Goal: Task Accomplishment & Management: Manage account settings

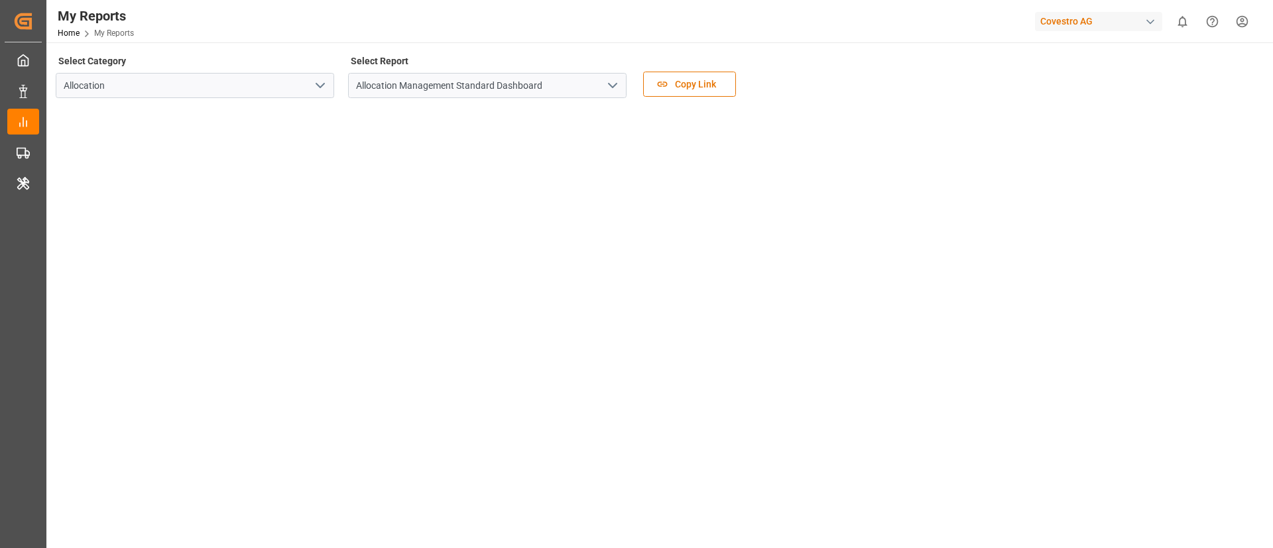
click at [1079, 17] on div "Covestro AG" at bounding box center [1098, 21] width 127 height 19
type input "evonik i"
click at [1041, 89] on span "Evonik Industries AG" at bounding box center [1072, 84] width 87 height 14
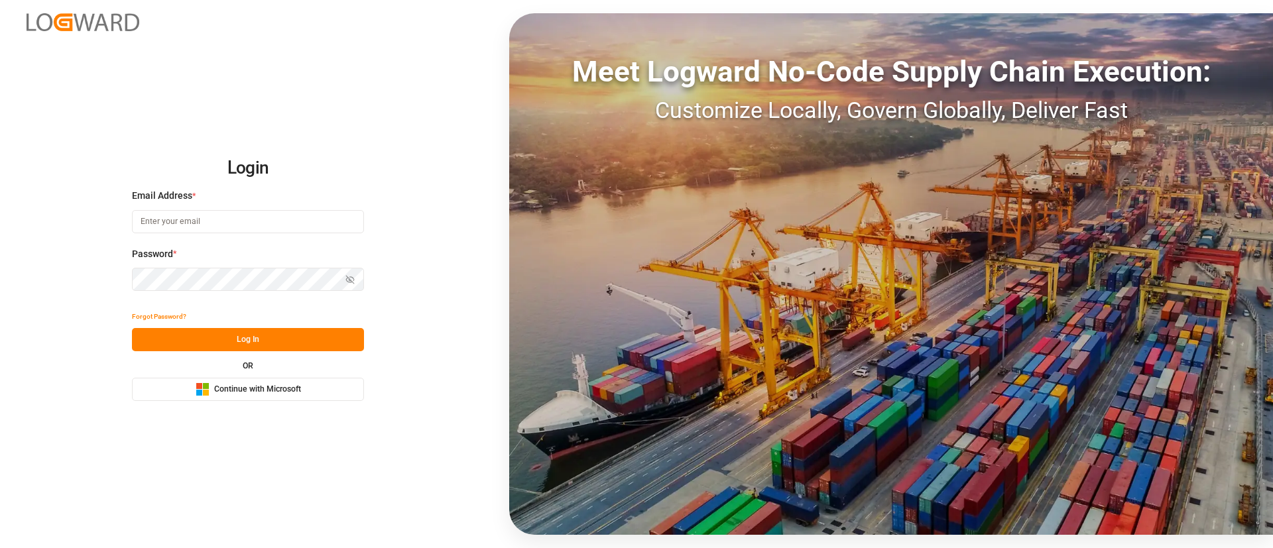
click at [299, 396] on button "Microsoft Logo Continue with Microsoft" at bounding box center [248, 389] width 232 height 23
click at [262, 219] on input at bounding box center [248, 221] width 232 height 23
click at [0, 547] on com-1password-button at bounding box center [0, 548] width 0 height 0
type input "vismitha.mahadev@logward.com"
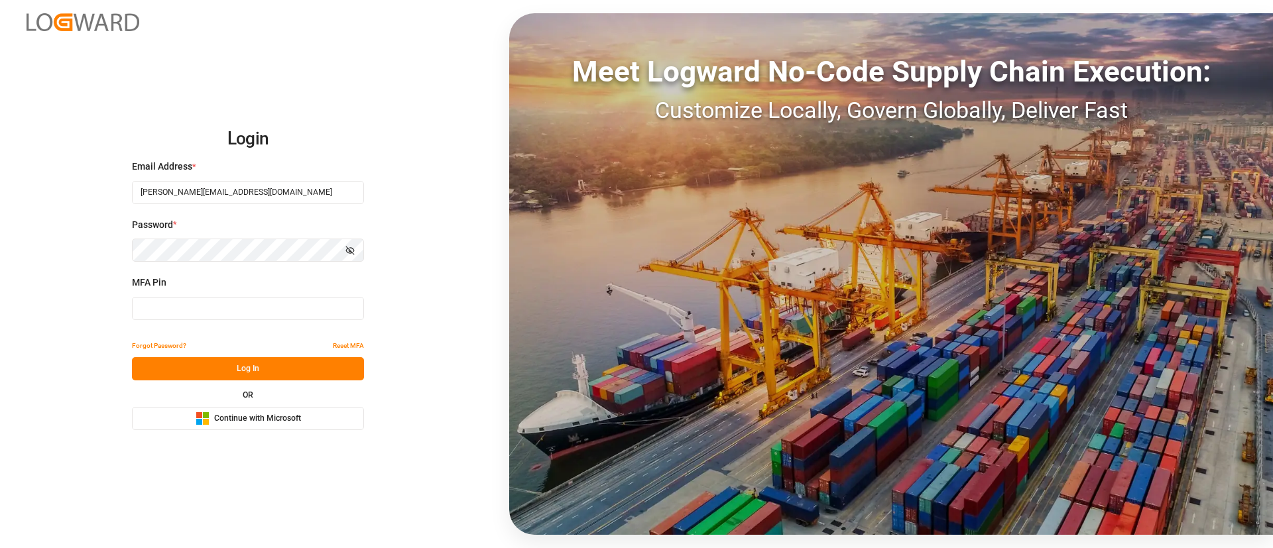
type input "135921"
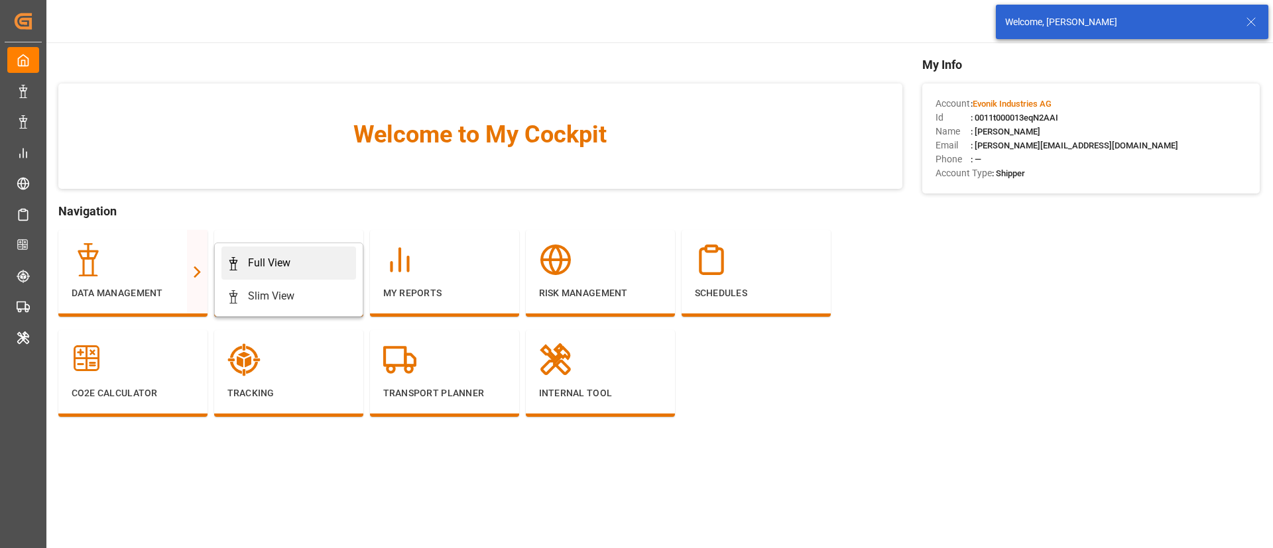
click at [231, 264] on rect at bounding box center [233, 266] width 4 height 7
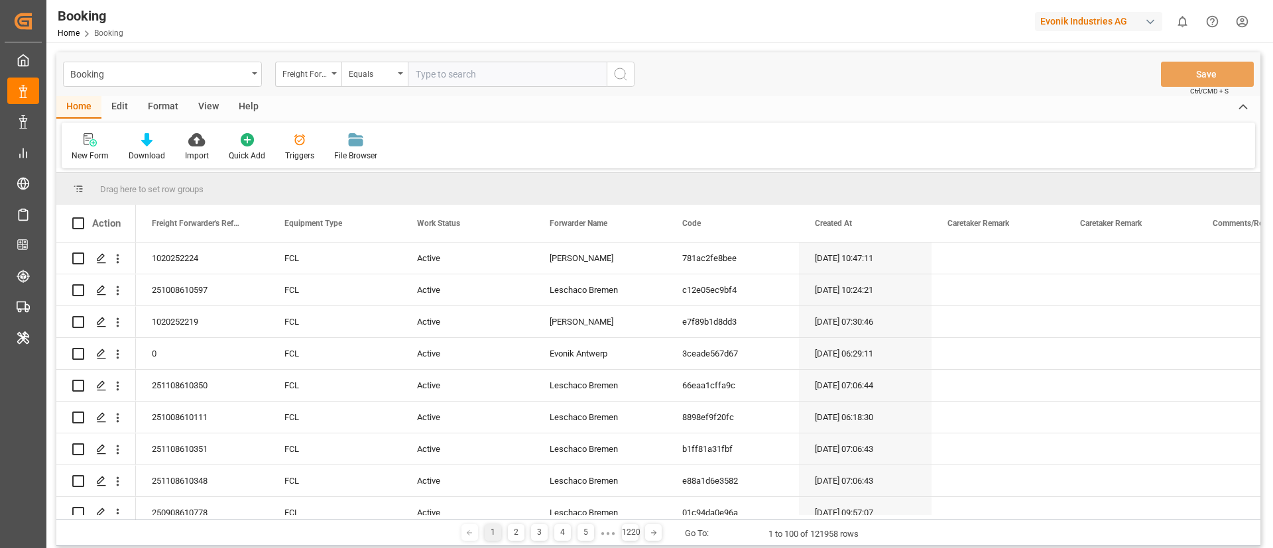
click at [170, 103] on div "Format" at bounding box center [163, 107] width 50 height 23
click at [103, 146] on div "Filter Rows" at bounding box center [91, 147] width 59 height 29
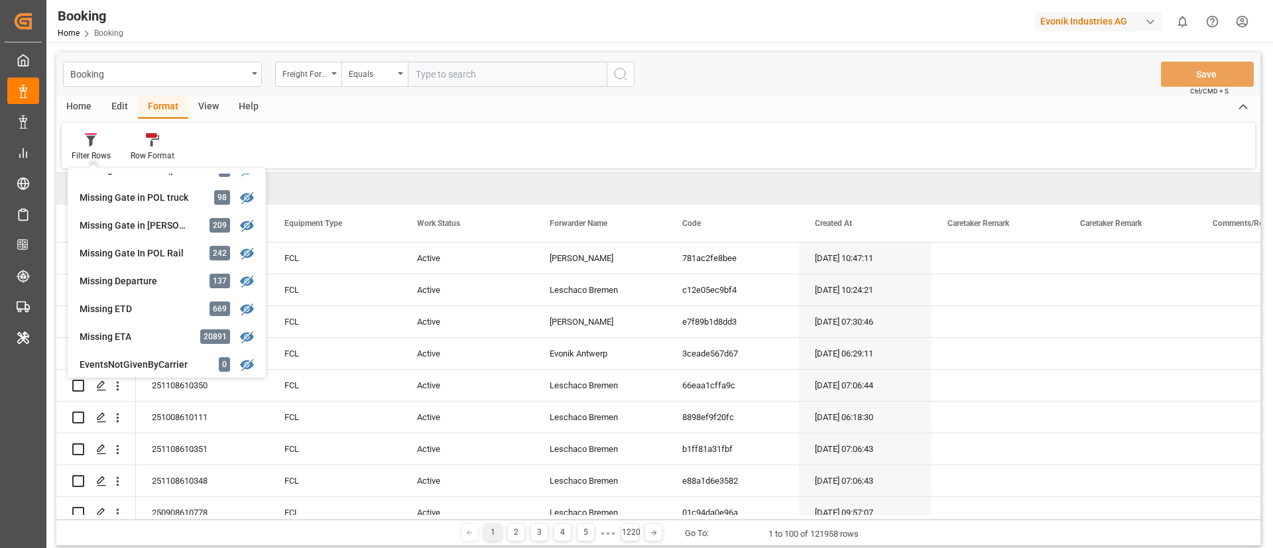
scroll to position [214, 0]
click at [140, 278] on div "Missing Departure" at bounding box center [138, 280] width 116 height 14
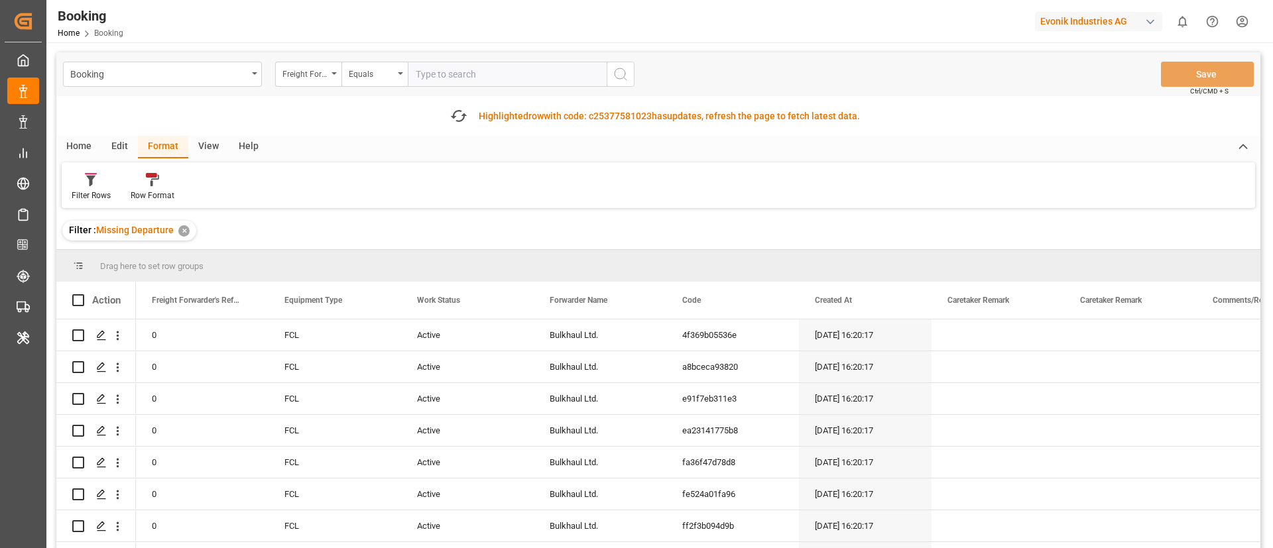
click at [207, 150] on div "View" at bounding box center [208, 147] width 40 height 23
click at [81, 182] on icon at bounding box center [84, 179] width 13 height 13
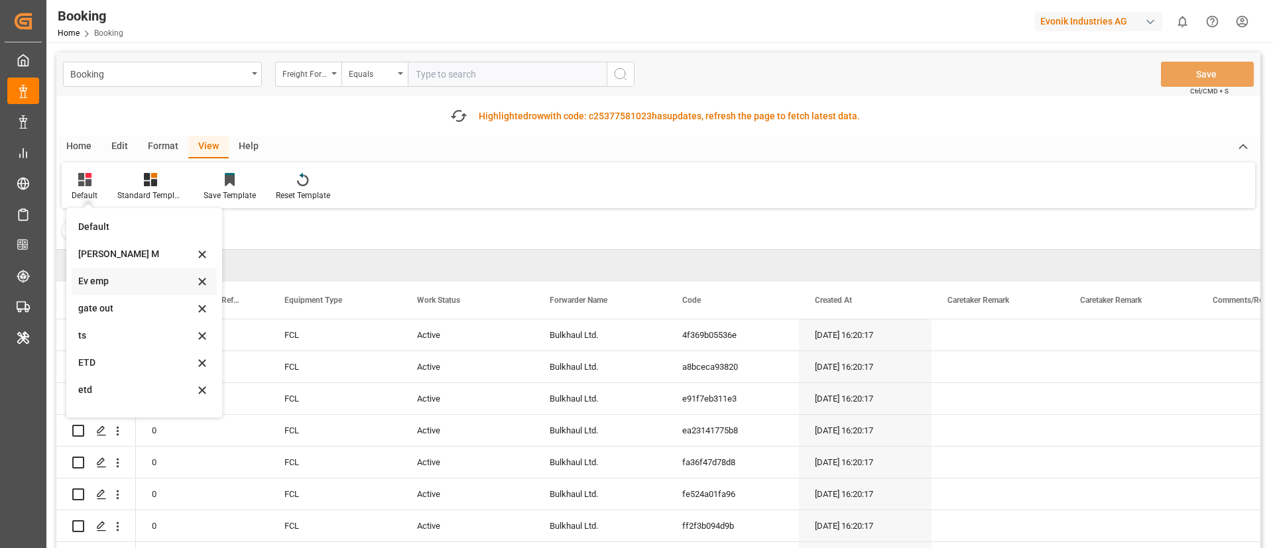
click at [107, 280] on div "Ev emp" at bounding box center [136, 281] width 116 height 14
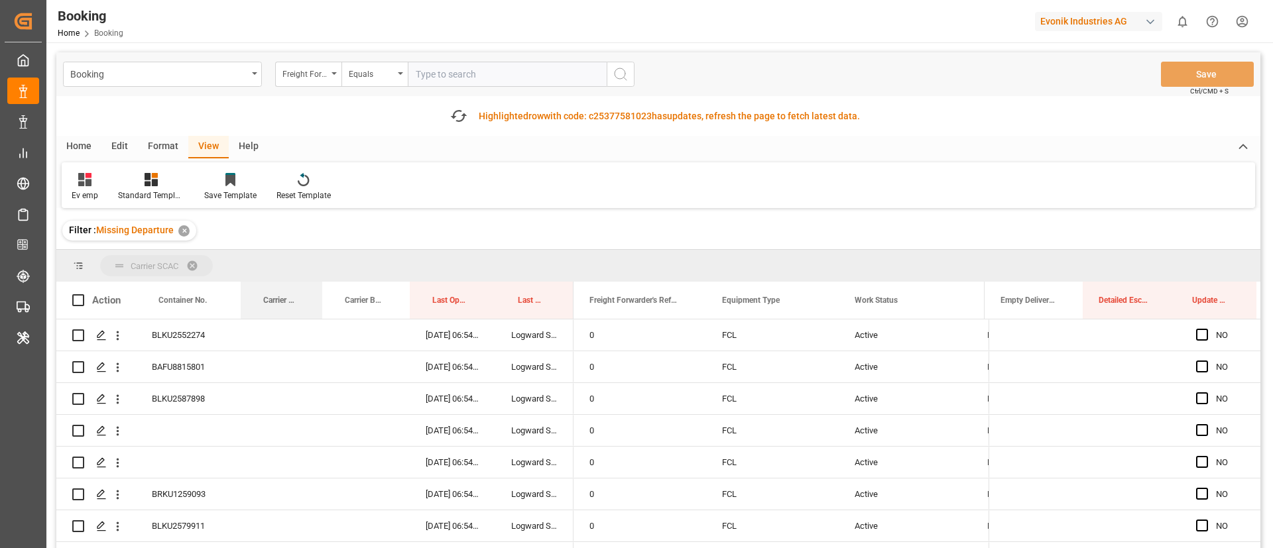
drag, startPoint x: 277, startPoint y: 300, endPoint x: 296, endPoint y: 267, distance: 38.3
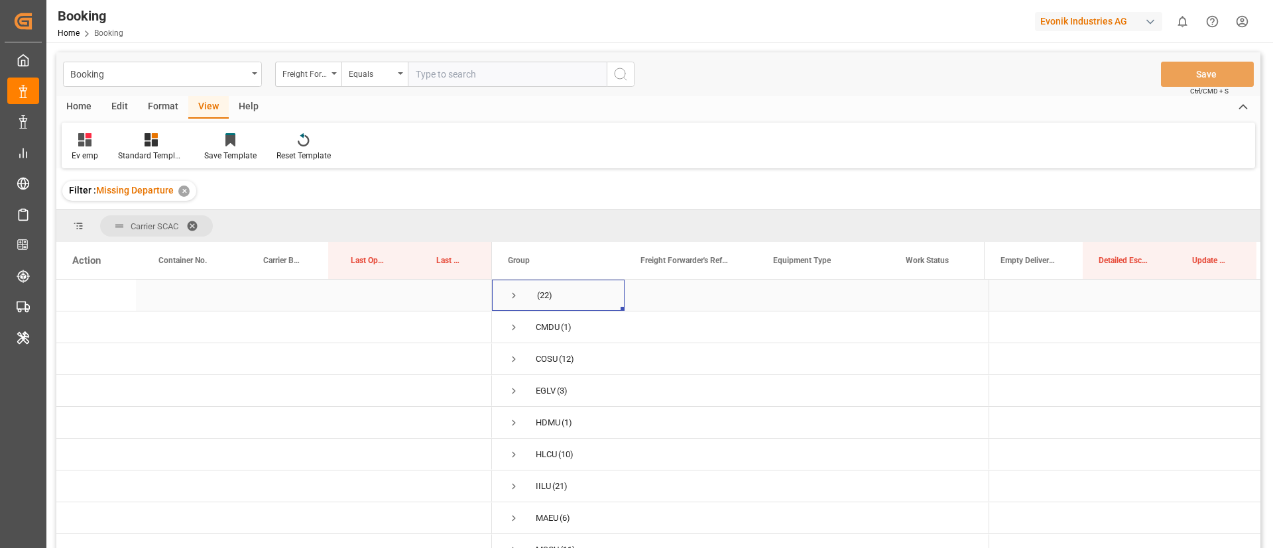
click at [514, 290] on span "Press SPACE to select this row." at bounding box center [514, 296] width 12 height 12
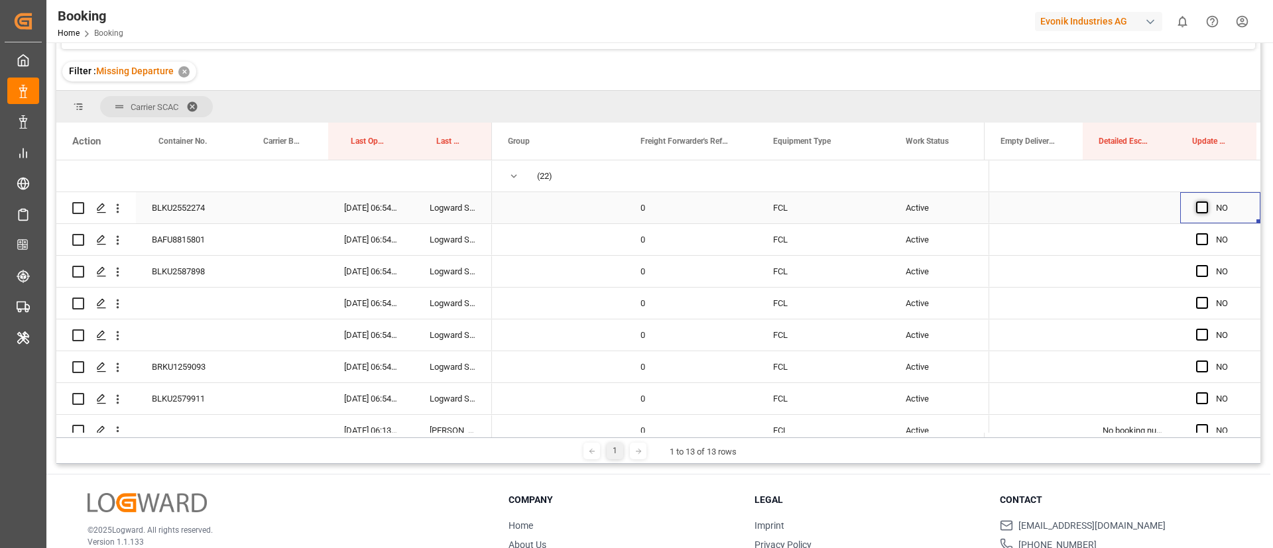
click at [1199, 201] on span "Press SPACE to select this row." at bounding box center [1202, 207] width 12 height 12
click at [1206, 201] on input "Press SPACE to select this row." at bounding box center [1206, 201] width 0 height 0
click at [1196, 238] on span "Press SPACE to select this row." at bounding box center [1202, 239] width 12 height 12
click at [1206, 233] on input "Press SPACE to select this row." at bounding box center [1206, 233] width 0 height 0
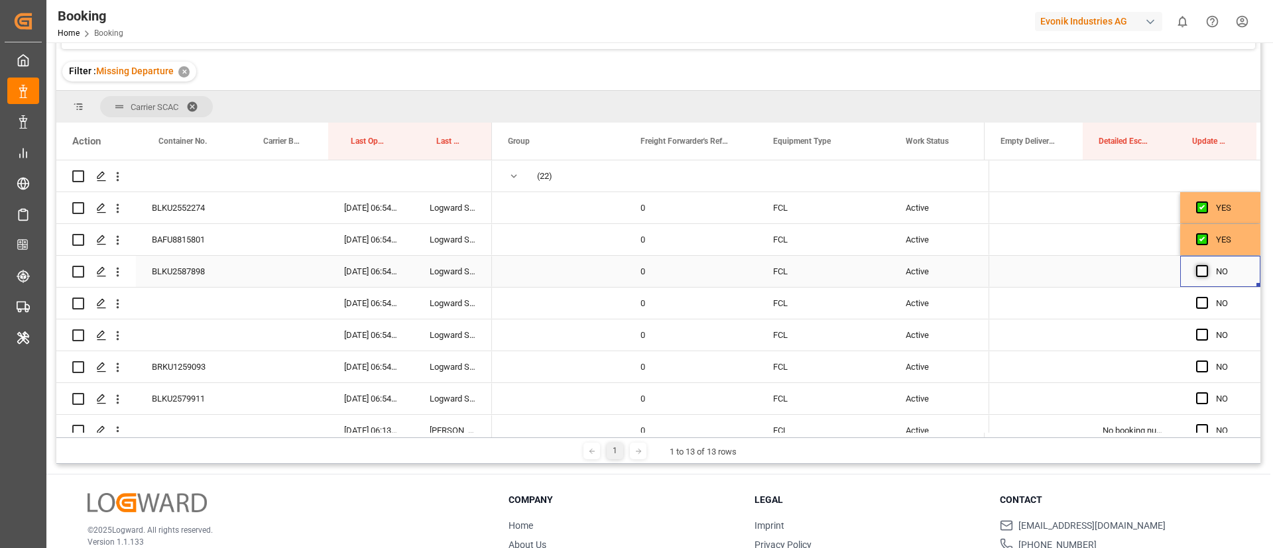
click at [1200, 269] on span "Press SPACE to select this row." at bounding box center [1202, 271] width 12 height 12
click at [1206, 265] on input "Press SPACE to select this row." at bounding box center [1206, 265] width 0 height 0
click at [1200, 303] on span "Press SPACE to select this row." at bounding box center [1202, 303] width 12 height 12
click at [1206, 297] on input "Press SPACE to select this row." at bounding box center [1206, 297] width 0 height 0
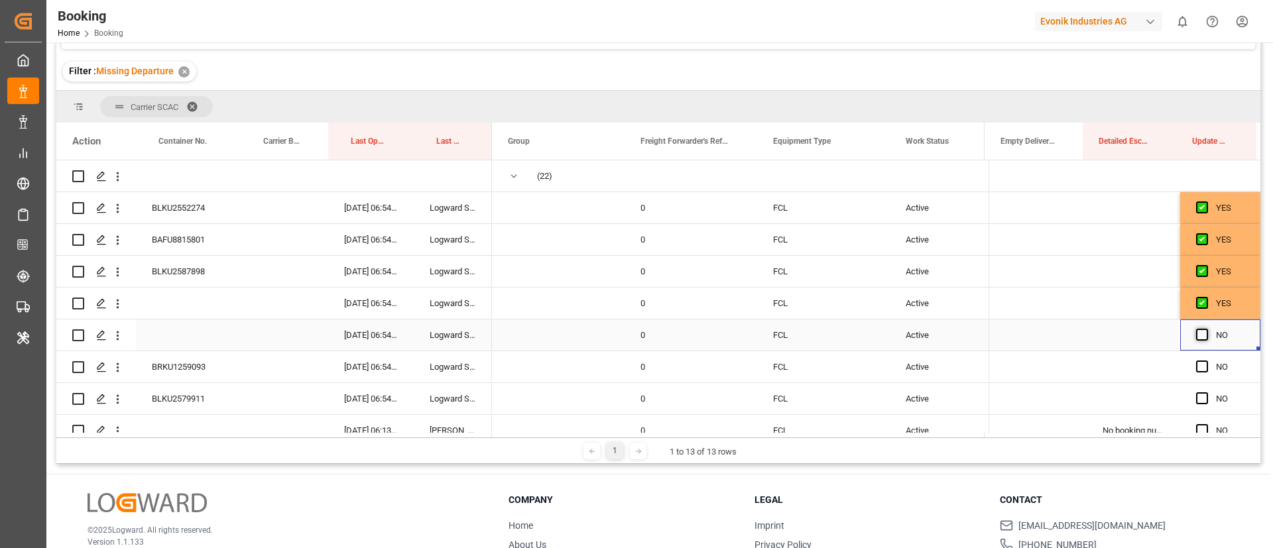
click at [1200, 337] on span "Press SPACE to select this row." at bounding box center [1202, 335] width 12 height 12
click at [1206, 329] on input "Press SPACE to select this row." at bounding box center [1206, 329] width 0 height 0
click at [1200, 366] on span "Press SPACE to select this row." at bounding box center [1202, 367] width 12 height 12
click at [1206, 361] on input "Press SPACE to select this row." at bounding box center [1206, 361] width 0 height 0
click at [1200, 398] on span "Press SPACE to select this row." at bounding box center [1202, 398] width 12 height 12
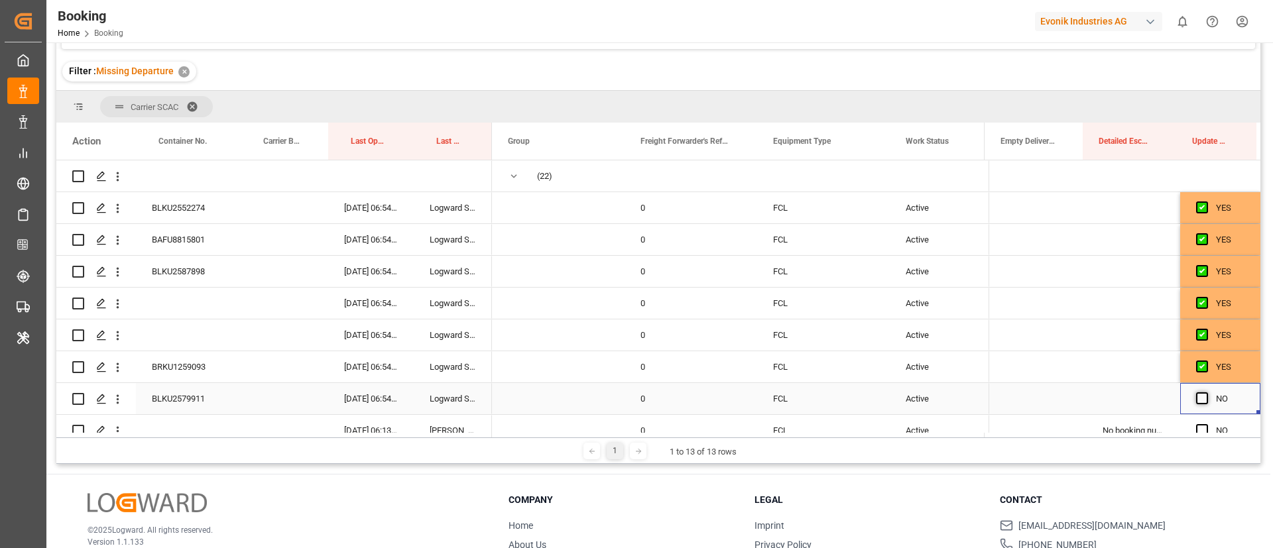
click at [1206, 392] on input "Press SPACE to select this row." at bounding box center [1206, 392] width 0 height 0
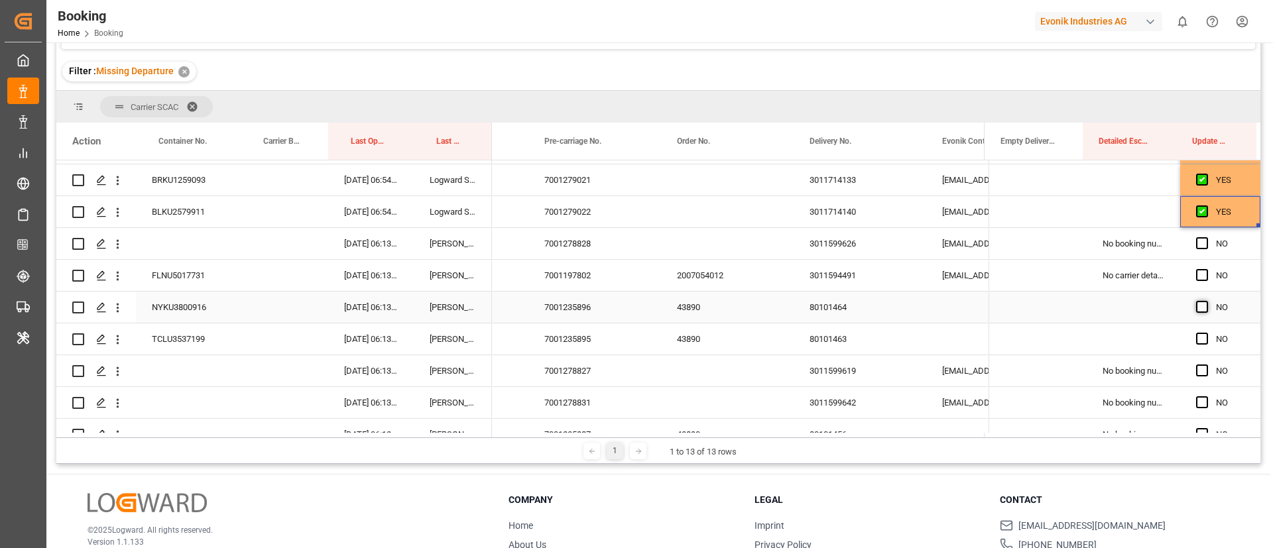
click at [1196, 310] on span "Press SPACE to select this row." at bounding box center [1202, 307] width 12 height 12
click at [1206, 301] on input "Press SPACE to select this row." at bounding box center [1206, 301] width 0 height 0
click at [1199, 275] on span "Press SPACE to select this row." at bounding box center [1202, 275] width 12 height 12
click at [1206, 269] on input "Press SPACE to select this row." at bounding box center [1206, 269] width 0 height 0
click at [1199, 237] on span "Press SPACE to select this row." at bounding box center [1202, 243] width 12 height 12
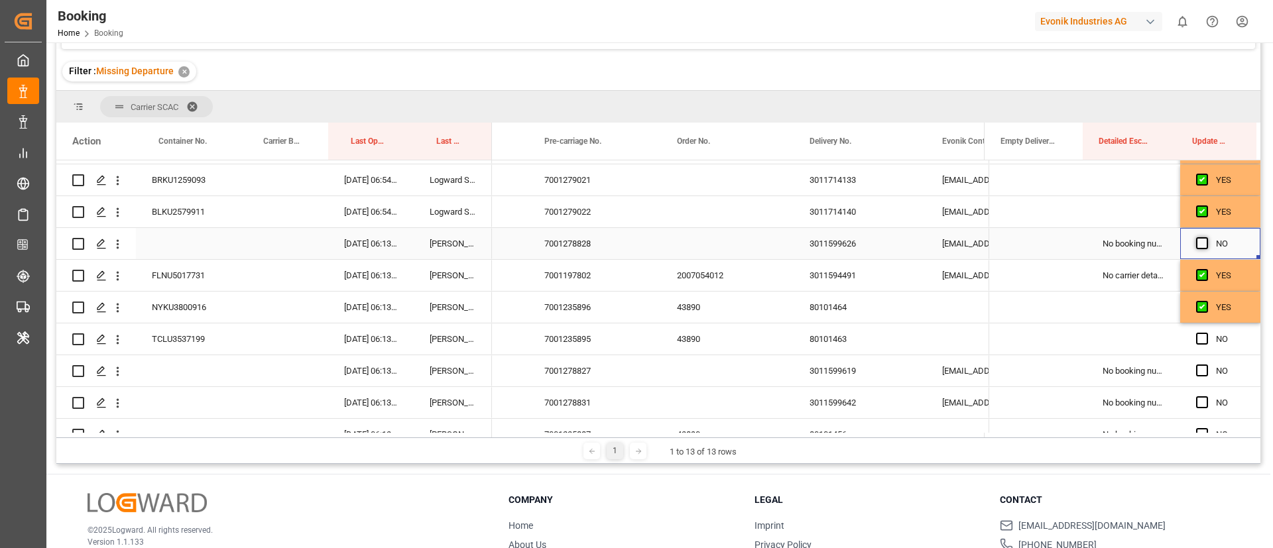
click at [1206, 237] on input "Press SPACE to select this row." at bounding box center [1206, 237] width 0 height 0
click at [1196, 337] on span "Press SPACE to select this row." at bounding box center [1202, 339] width 12 height 12
click at [1206, 333] on input "Press SPACE to select this row." at bounding box center [1206, 333] width 0 height 0
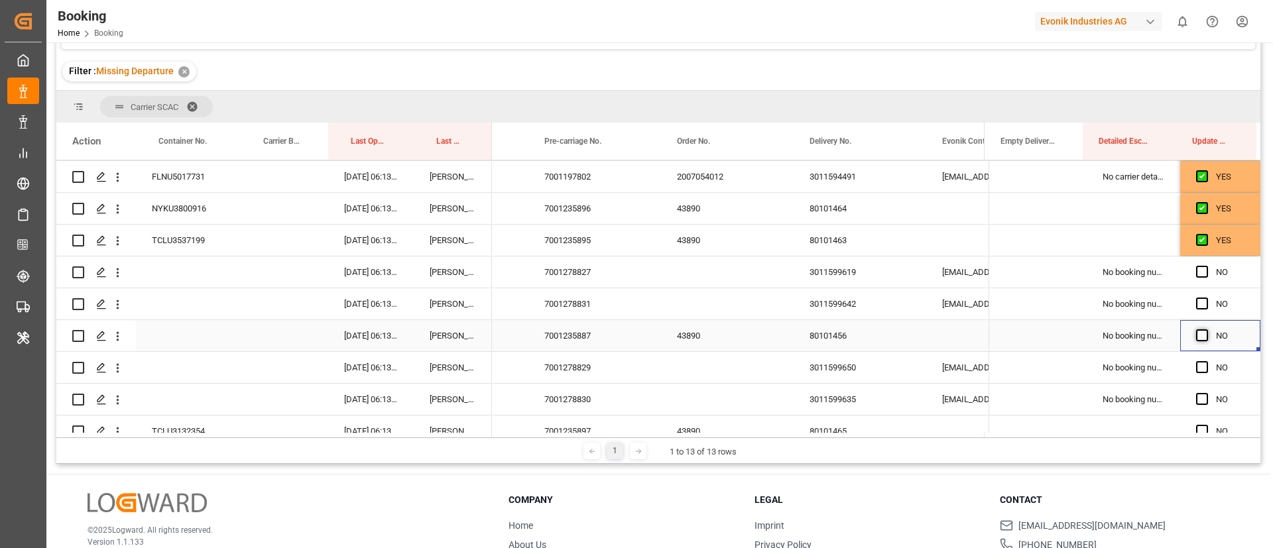
click at [1196, 335] on span "Press SPACE to select this row." at bounding box center [1202, 335] width 12 height 12
click at [1206, 329] on input "Press SPACE to select this row." at bounding box center [1206, 329] width 0 height 0
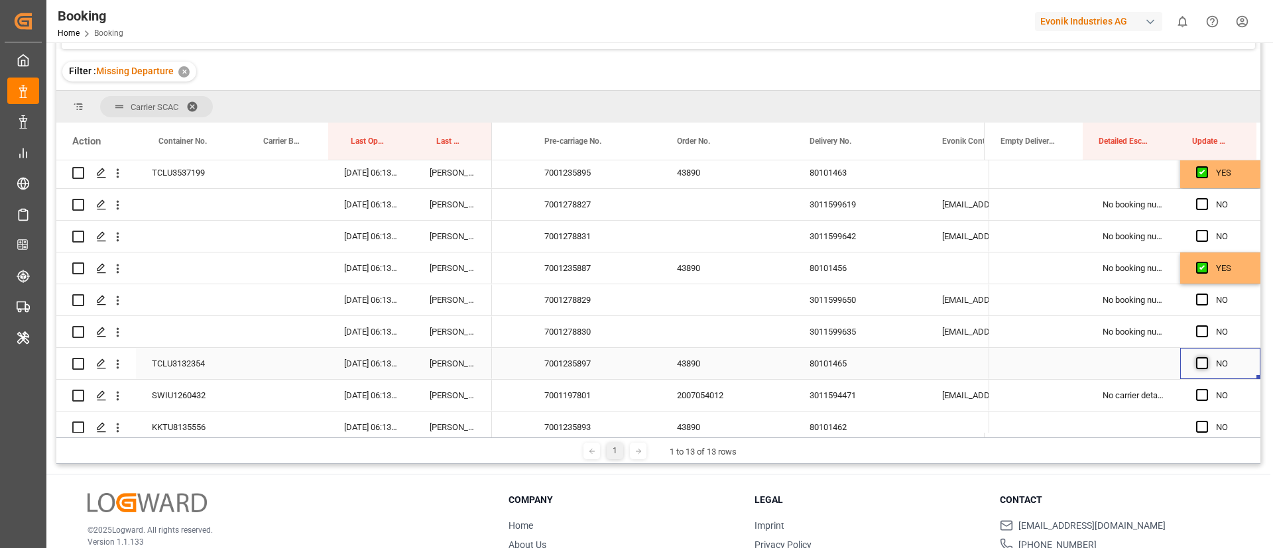
click at [1198, 363] on span "Press SPACE to select this row." at bounding box center [1202, 363] width 12 height 12
click at [1206, 357] on input "Press SPACE to select this row." at bounding box center [1206, 357] width 0 height 0
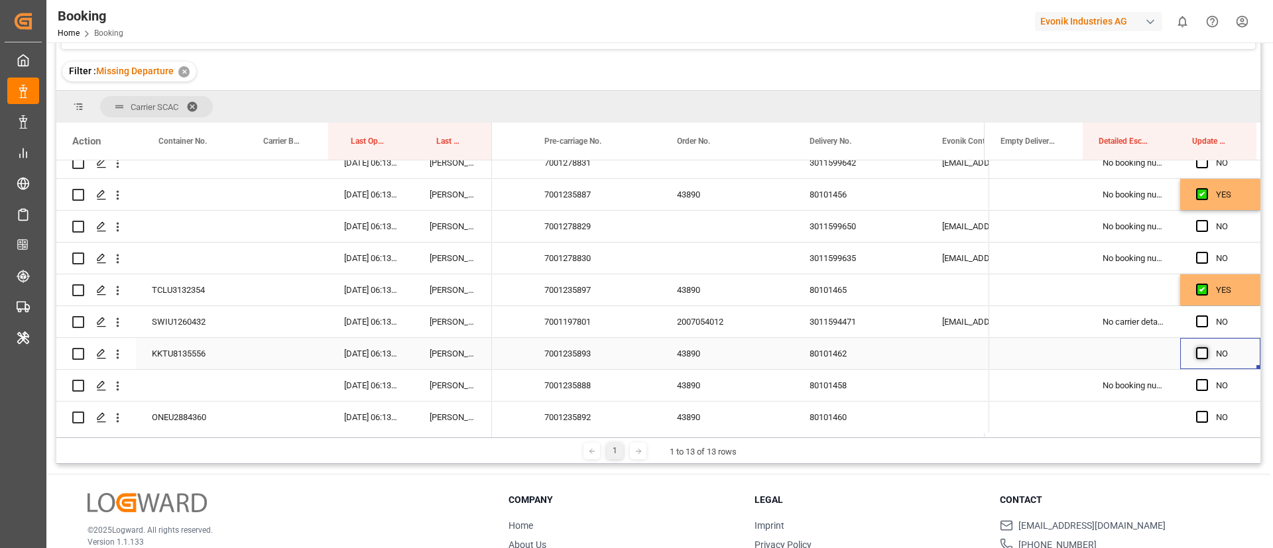
click at [1200, 352] on span "Press SPACE to select this row." at bounding box center [1202, 353] width 12 height 12
click at [1206, 347] on input "Press SPACE to select this row." at bounding box center [1206, 347] width 0 height 0
click at [1198, 379] on span "Press SPACE to select this row." at bounding box center [1202, 385] width 12 height 12
click at [1206, 379] on input "Press SPACE to select this row." at bounding box center [1206, 379] width 0 height 0
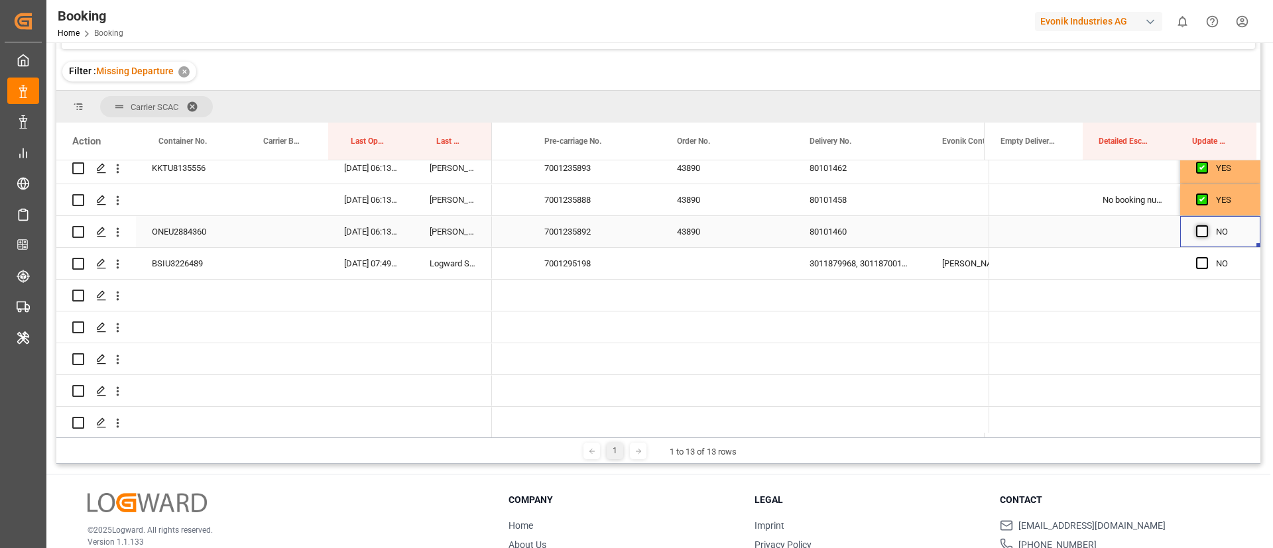
click at [1196, 233] on span "Press SPACE to select this row." at bounding box center [1202, 231] width 12 height 12
click at [1206, 225] on input "Press SPACE to select this row." at bounding box center [1206, 225] width 0 height 0
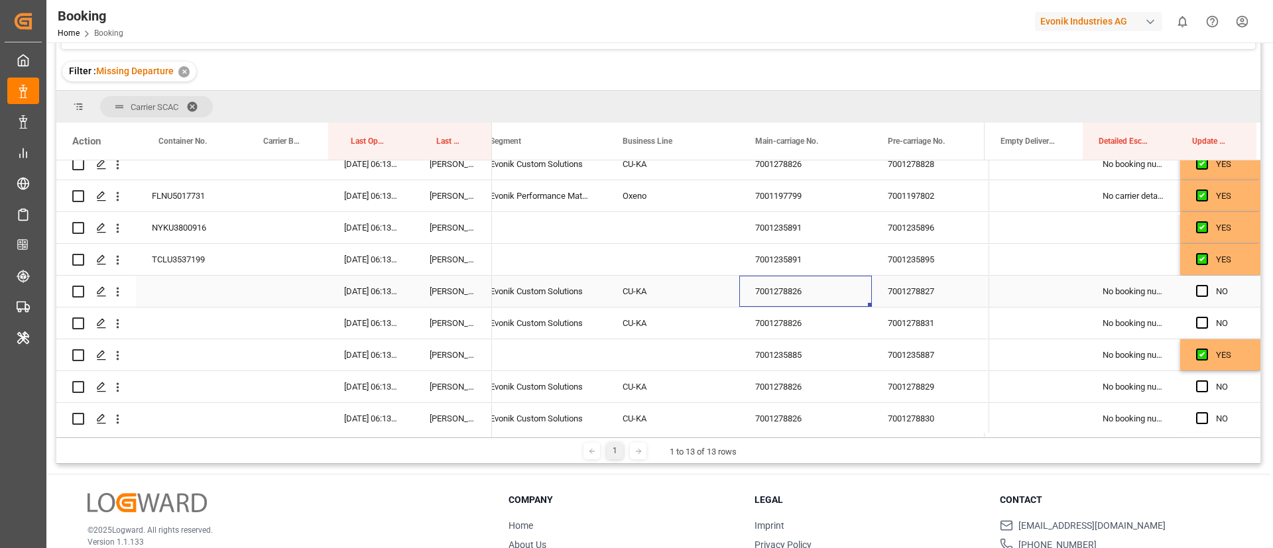
click at [782, 292] on div "7001278826" at bounding box center [805, 291] width 133 height 31
click at [808, 323] on div "7001278826" at bounding box center [805, 323] width 133 height 31
click at [1196, 288] on span "Press SPACE to select this row." at bounding box center [1202, 291] width 12 height 12
click at [1206, 285] on input "Press SPACE to select this row." at bounding box center [1206, 285] width 0 height 0
click at [1197, 322] on span "Press SPACE to select this row." at bounding box center [1202, 323] width 12 height 12
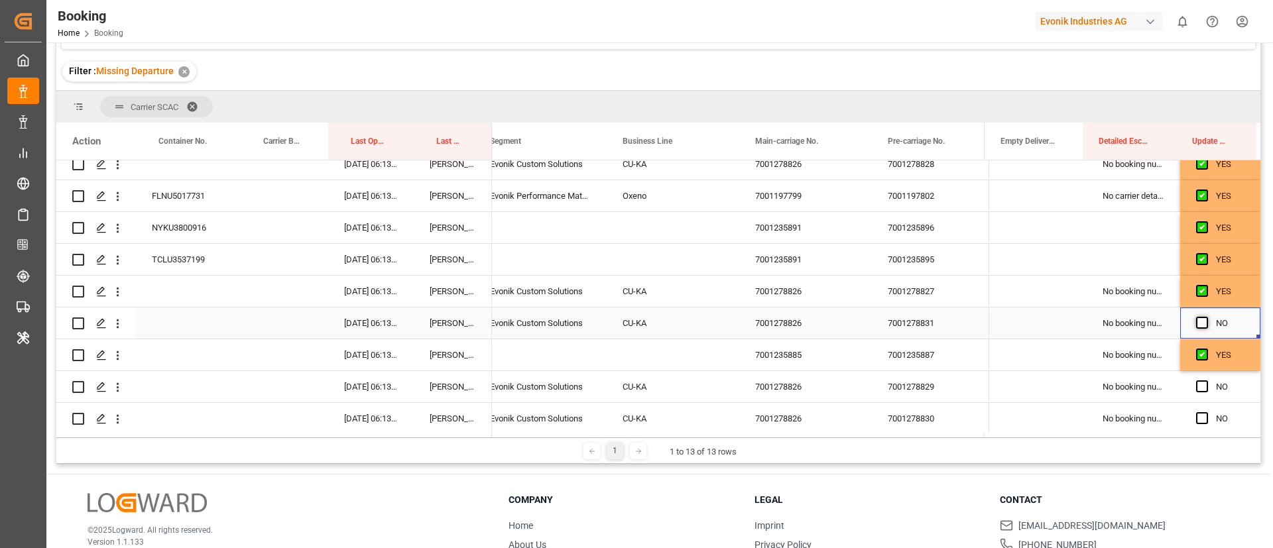
click at [1206, 317] on input "Press SPACE to select this row." at bounding box center [1206, 317] width 0 height 0
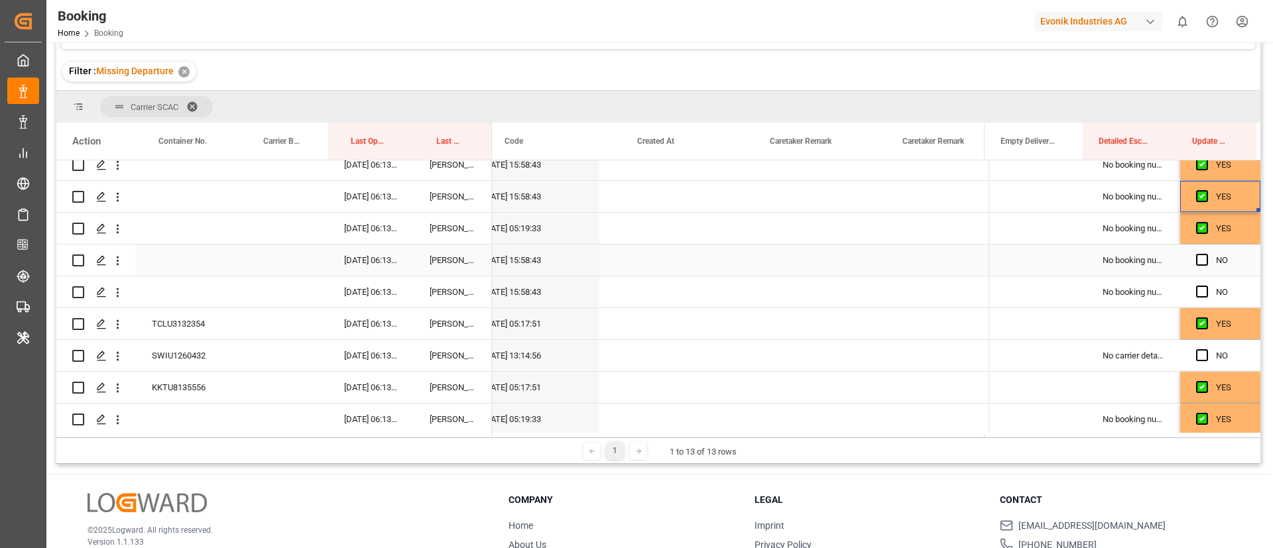
scroll to position [0, 644]
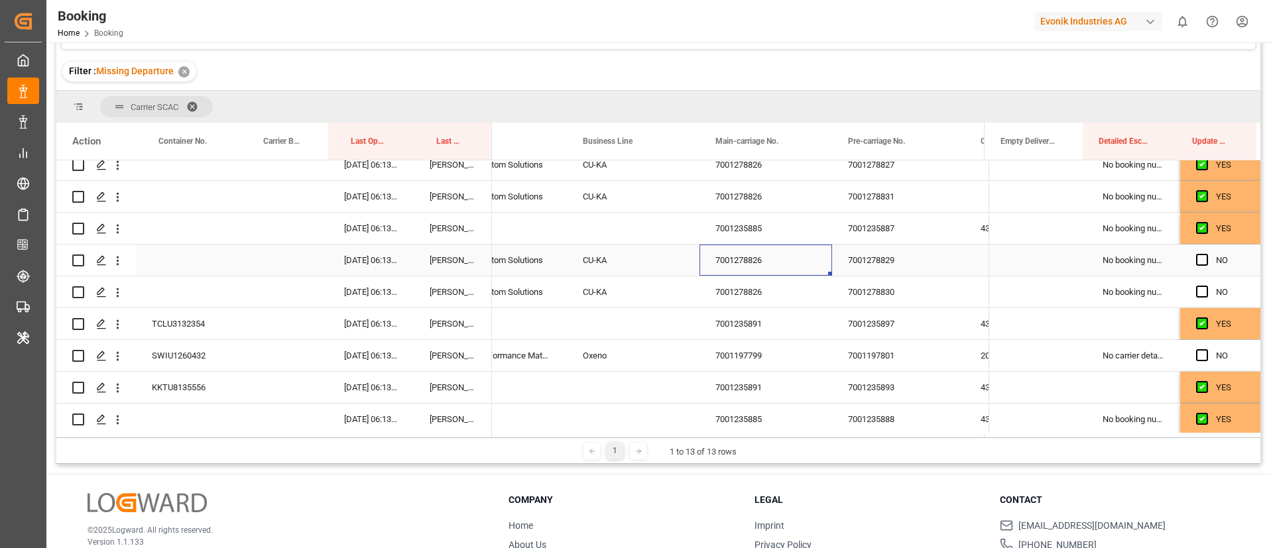
click at [742, 254] on div "7001278826" at bounding box center [765, 260] width 133 height 31
click at [1198, 262] on span "Press SPACE to select this row." at bounding box center [1202, 260] width 12 height 12
click at [1206, 254] on input "Press SPACE to select this row." at bounding box center [1206, 254] width 0 height 0
click at [1196, 293] on span "Press SPACE to select this row." at bounding box center [1202, 292] width 12 height 12
click at [1206, 286] on input "Press SPACE to select this row." at bounding box center [1206, 286] width 0 height 0
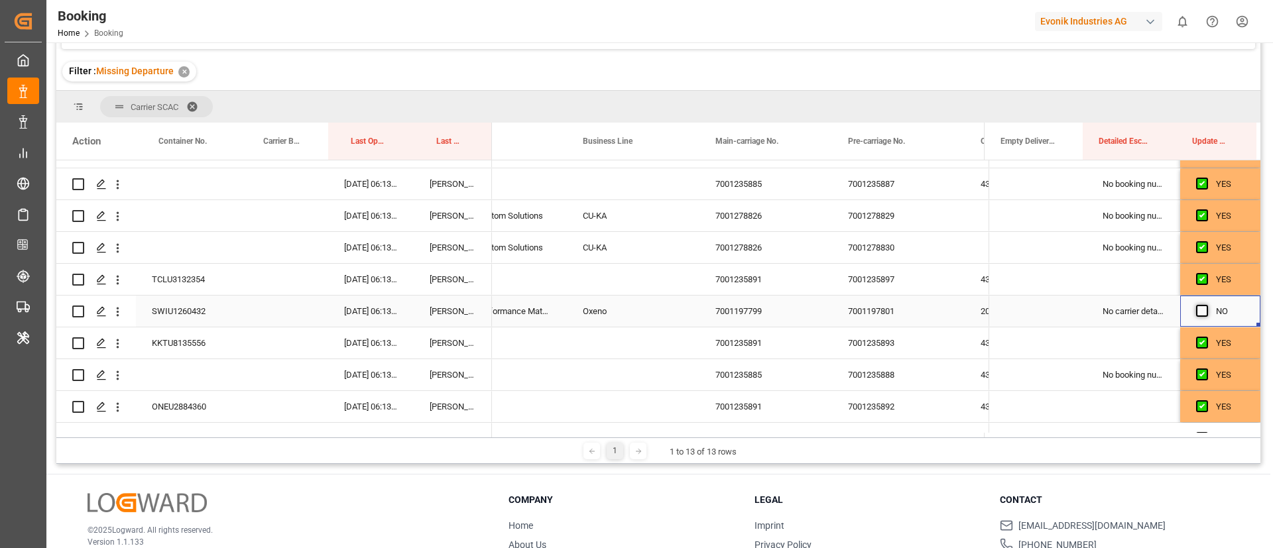
click at [1198, 305] on span "Press SPACE to select this row." at bounding box center [1202, 311] width 12 height 12
click at [1206, 305] on input "Press SPACE to select this row." at bounding box center [1206, 305] width 0 height 0
click at [768, 312] on div "7001197799" at bounding box center [765, 311] width 133 height 31
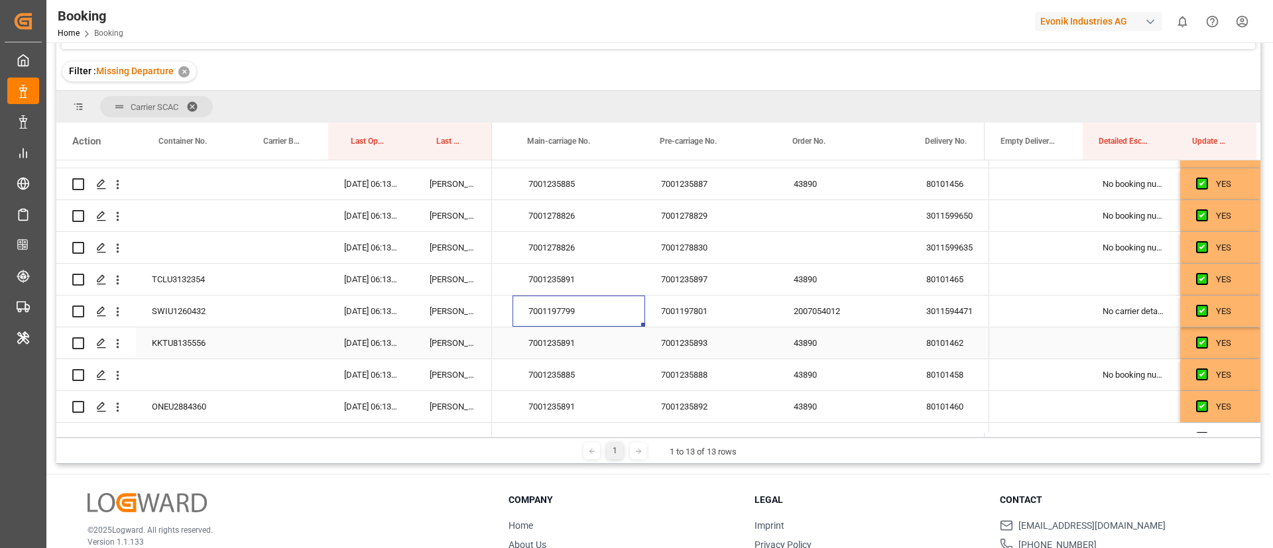
scroll to position [0, 1837]
click at [123, 314] on icon "open menu" at bounding box center [118, 312] width 14 height 14
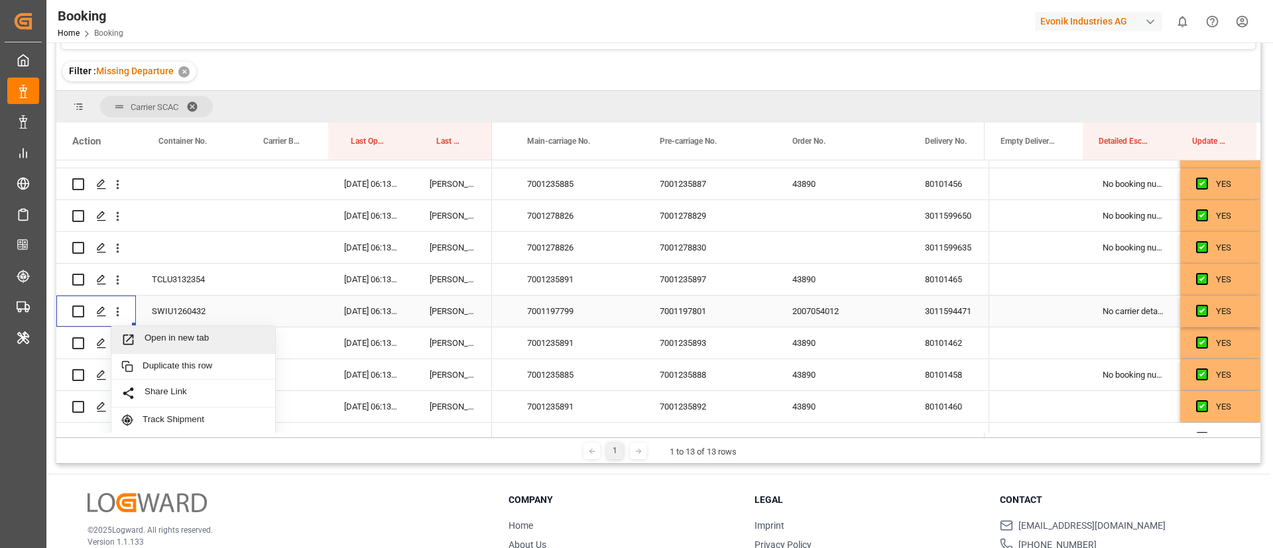
click at [176, 337] on span "Open in new tab" at bounding box center [204, 340] width 121 height 14
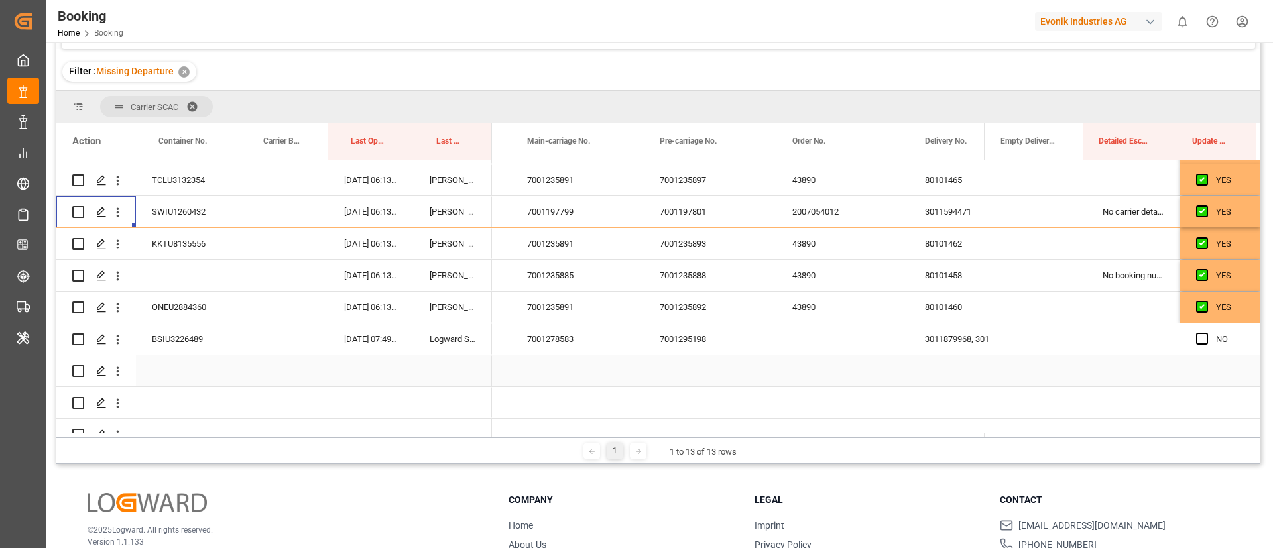
scroll to position [338, 0]
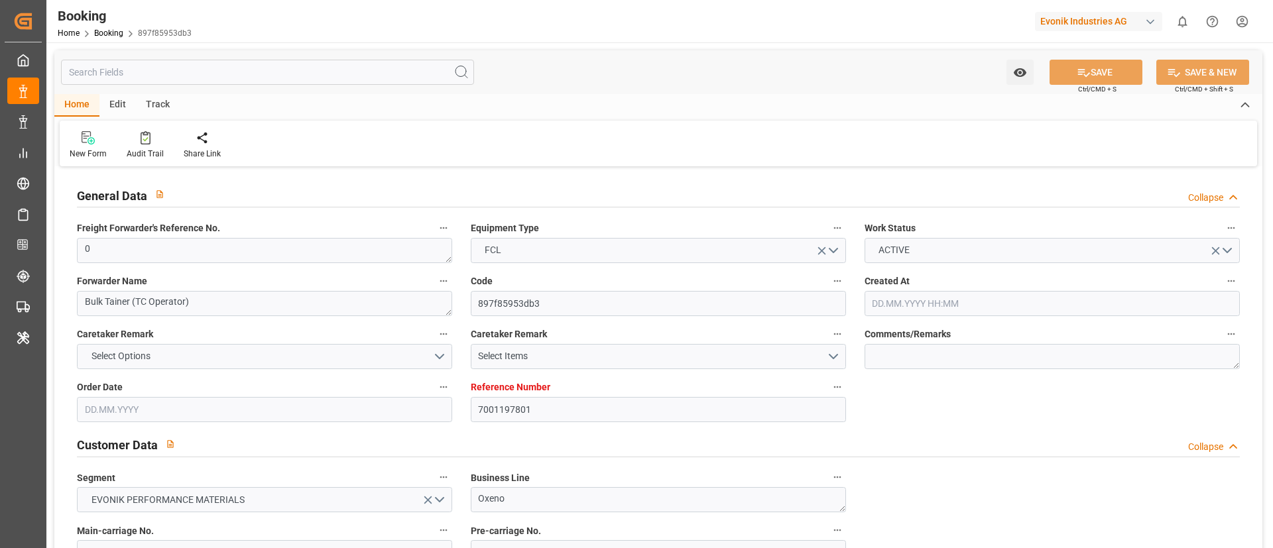
type input "7001197801"
type input "9320398"
type input "NLRTM"
type input "TRIST"
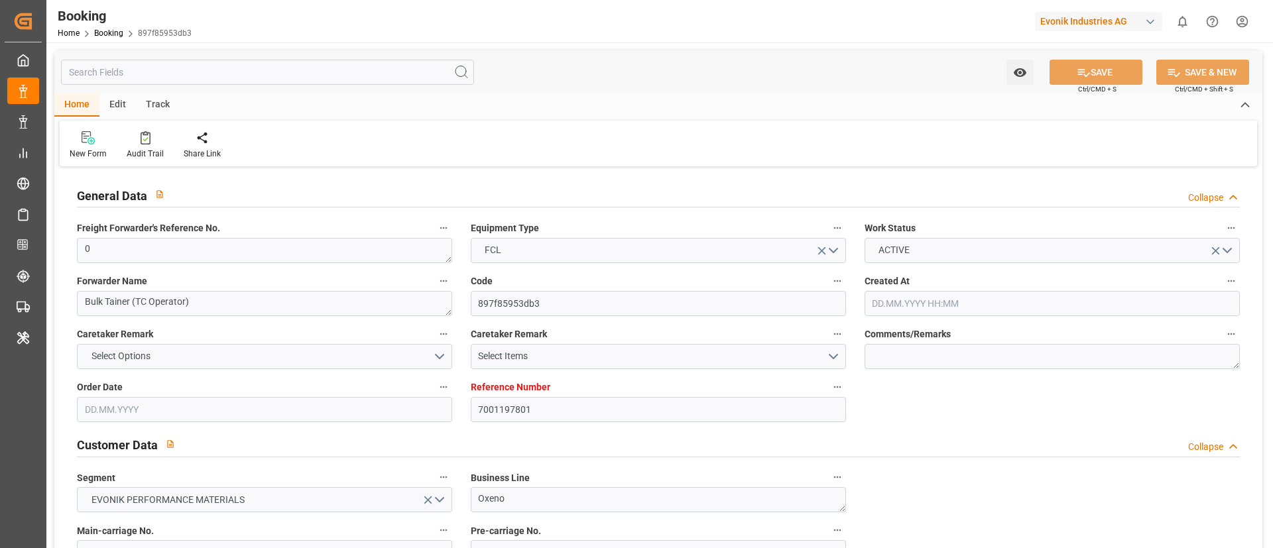
type input "0"
type input "17.06.2025 13:14"
type input "[DATE]"
type input "18.07.2025"
type input "27.06.2025"
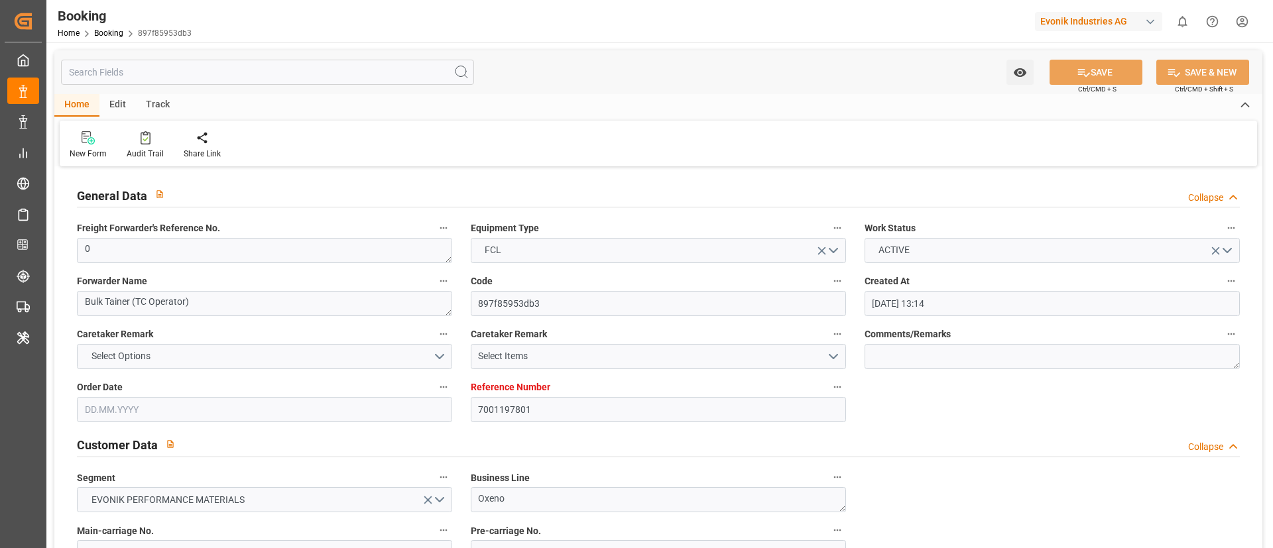
type input "03.07.2025 00:00"
type input "13.07.2025 00:00"
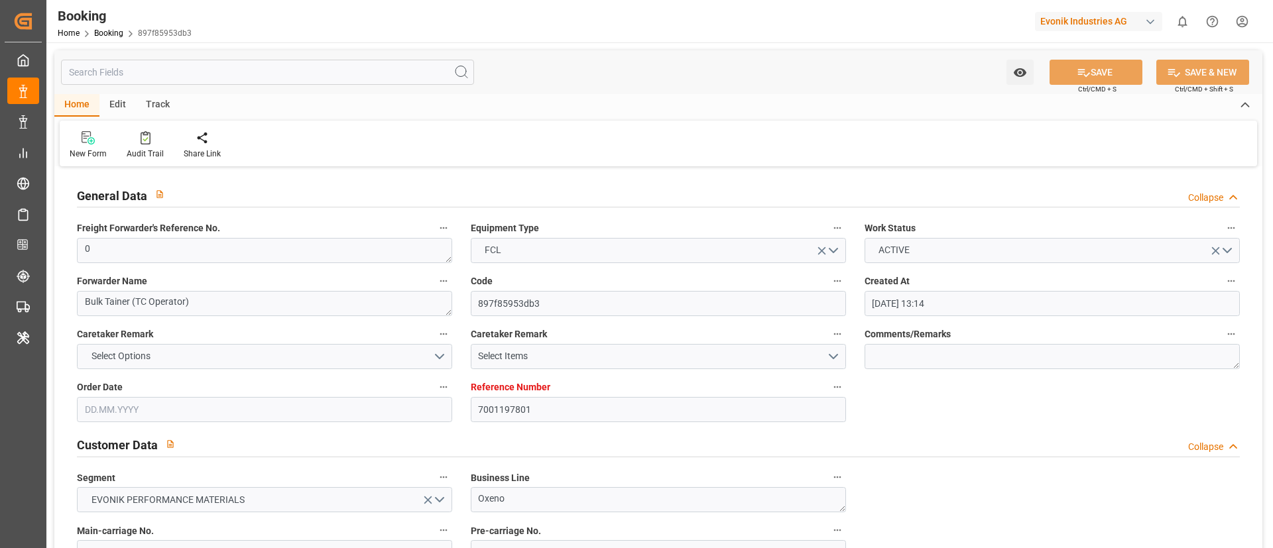
type input "25.07.2025 00:00"
type input "04.07.2025"
type input "14.10.2025 06:13"
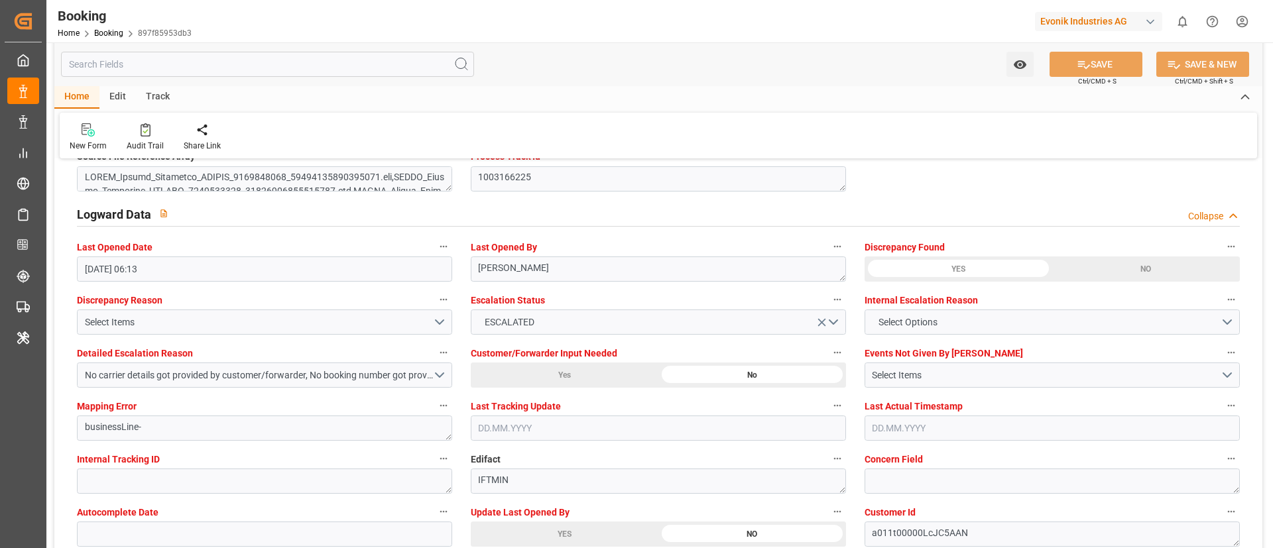
scroll to position [2374, 0]
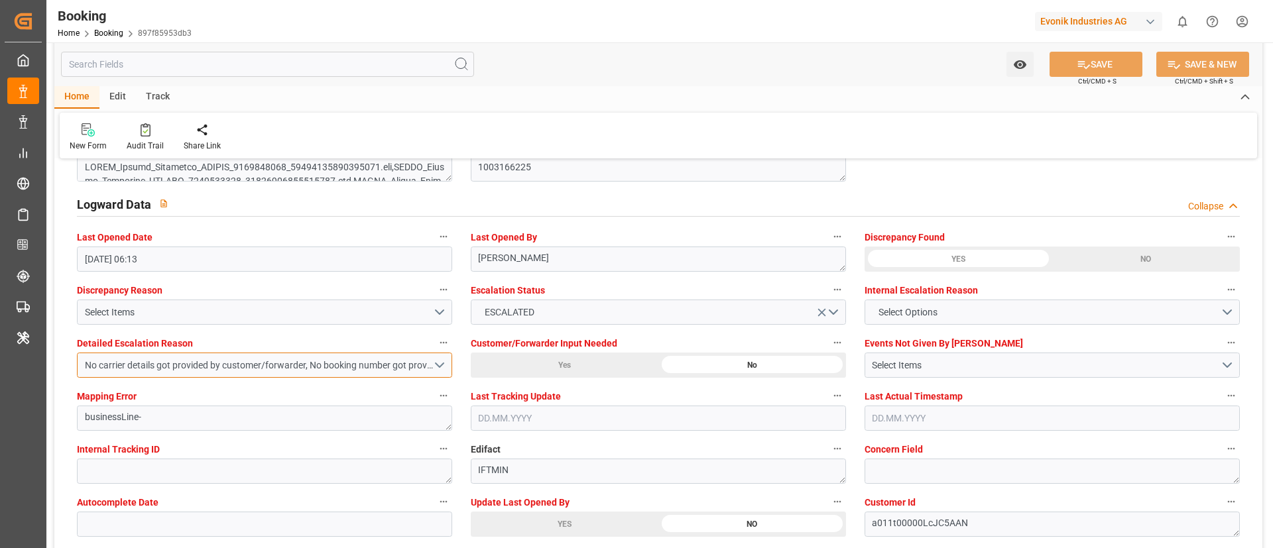
click at [388, 365] on div "No carrier details got provided by customer/forwarder, No booking number got pr…" at bounding box center [259, 366] width 348 height 14
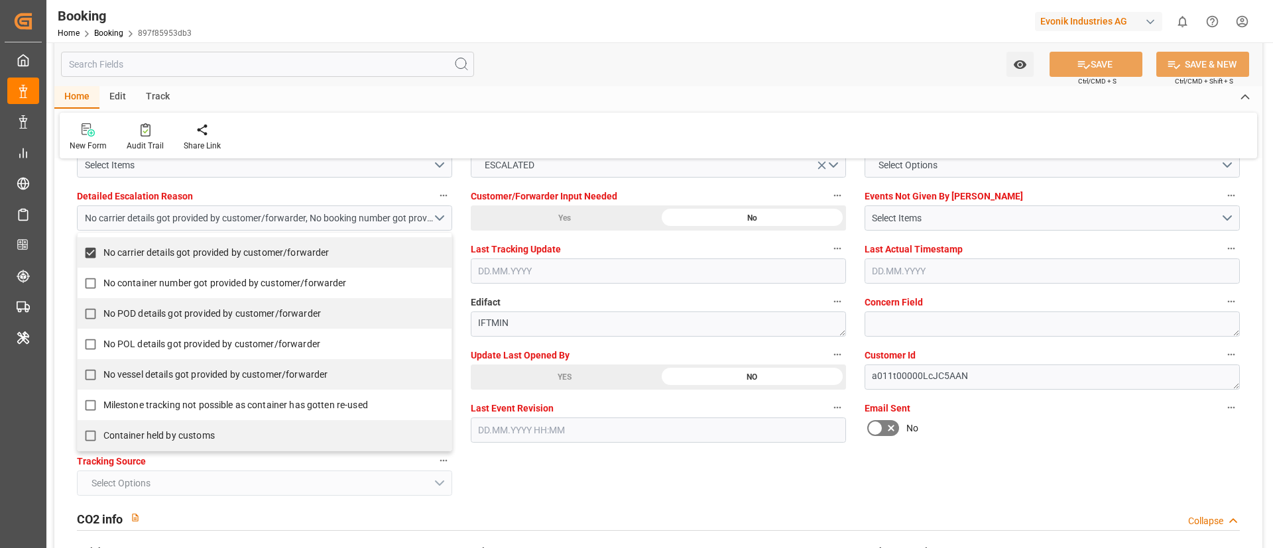
scroll to position [2525, 0]
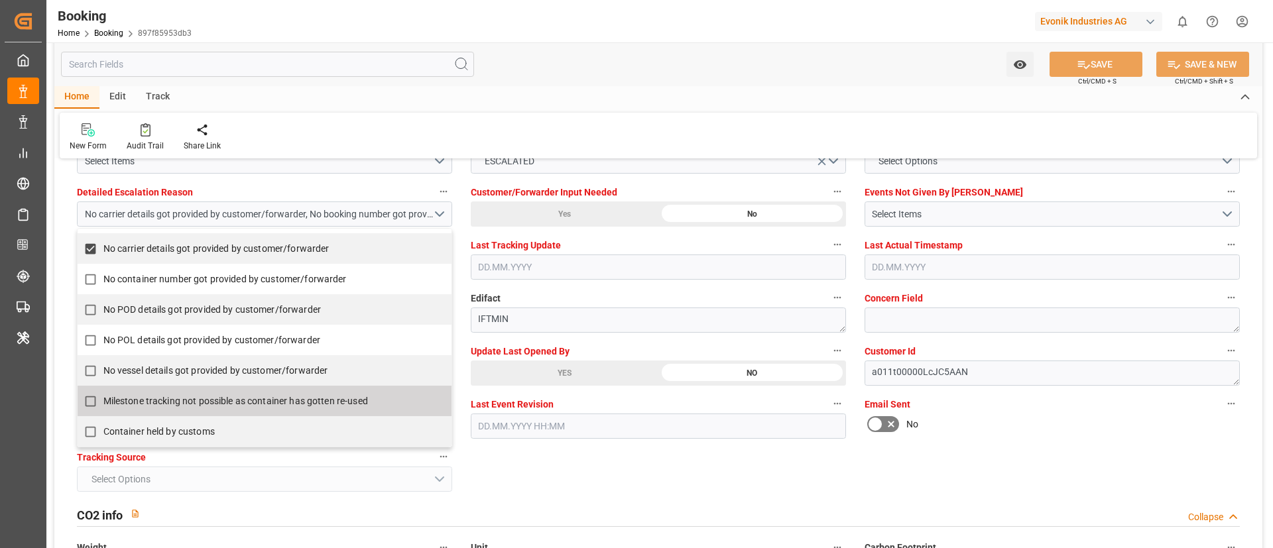
click at [237, 406] on span "Milestone tracking not possible as container has gotten re-used" at bounding box center [235, 401] width 264 height 11
checkbox input "true"
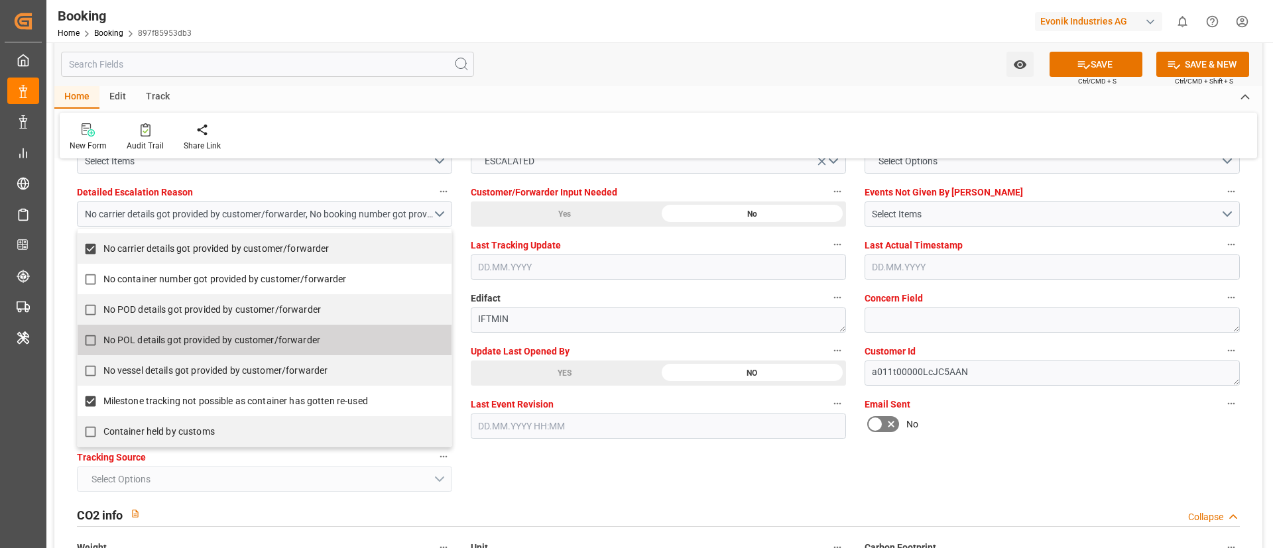
click at [656, 91] on div "Home Edit Track" at bounding box center [658, 97] width 1208 height 23
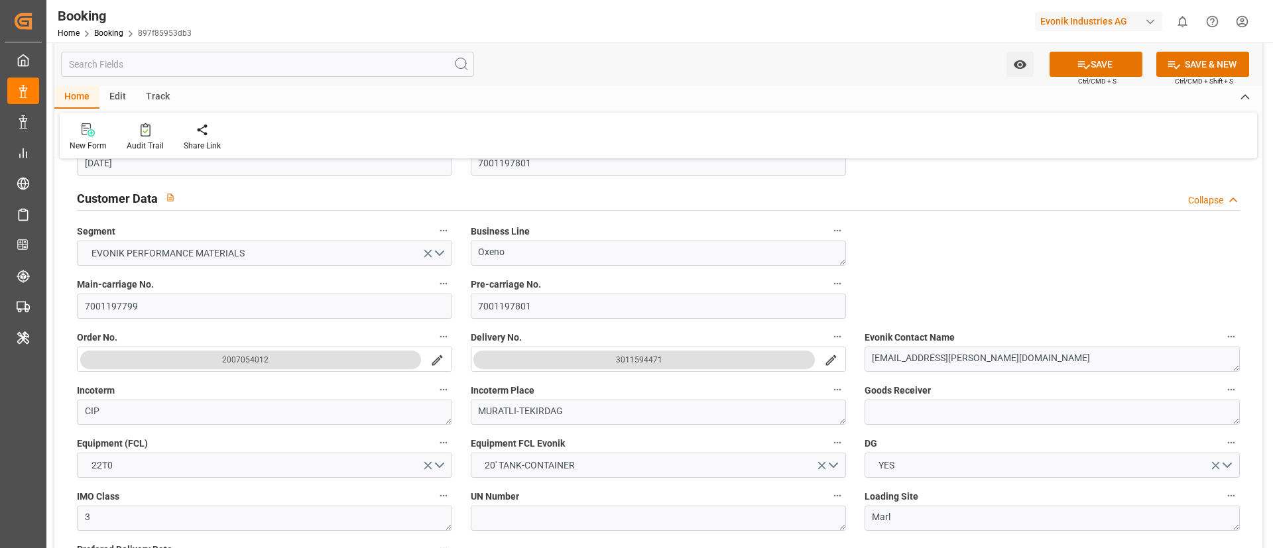
scroll to position [248, 0]
click at [142, 133] on icon at bounding box center [146, 129] width 10 height 13
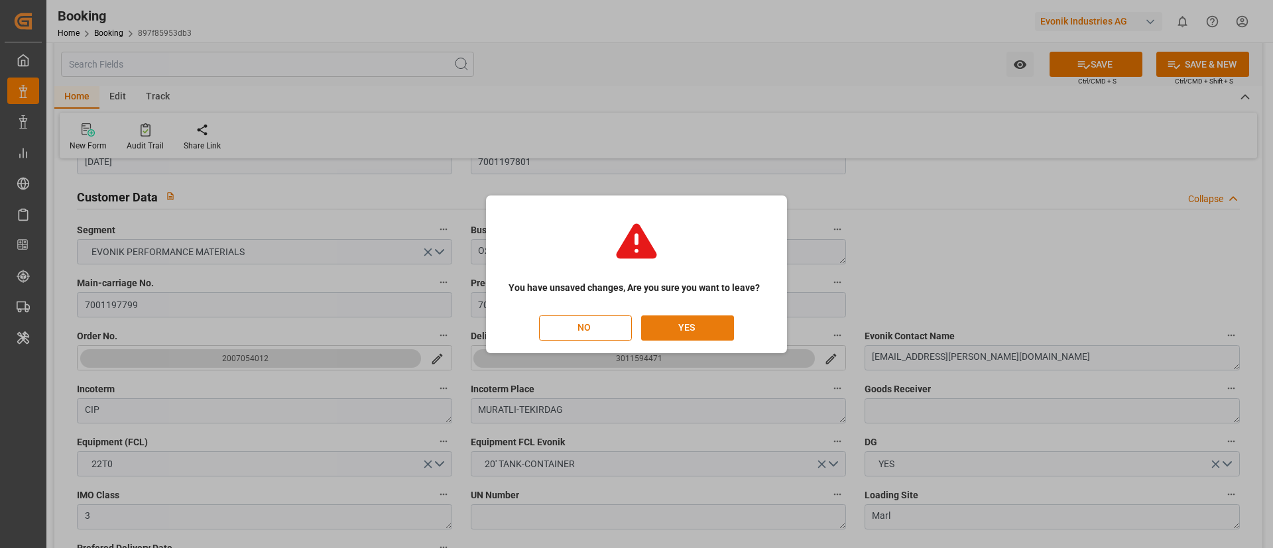
click at [703, 335] on button "YES" at bounding box center [687, 327] width 93 height 25
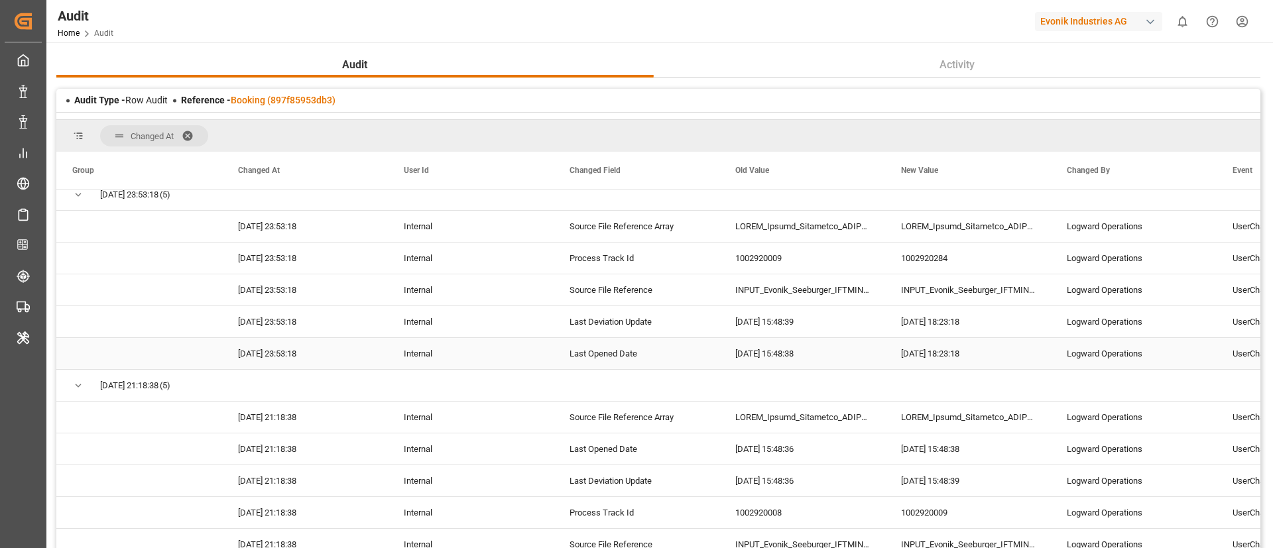
scroll to position [221, 0]
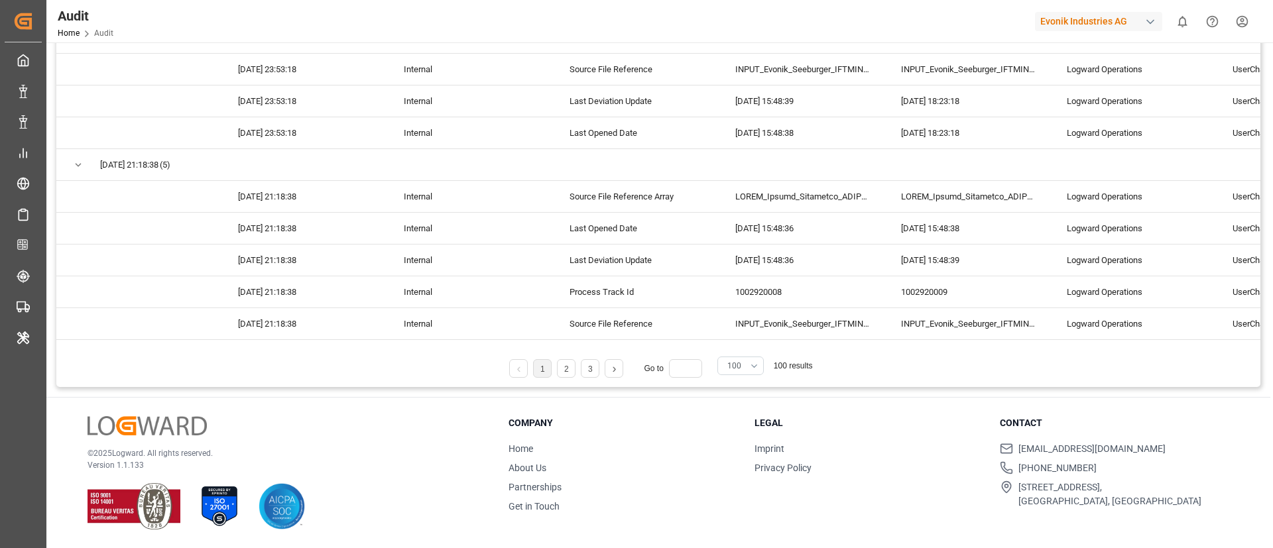
click at [755, 369] on button "100" at bounding box center [740, 366] width 46 height 19
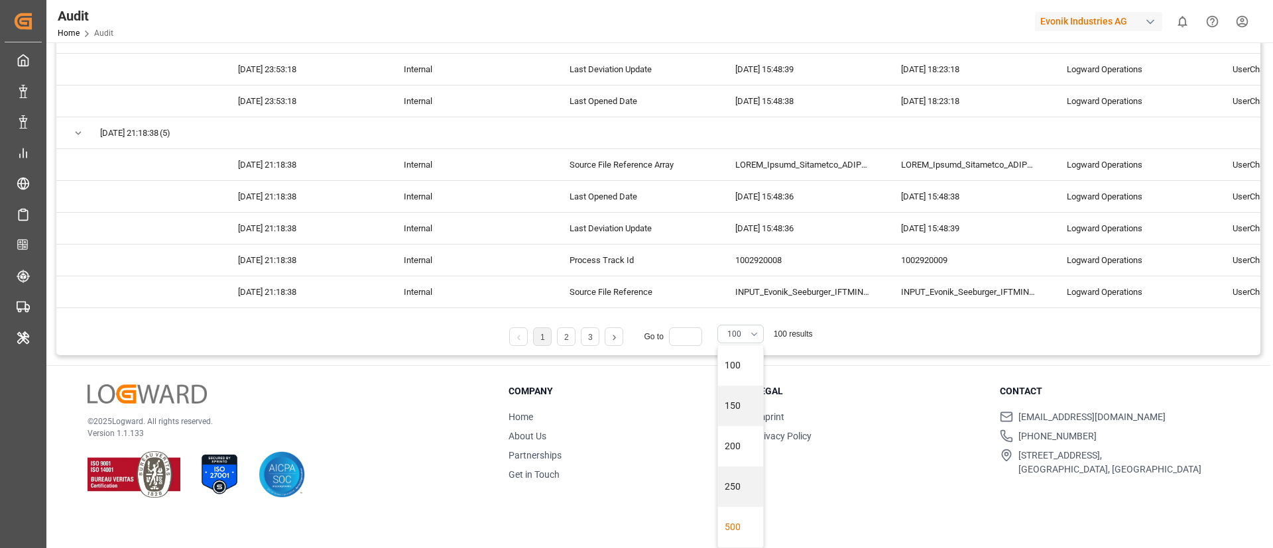
click at [730, 536] on div "500" at bounding box center [740, 527] width 45 height 40
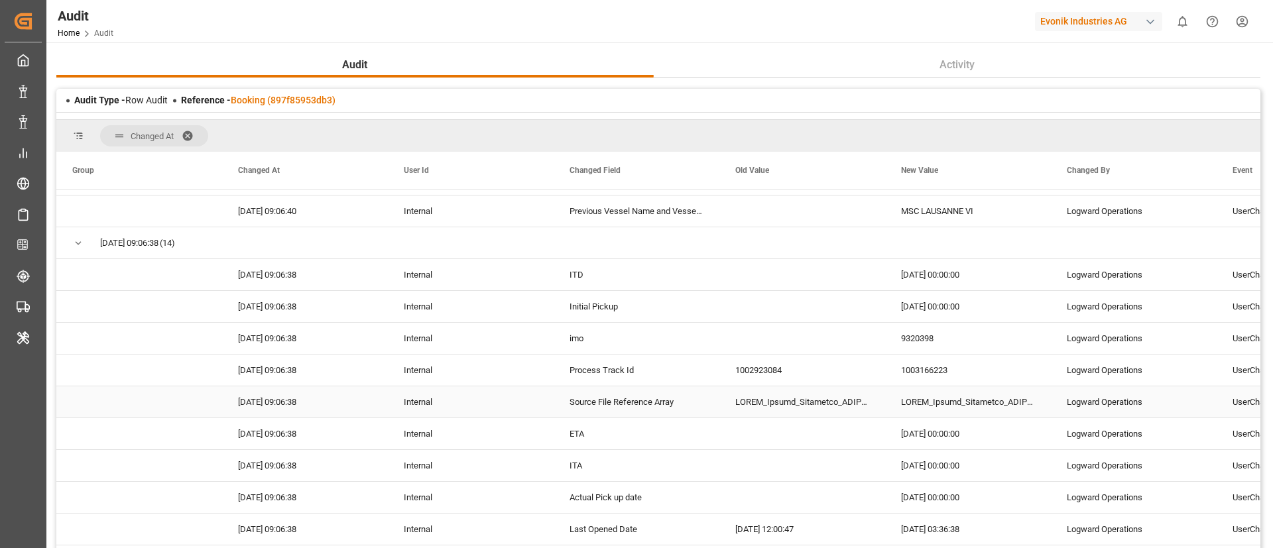
scroll to position [1905, 0]
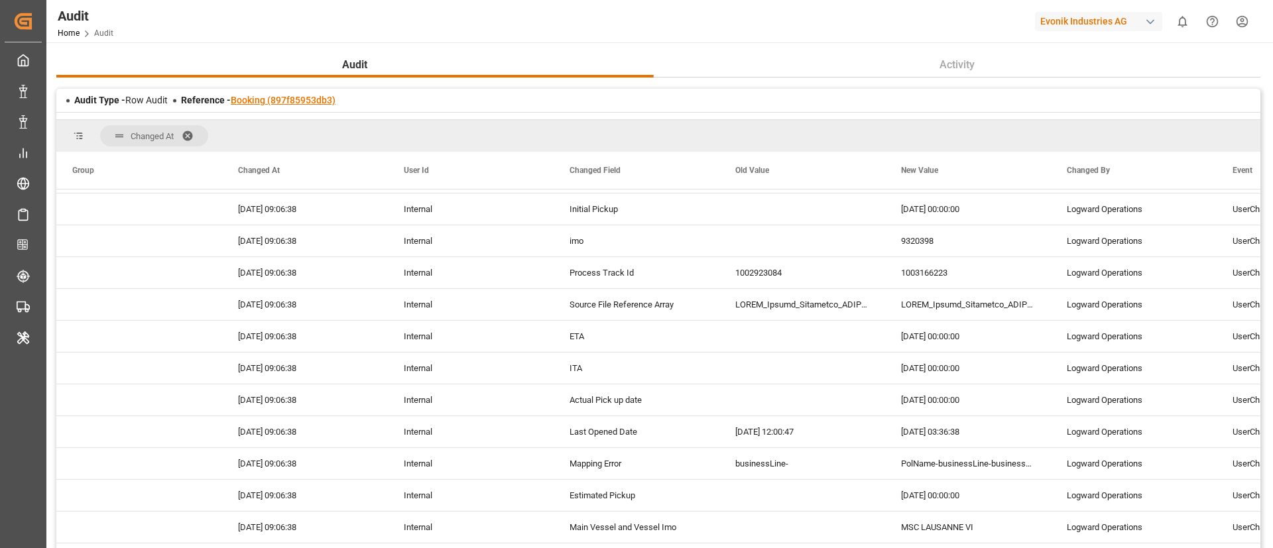
click at [284, 97] on link "Booking (897f85953db3)" at bounding box center [283, 100] width 105 height 11
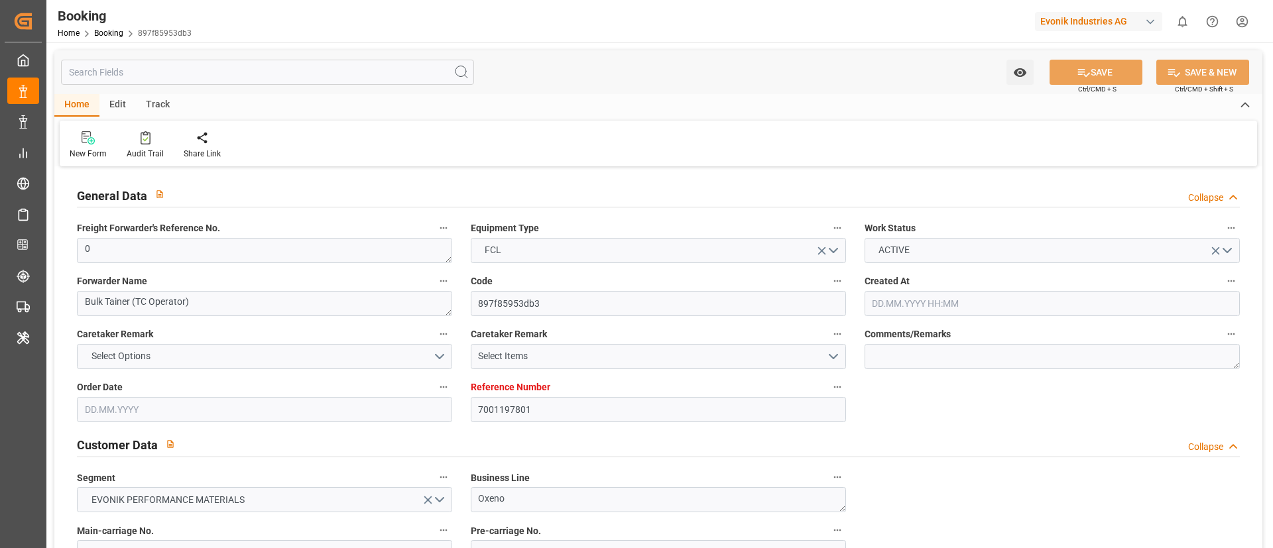
type input "7001197801"
type input "9320398"
type input "NLRTM"
type input "TRIST"
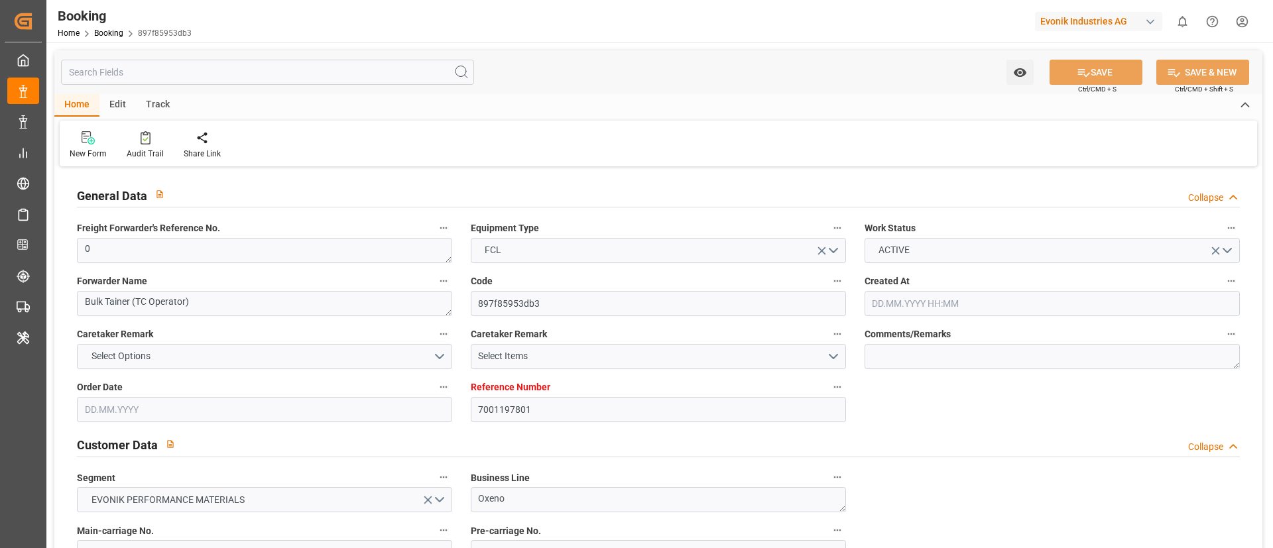
type input "0"
type input "17.06.2025 13:14"
type input "[DATE]"
type input "18.07.2025"
type input "27.06.2025"
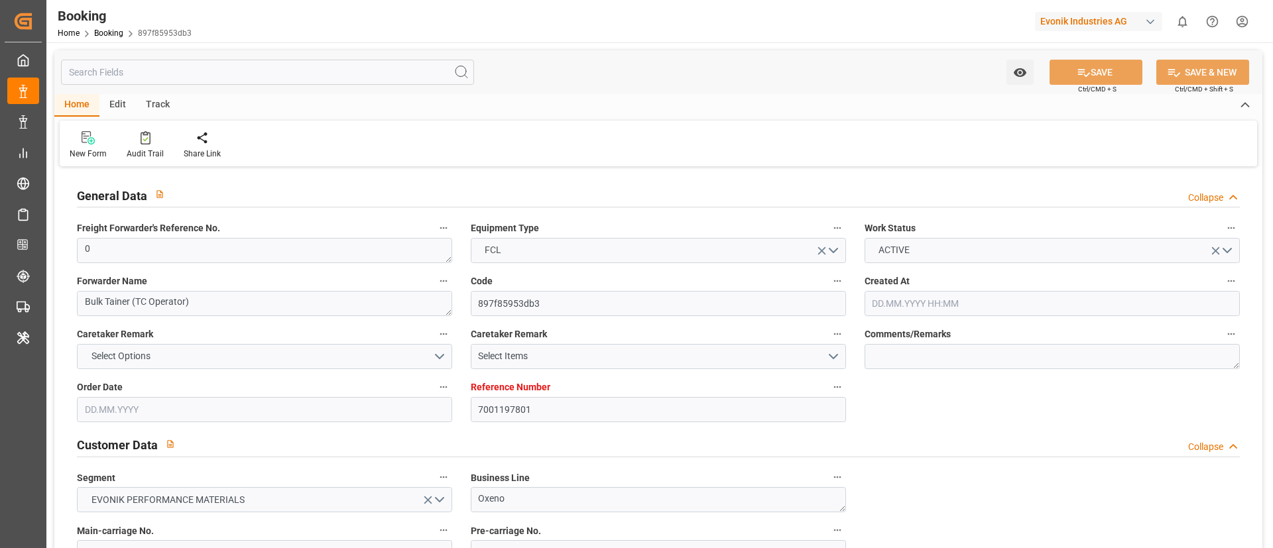
type input "03.07.2025 00:00"
type input "13.07.2025 00:00"
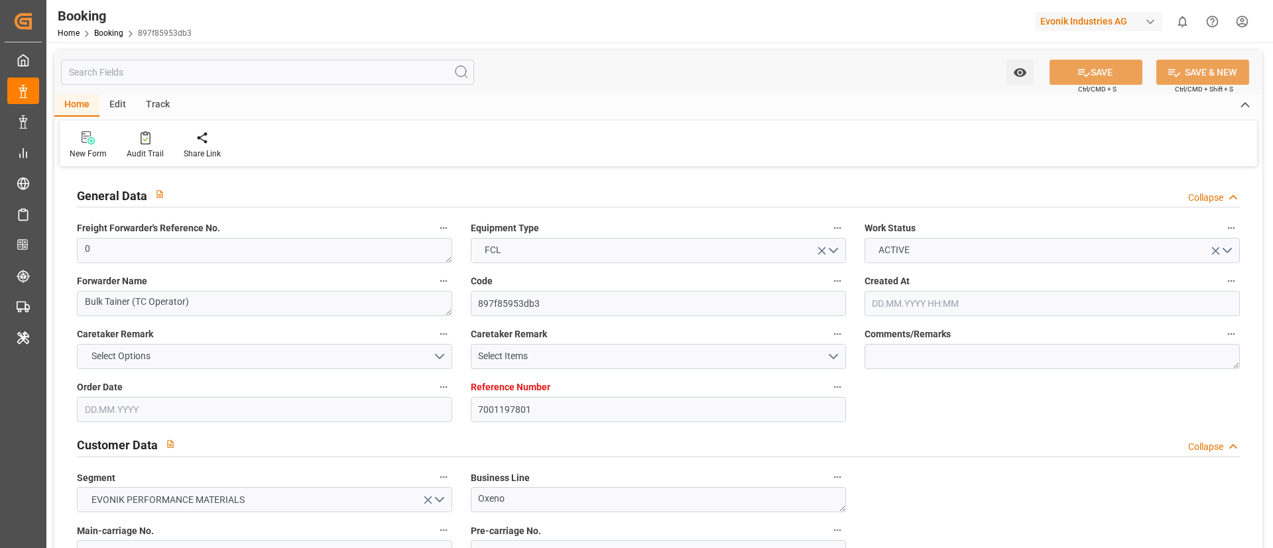
type input "25.07.2025 00:00"
type input "04.07.2025"
type input "14.10.2025 06:13"
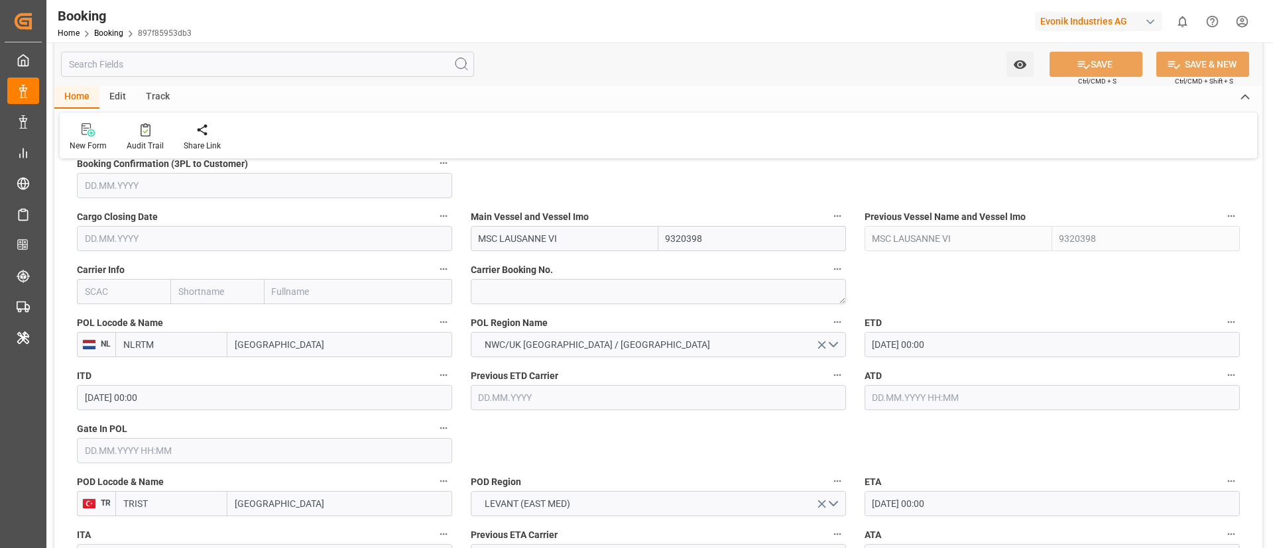
scroll to position [909, 0]
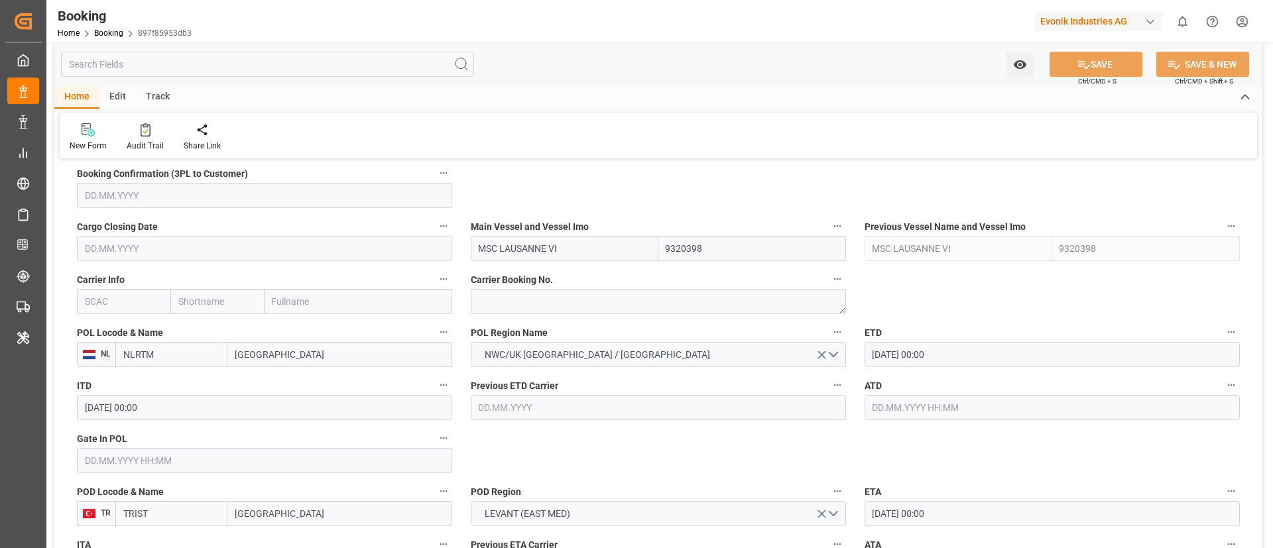
click at [125, 294] on input "text" at bounding box center [123, 301] width 93 height 25
click at [97, 327] on b "MSCU" at bounding box center [99, 330] width 26 height 11
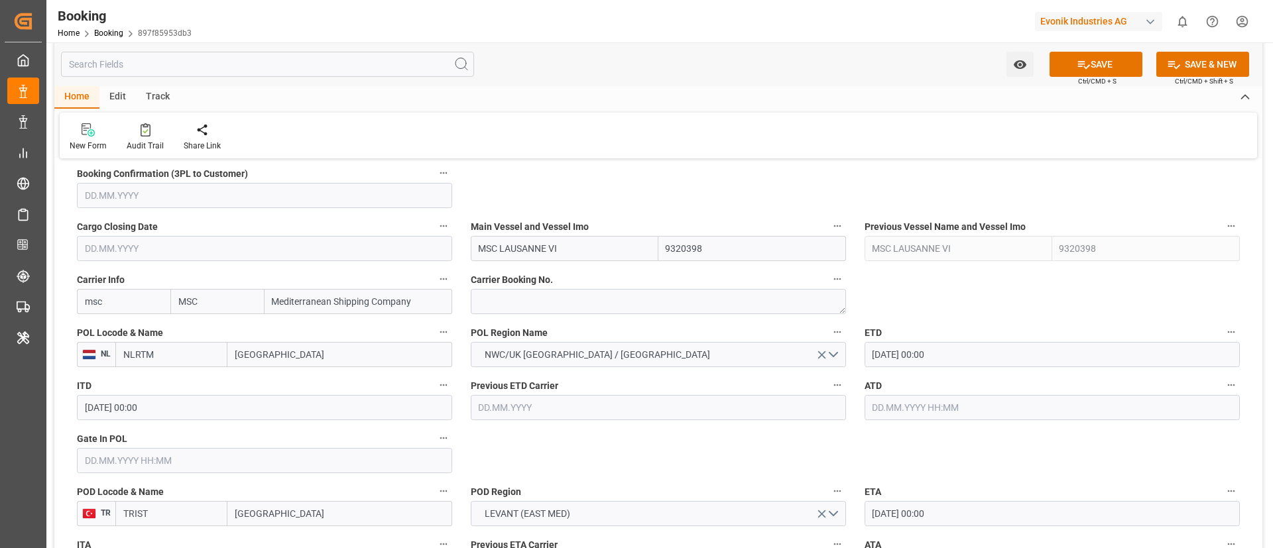
type input "MSCU"
type input "MSC"
type input "Mediterranean Shipping Company"
type input "MSCU"
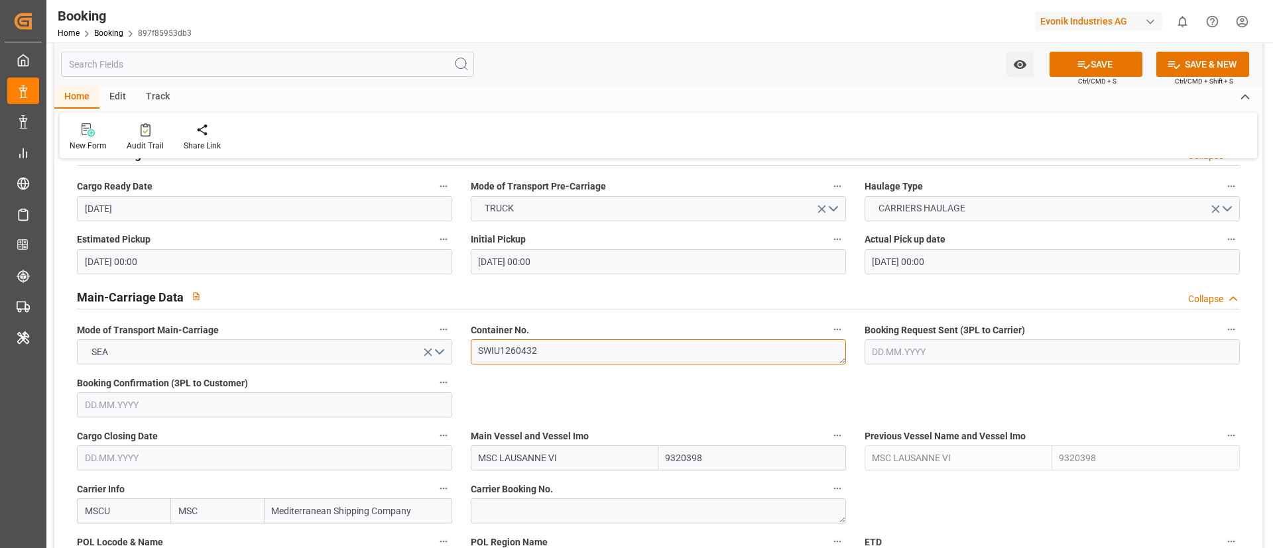
click at [559, 351] on textarea "SWIU1260432" at bounding box center [658, 351] width 375 height 25
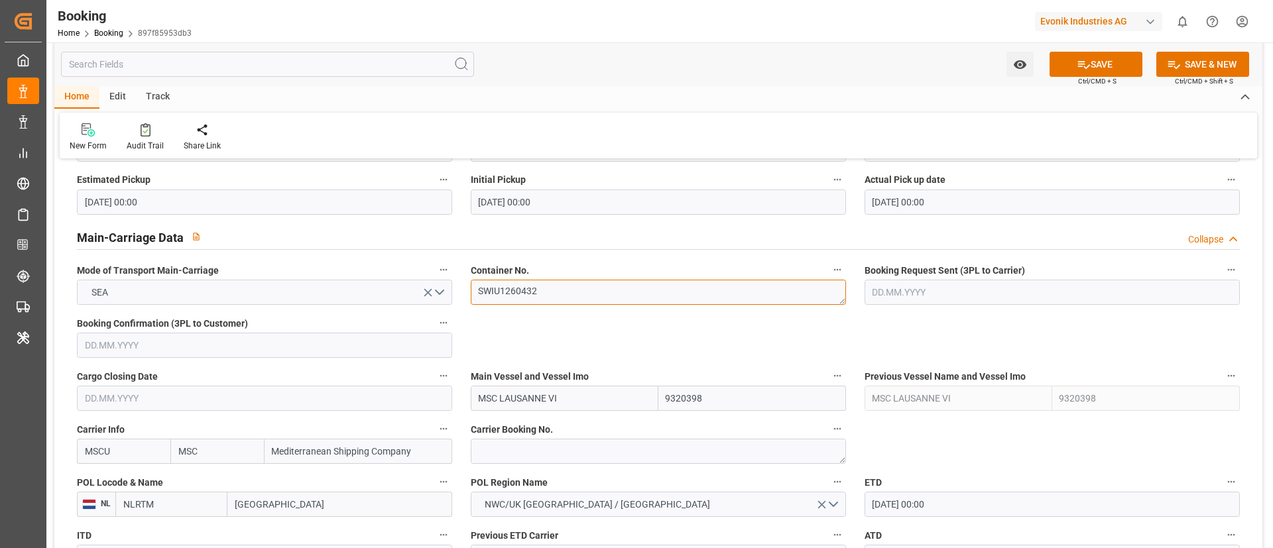
scroll to position [762, 0]
click at [569, 395] on input "MSC LAUSANNE VI" at bounding box center [565, 395] width 188 height 25
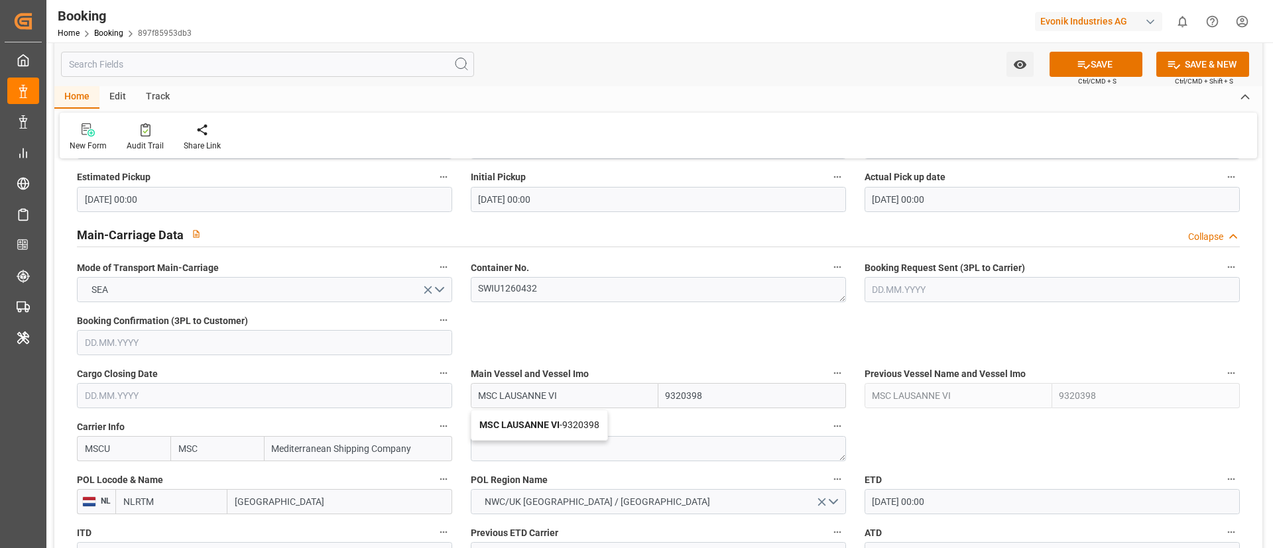
click at [551, 423] on b "MSC LAUSANNE VI" at bounding box center [519, 425] width 80 height 11
type input "MSC LAUSANNE VI"
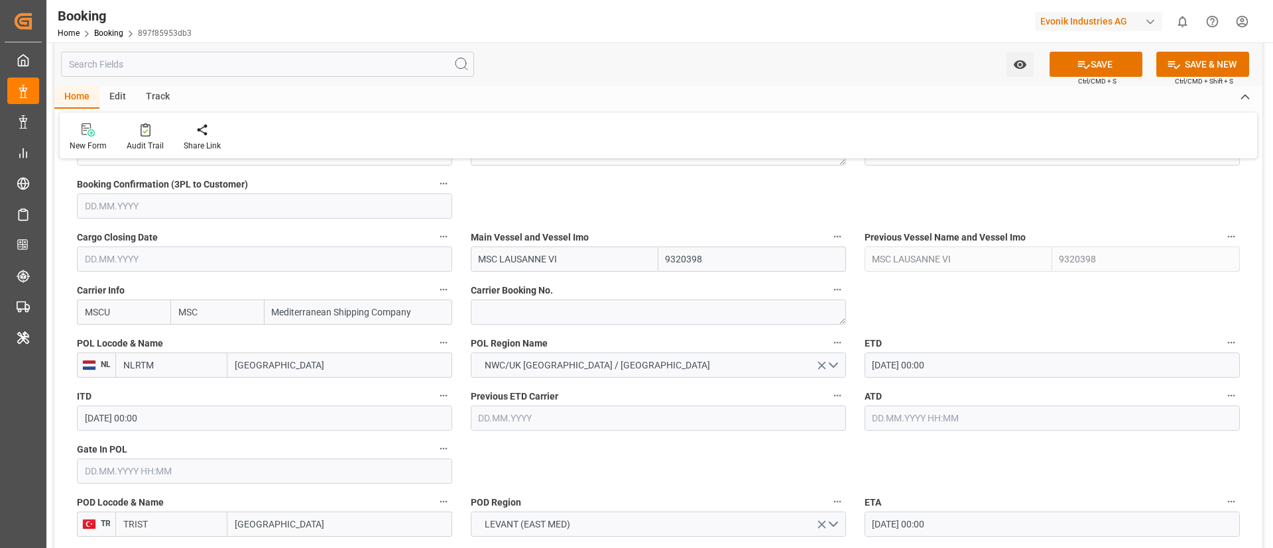
scroll to position [901, 0]
click at [281, 367] on input "Rotterdam" at bounding box center [339, 362] width 225 height 25
paste input "[GEOGRAPHIC_DATA]"
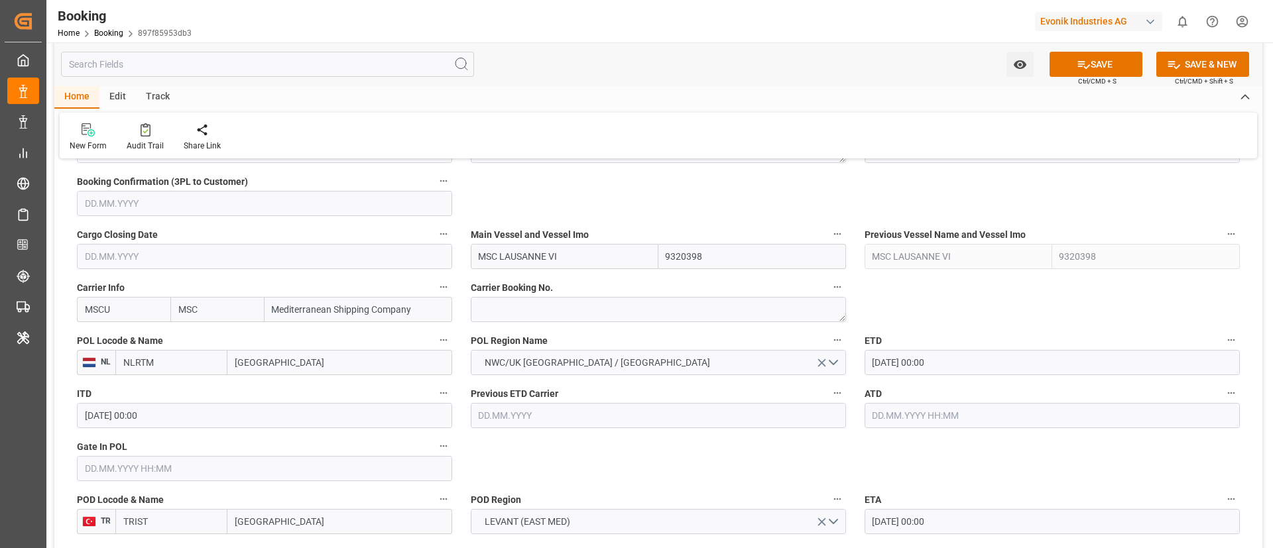
type input "[GEOGRAPHIC_DATA]"
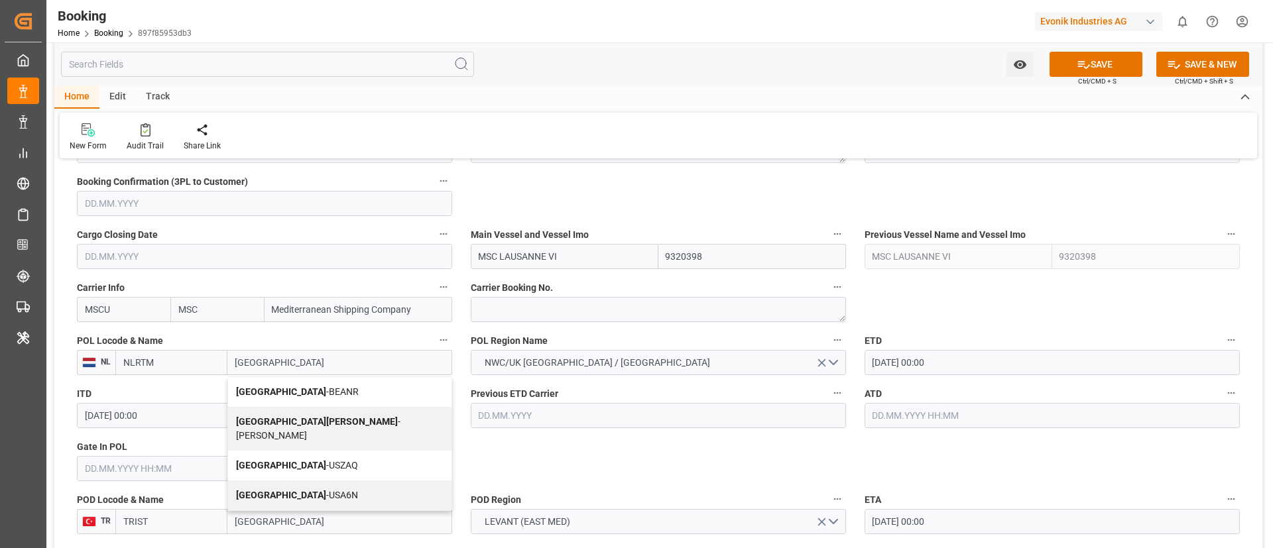
click at [282, 388] on span "Antwerp - BEANR" at bounding box center [297, 391] width 123 height 11
type input "BEANR"
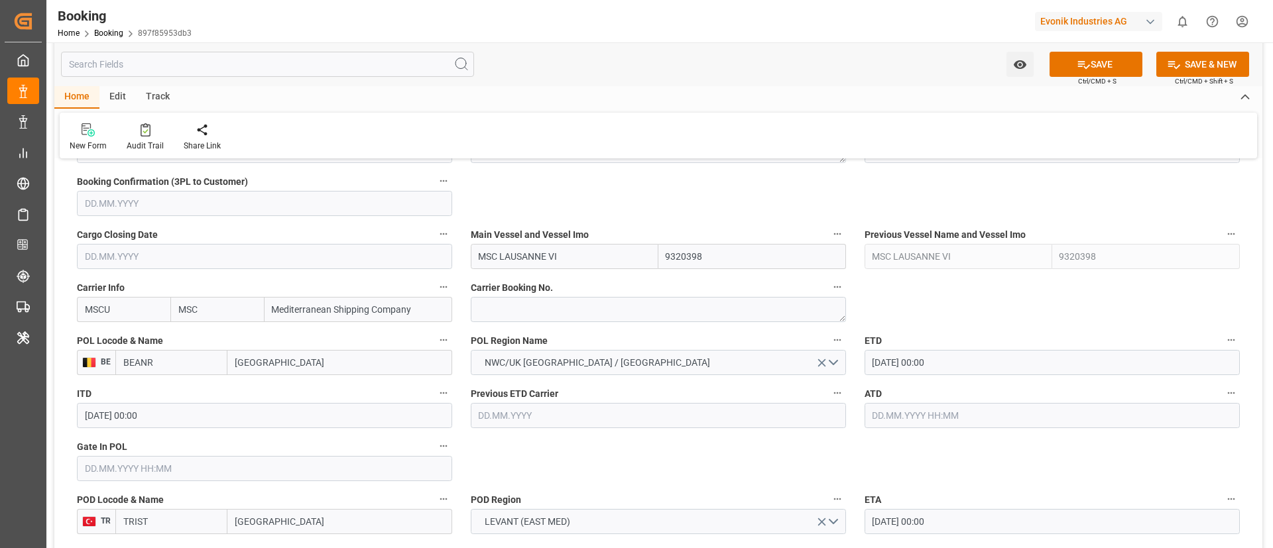
type input "[GEOGRAPHIC_DATA]"
click at [216, 461] on input "text" at bounding box center [264, 468] width 375 height 25
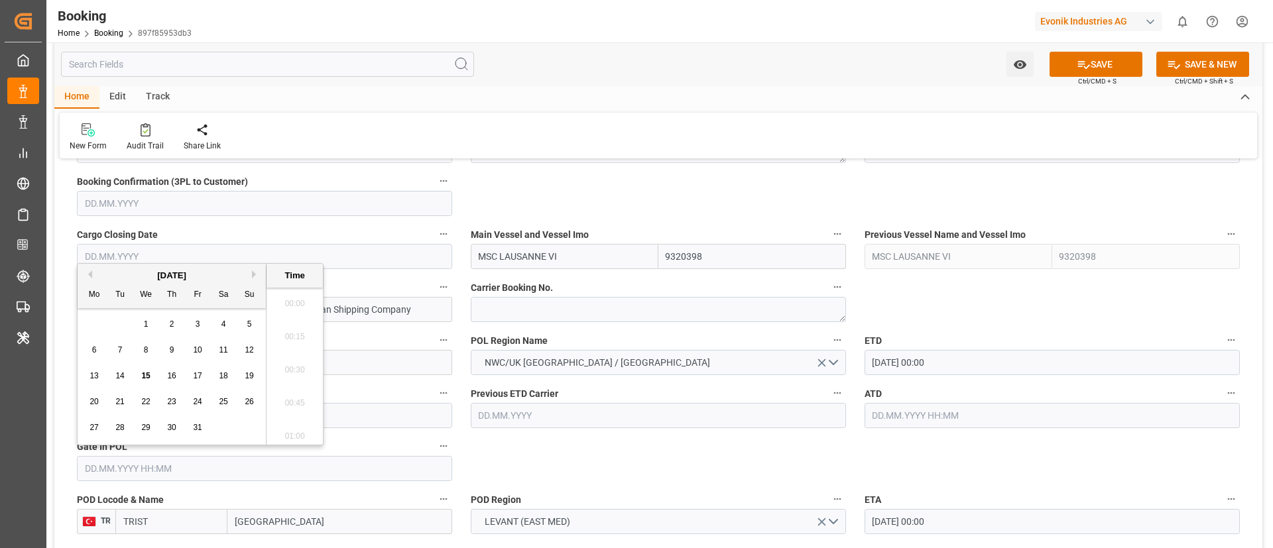
scroll to position [1629, 0]
click at [91, 276] on button "Previous Month" at bounding box center [88, 274] width 8 height 8
click at [172, 350] on span "10" at bounding box center [171, 349] width 9 height 9
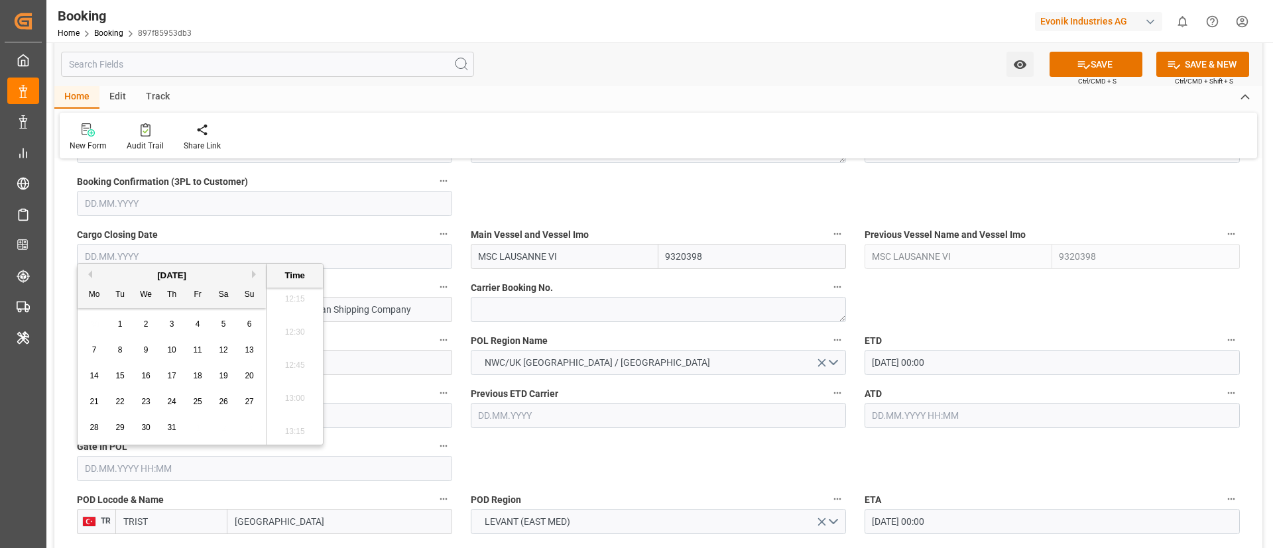
type input "10.07.2025 00:00"
click at [247, 474] on input "10.07.2025 00:00" at bounding box center [264, 468] width 375 height 25
click at [247, 474] on input "[DATE] 00:00" at bounding box center [264, 468] width 375 height 25
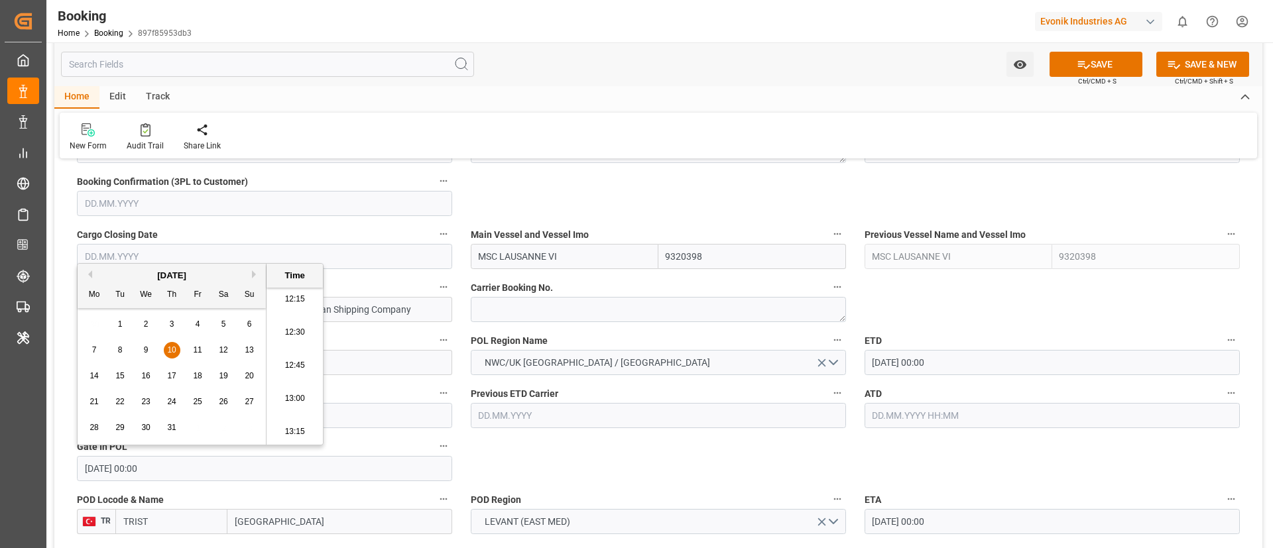
click at [931, 410] on input "text" at bounding box center [1051, 415] width 375 height 25
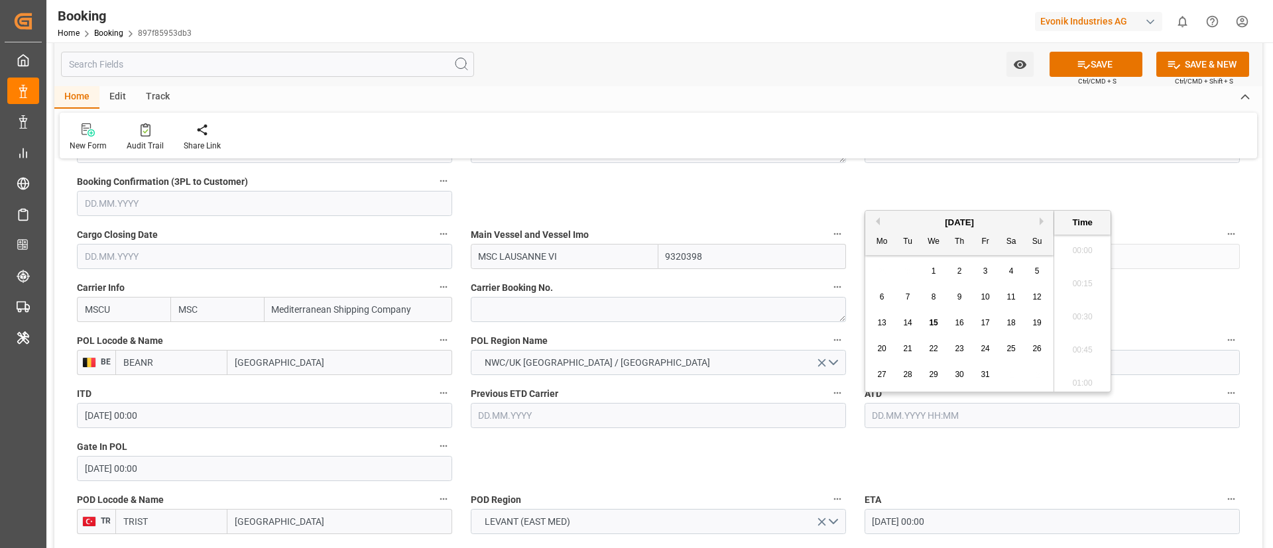
click at [931, 410] on input "text" at bounding box center [1051, 415] width 375 height 25
paste input "[DATE] 00:00"
click at [960, 319] on span "17" at bounding box center [958, 322] width 9 height 9
type input "[DATE] 00:00"
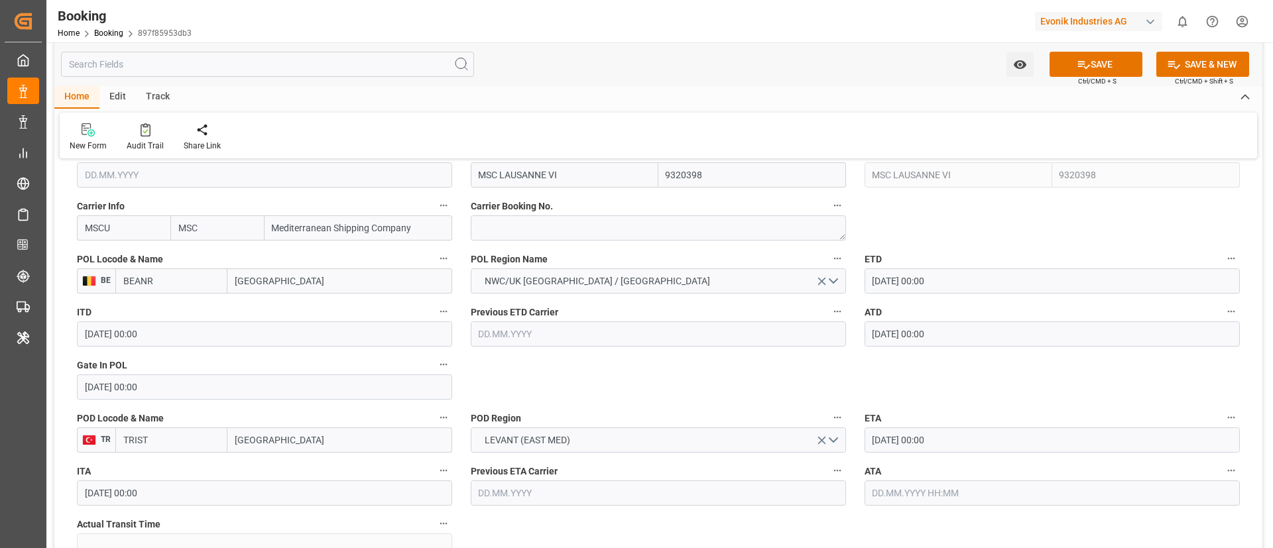
scroll to position [1014, 0]
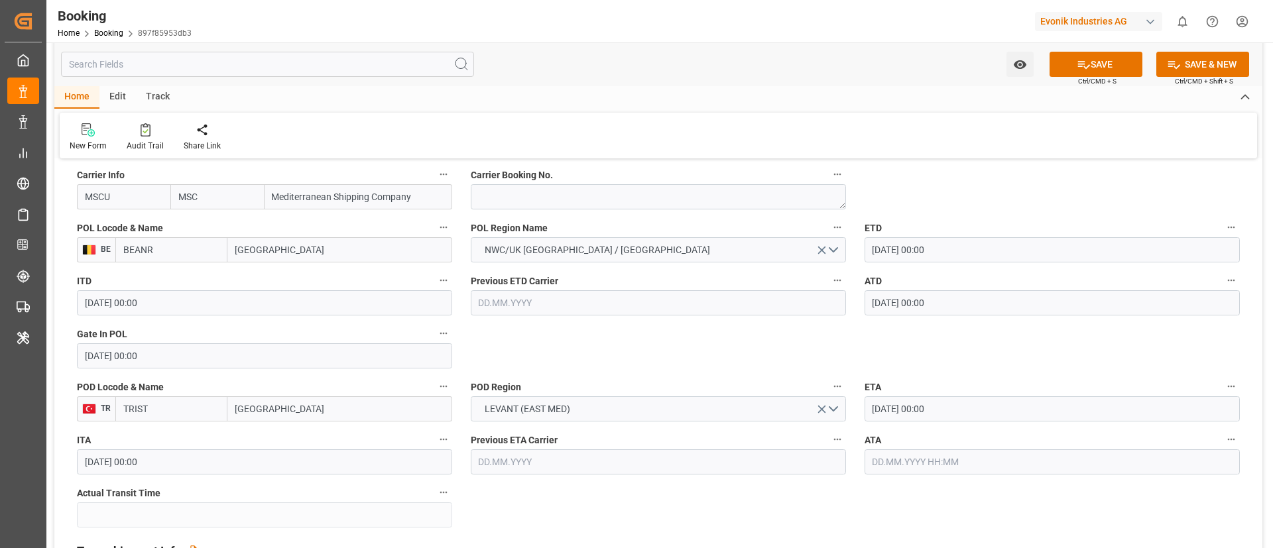
click at [917, 458] on input "text" at bounding box center [1051, 461] width 375 height 25
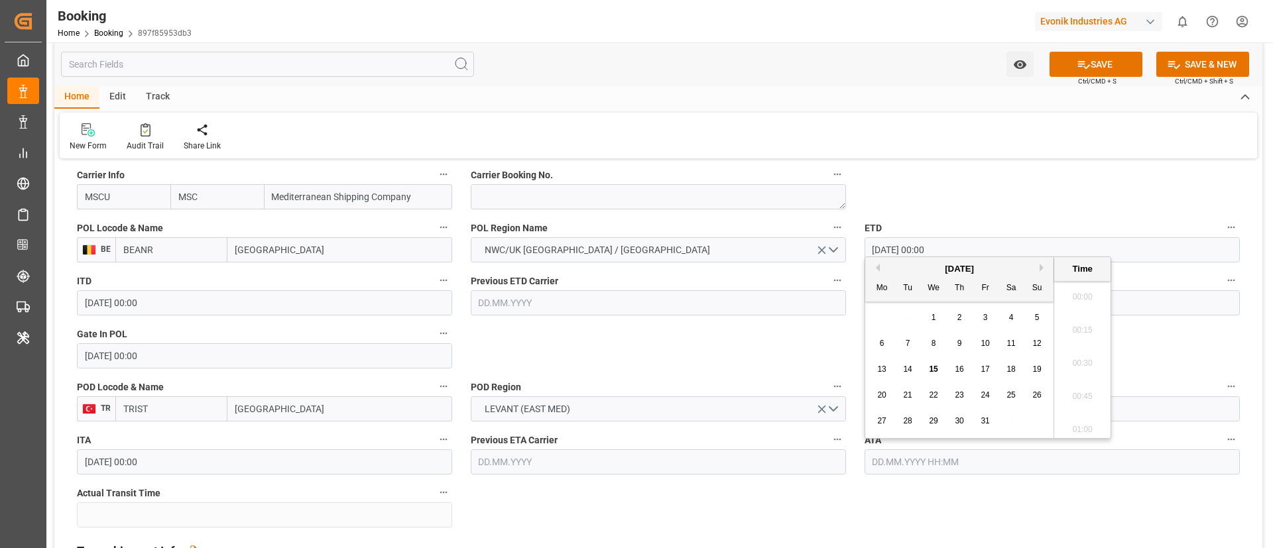
scroll to position [1629, 0]
paste input "[DATE] 00:00"
click at [1045, 268] on button "Next Month" at bounding box center [1043, 268] width 8 height 8
click at [978, 317] on div "1" at bounding box center [985, 318] width 17 height 16
type input "[DATE] 00:00"
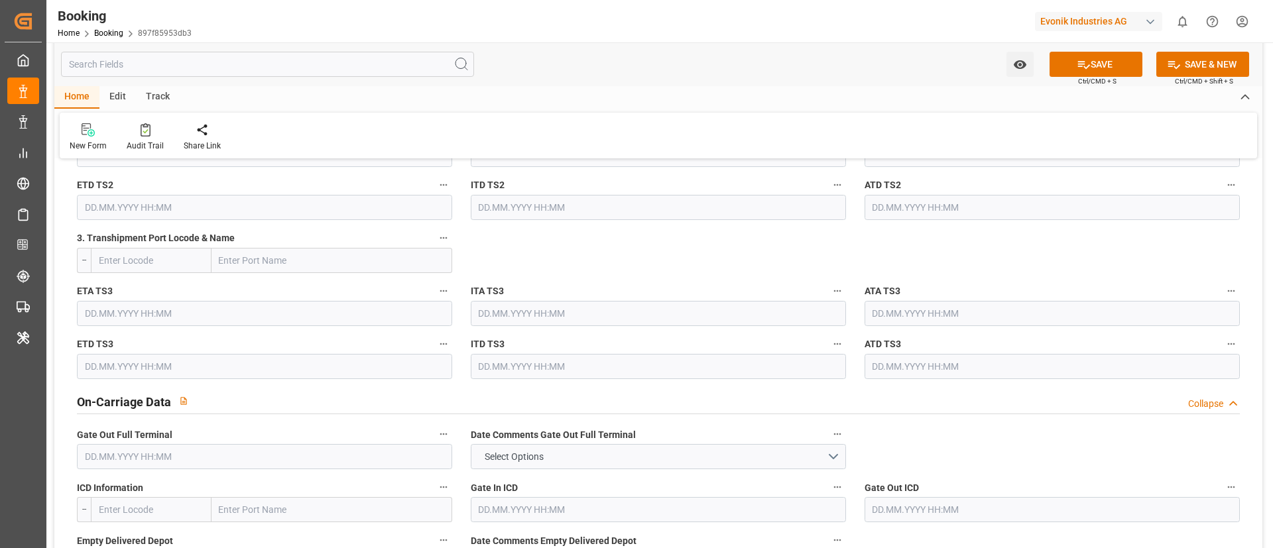
scroll to position [1838, 0]
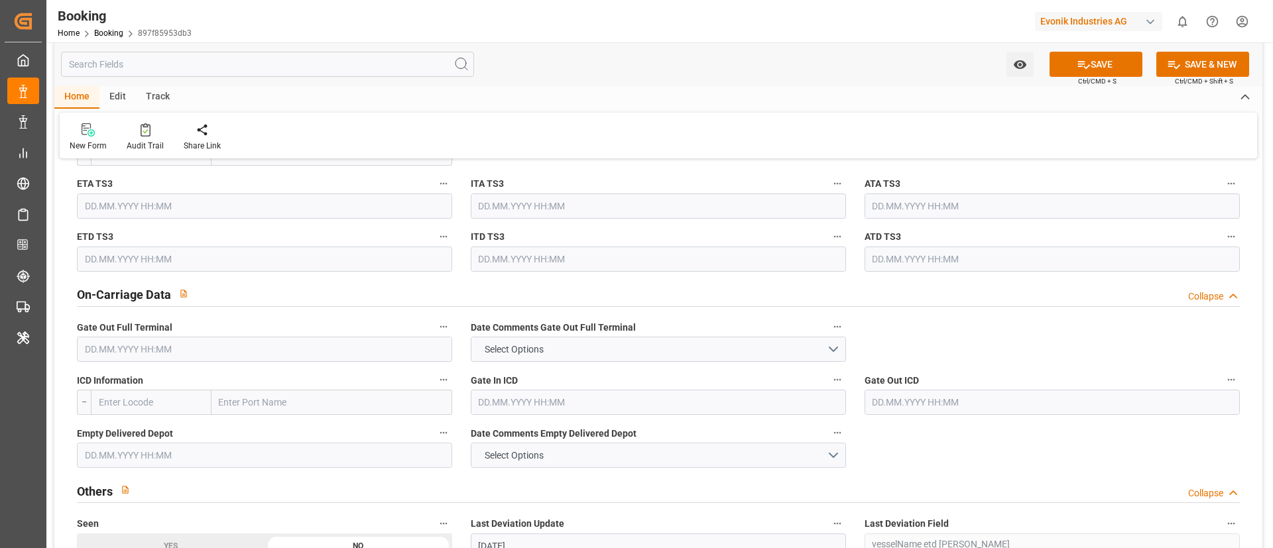
click at [247, 356] on input "text" at bounding box center [264, 349] width 375 height 25
paste input "[DATE] 00:00"
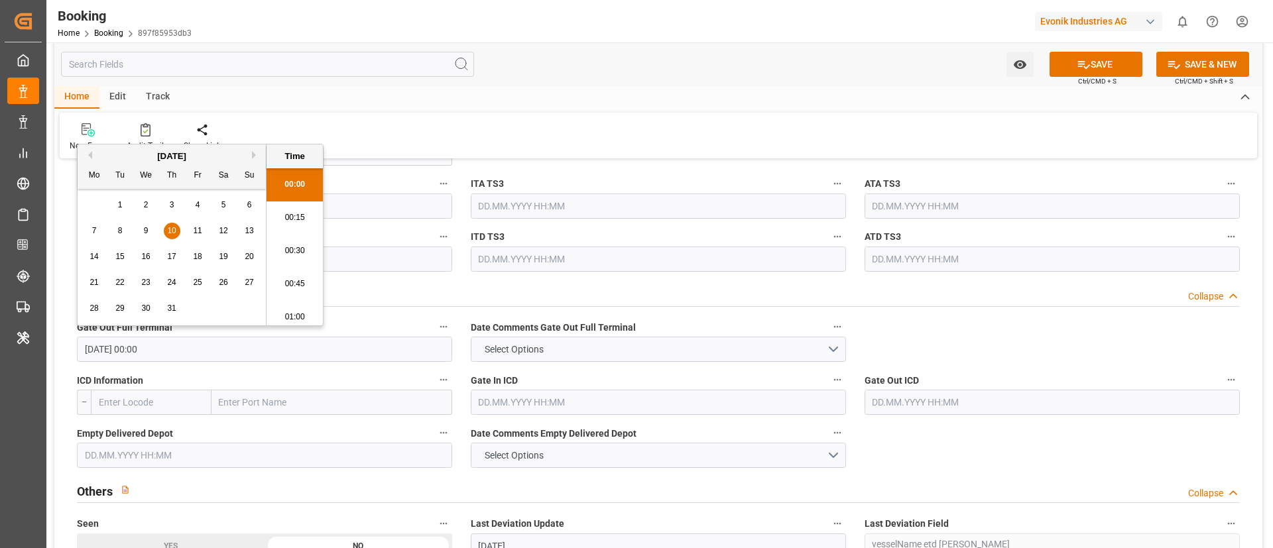
scroll to position [1629, 0]
click at [254, 156] on button "Next Month" at bounding box center [256, 155] width 8 height 8
click at [143, 230] on div "6" at bounding box center [146, 231] width 17 height 16
type input "[DATE] 00:00"
click at [592, 116] on div "New Form Audit Trail Share Link" at bounding box center [658, 136] width 1197 height 46
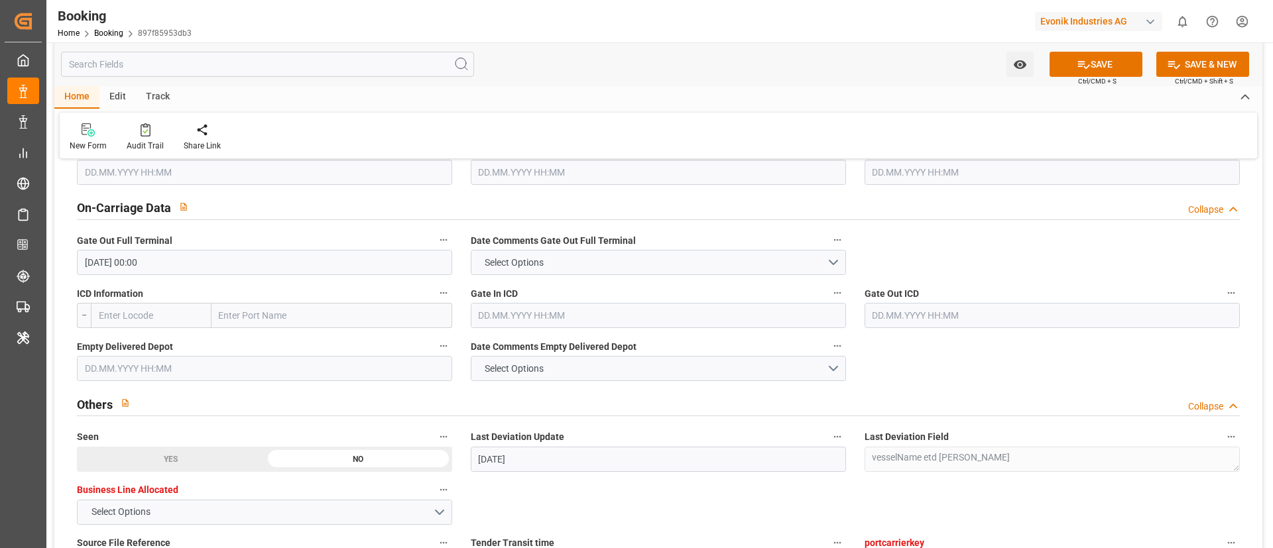
scroll to position [1953, 0]
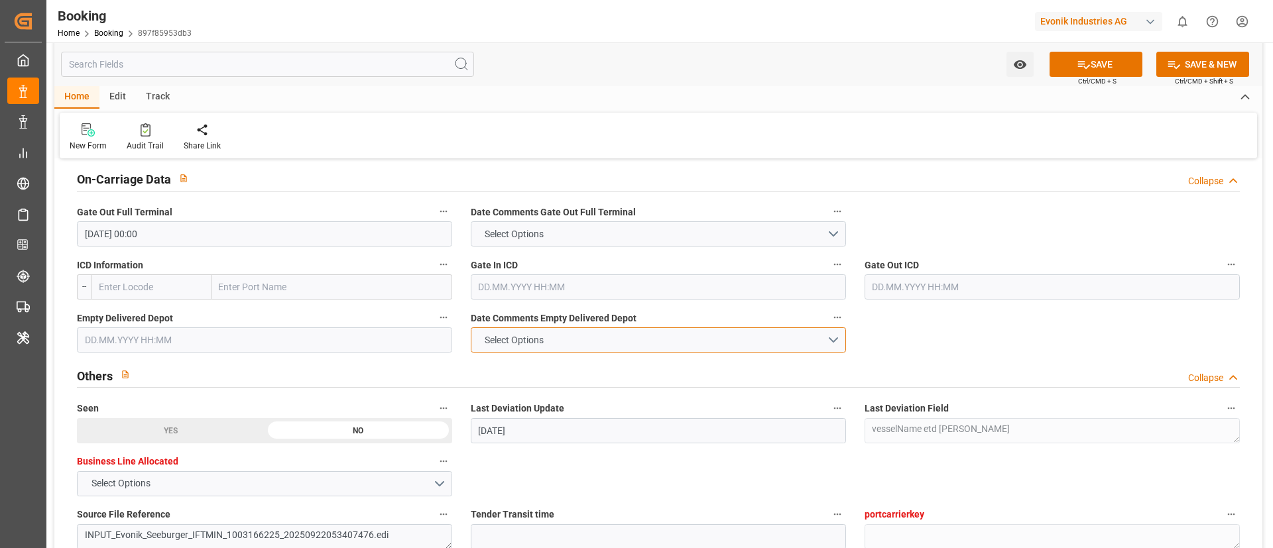
click at [514, 339] on span "Select Options" at bounding box center [514, 340] width 72 height 14
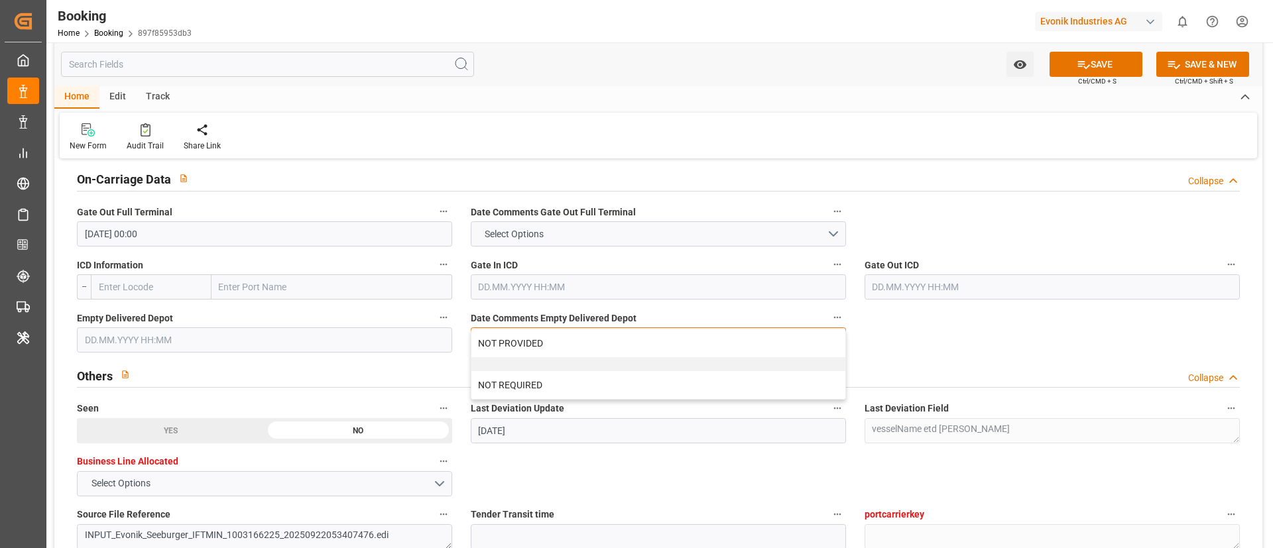
click at [514, 339] on div "NOT PROVIDED" at bounding box center [658, 343] width 374 height 28
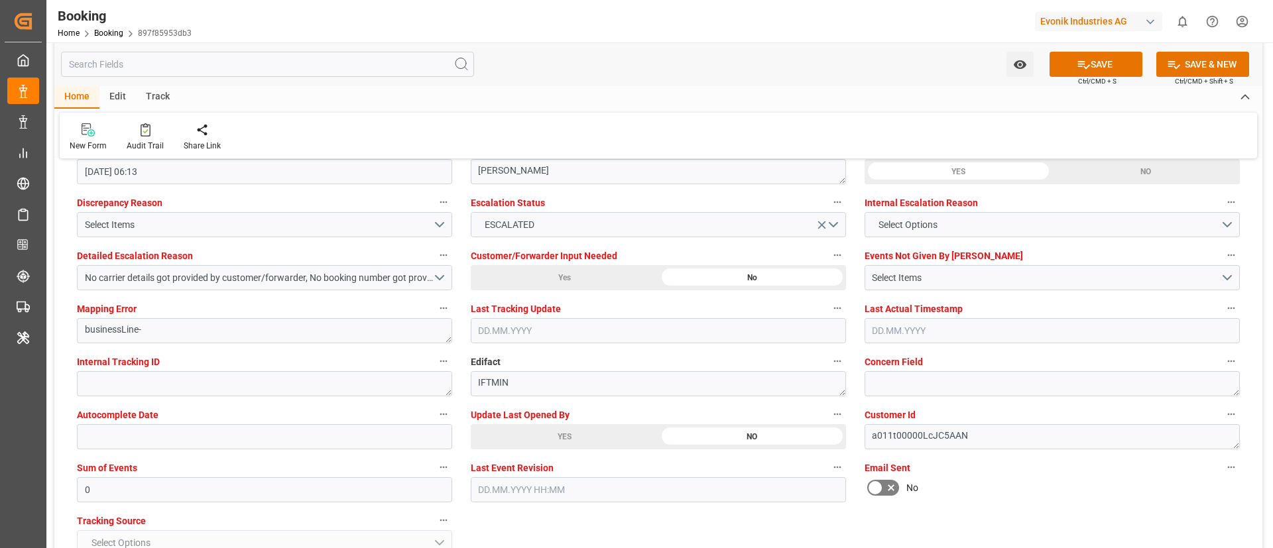
scroll to position [2464, 0]
click at [237, 487] on input "0" at bounding box center [264, 487] width 375 height 25
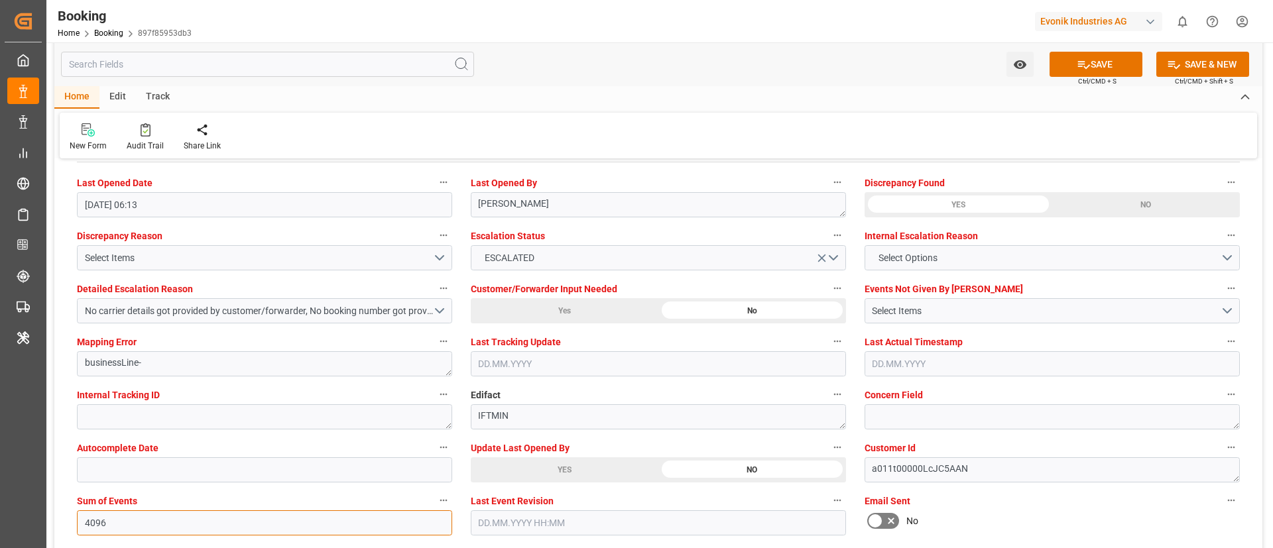
scroll to position [2428, 0]
type input "4096"
click at [944, 308] on div "Select Items" at bounding box center [1046, 312] width 348 height 14
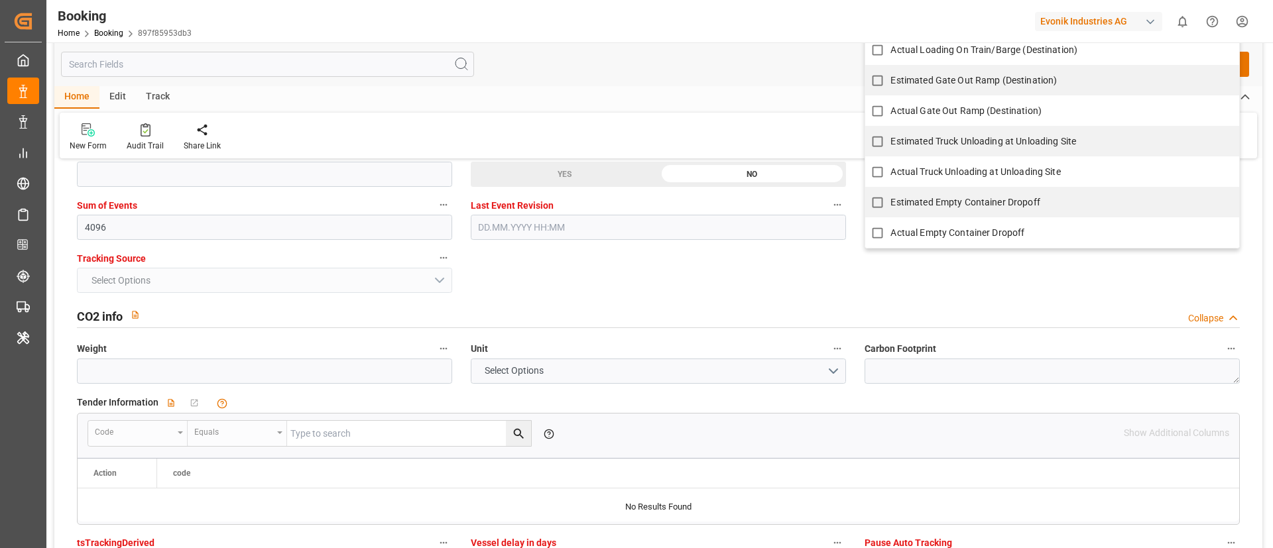
scroll to position [2723, 0]
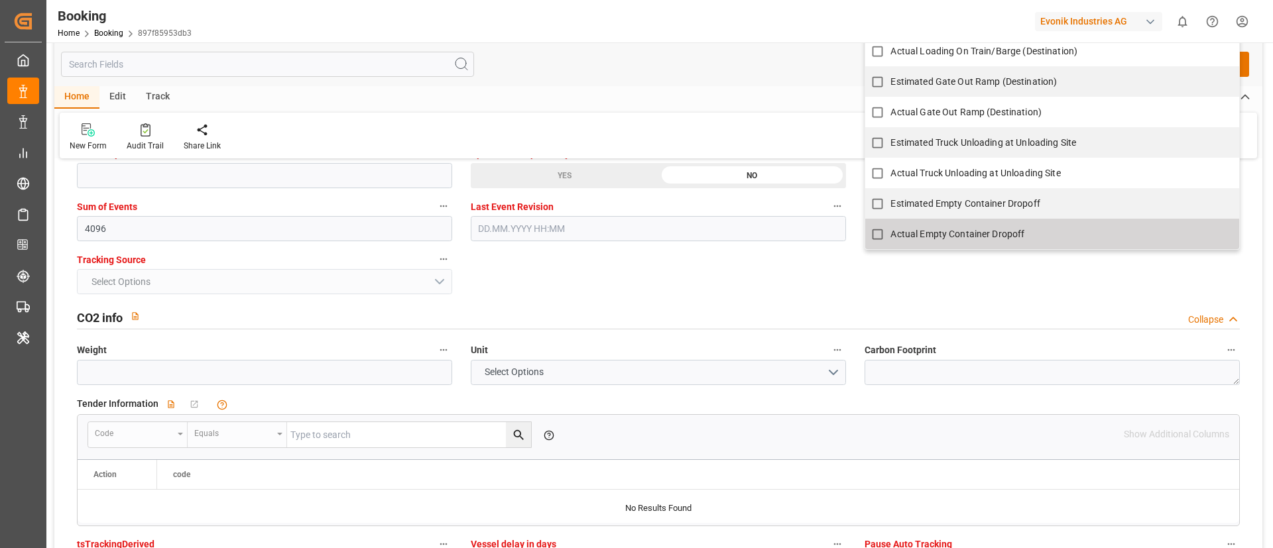
click at [919, 238] on span "Actual Empty Container Dropoff" at bounding box center [957, 234] width 134 height 11
checkbox input "true"
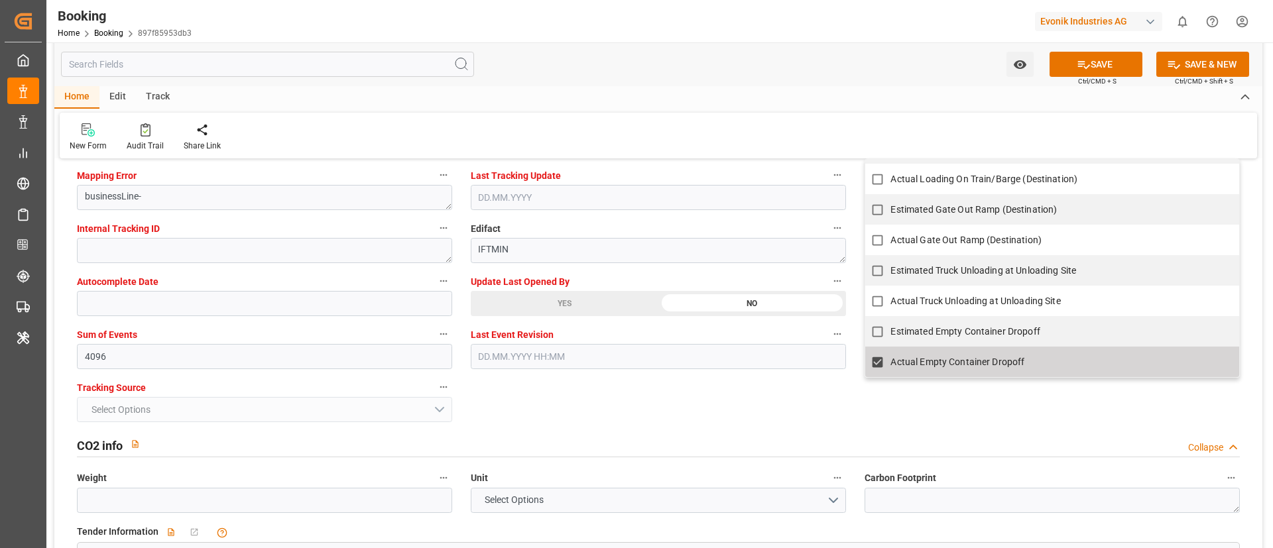
scroll to position [2594, 0]
click at [725, 84] on div "Watch Option SAVE Ctrl/CMD + S SAVE & NEW Ctrl/CMD + Shift + S" at bounding box center [658, 64] width 1208 height 44
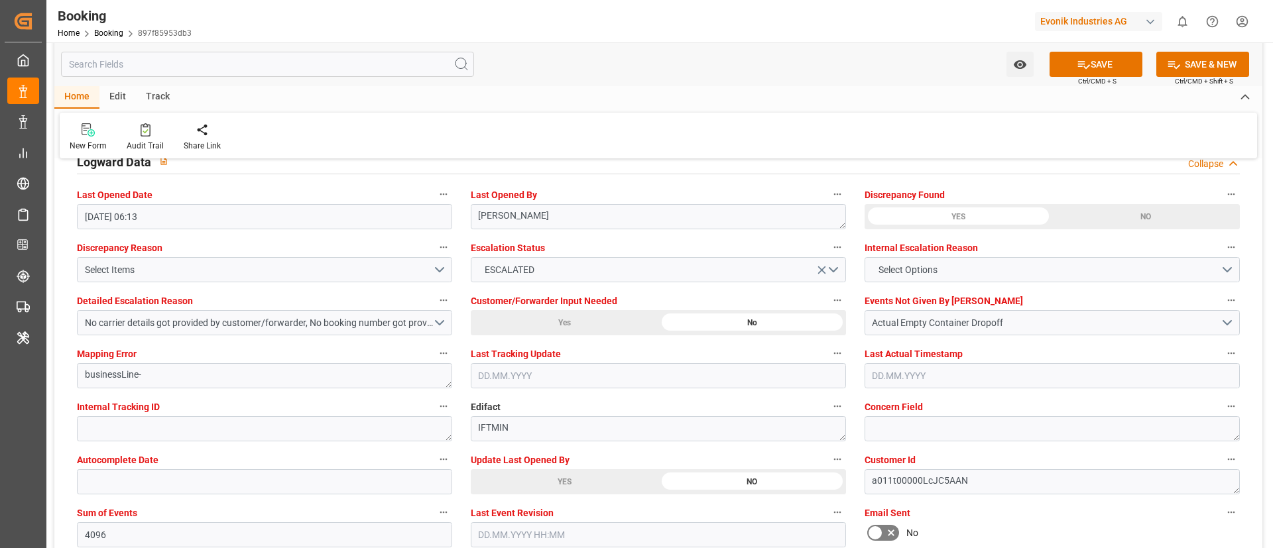
scroll to position [2415, 0]
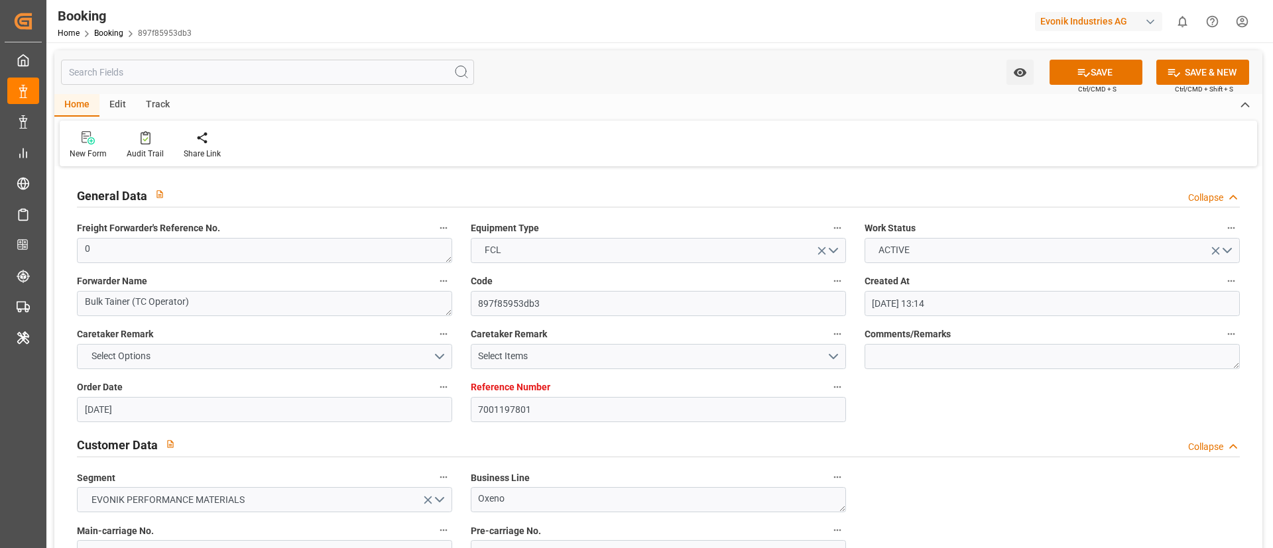
scroll to position [2415, 0]
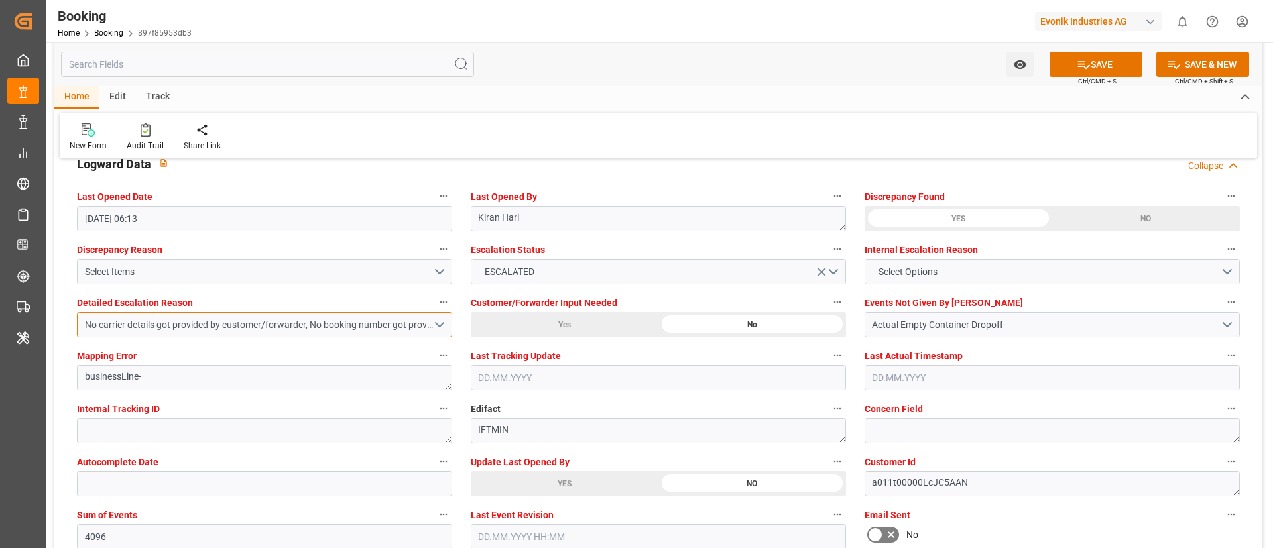
click at [393, 319] on div "No carrier details got provided by customer/forwarder, No booking number got pr…" at bounding box center [259, 325] width 348 height 14
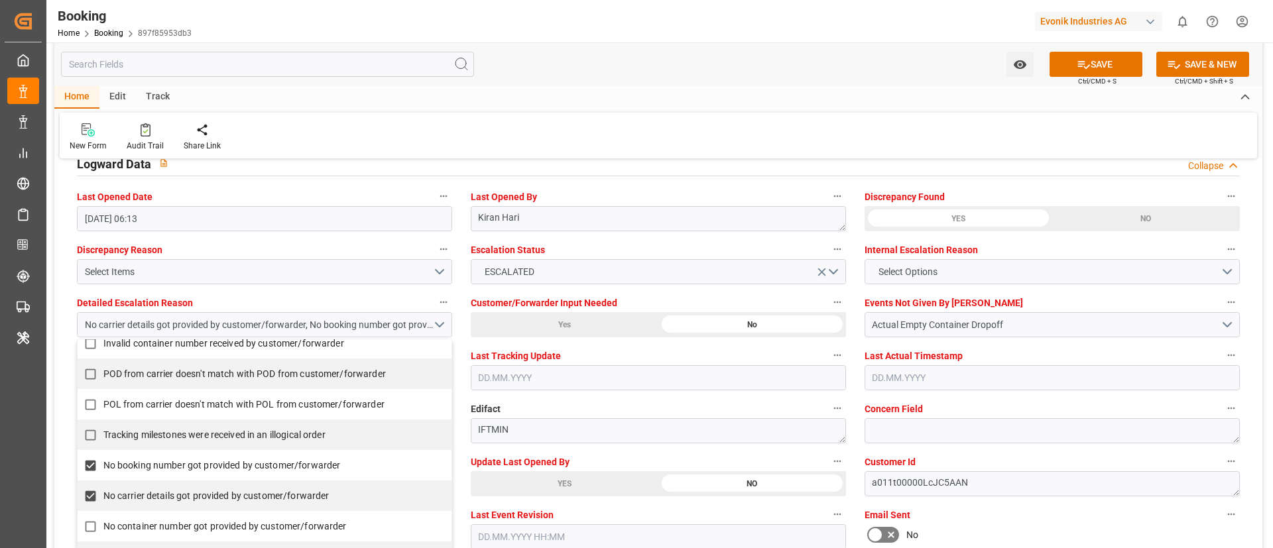
scroll to position [200, 0]
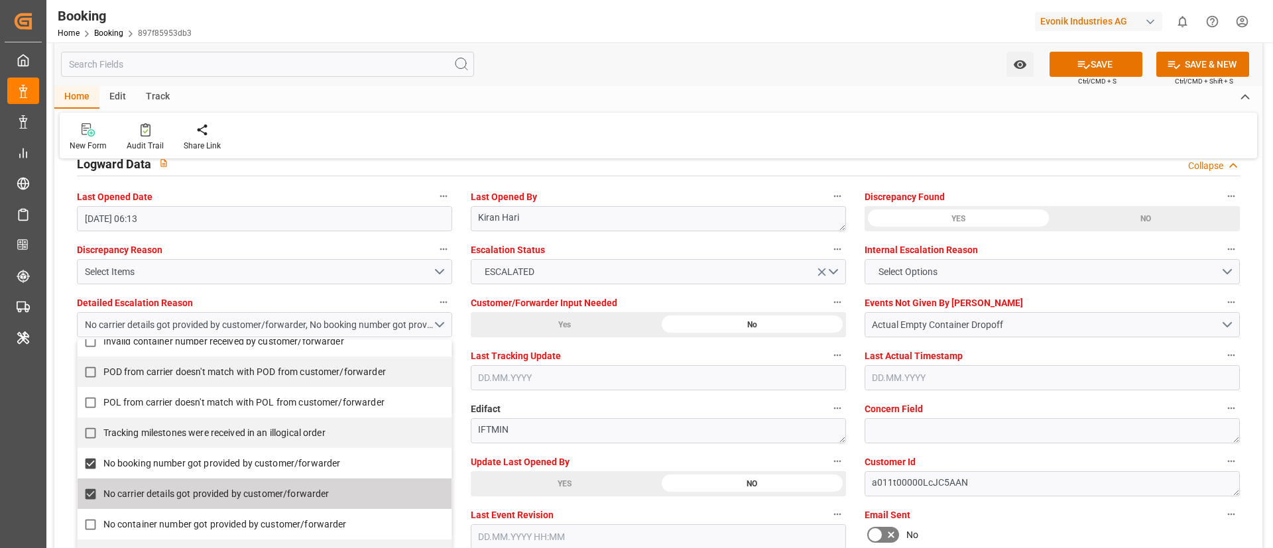
click at [200, 498] on span "No carrier details got provided by customer/forwarder" at bounding box center [216, 493] width 226 height 11
checkbox input "false"
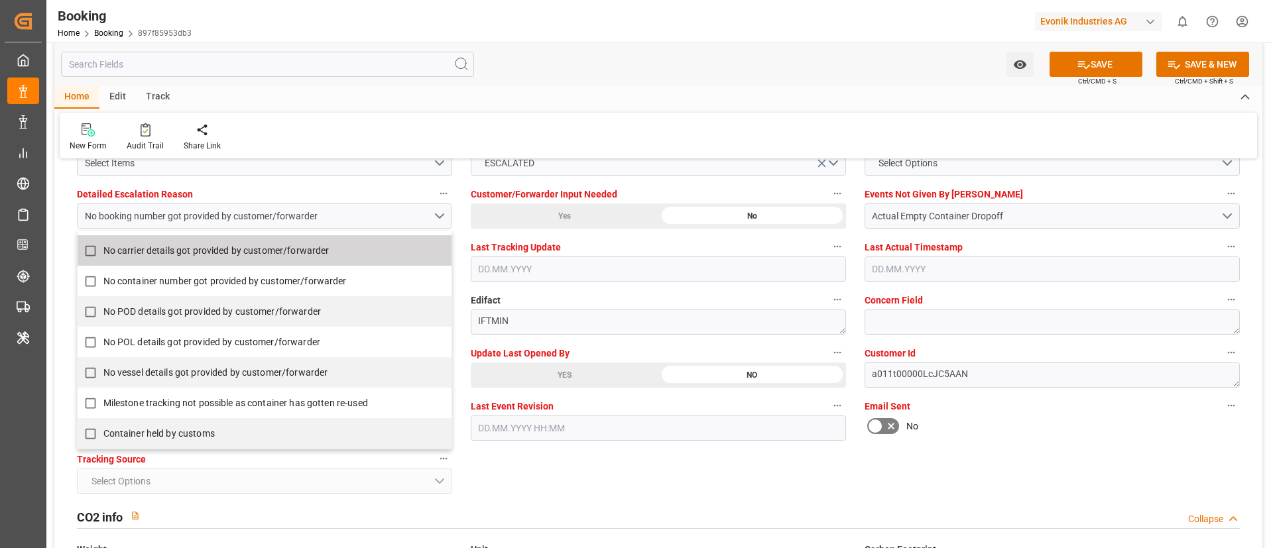
scroll to position [2527, 0]
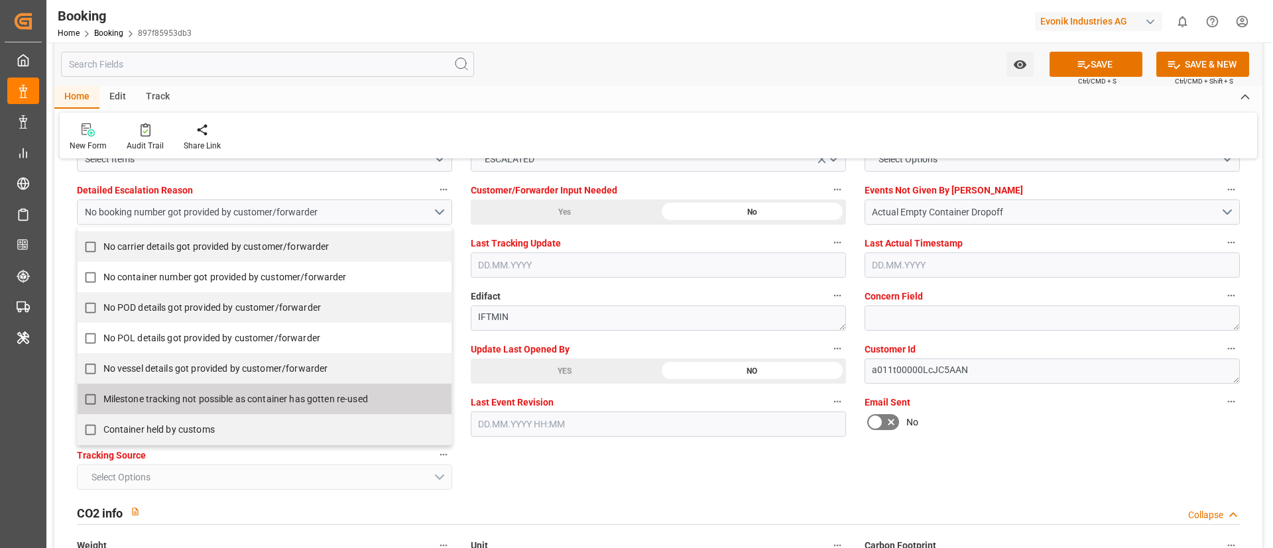
click at [189, 404] on span "Milestone tracking not possible as container has gotten re-used" at bounding box center [235, 399] width 264 height 11
checkbox input "true"
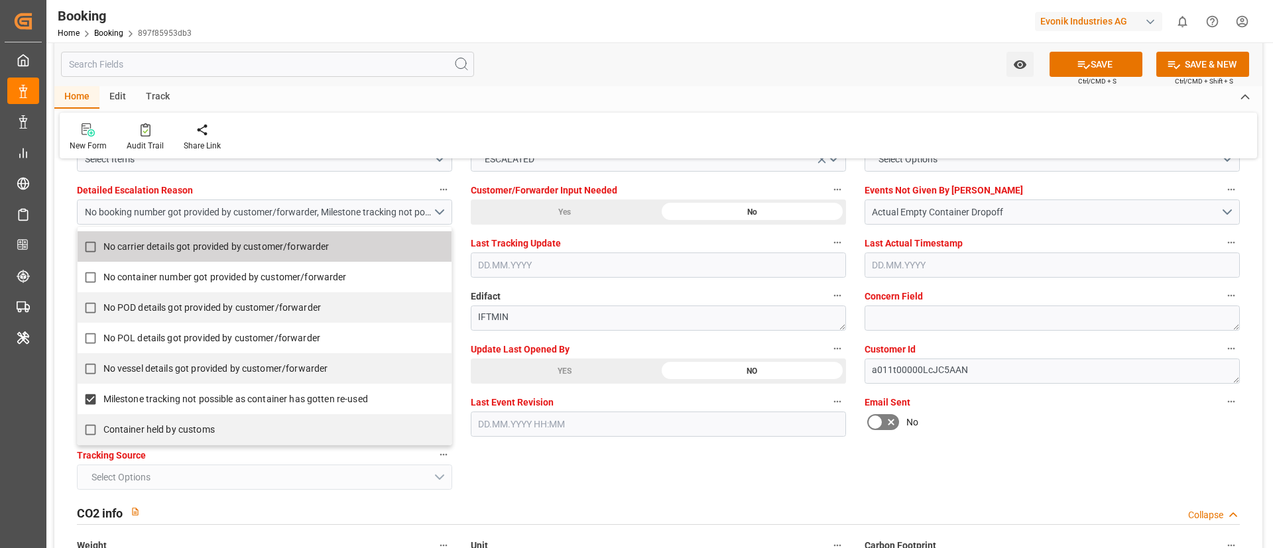
click at [561, 113] on div "New Form Audit Trail Share Link" at bounding box center [658, 136] width 1197 height 46
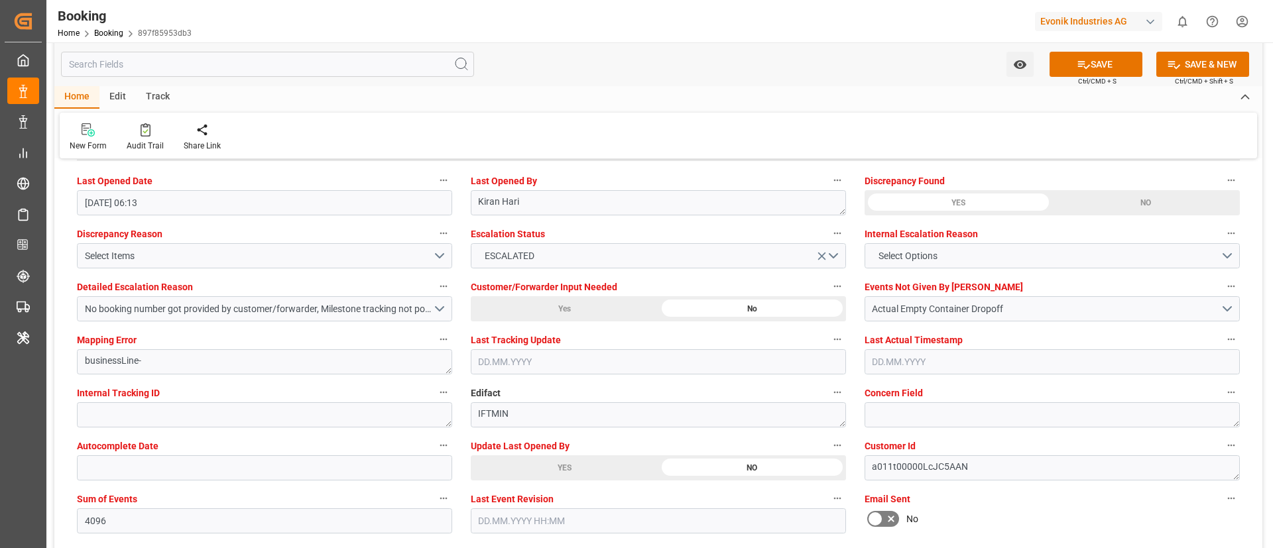
scroll to position [2428, 0]
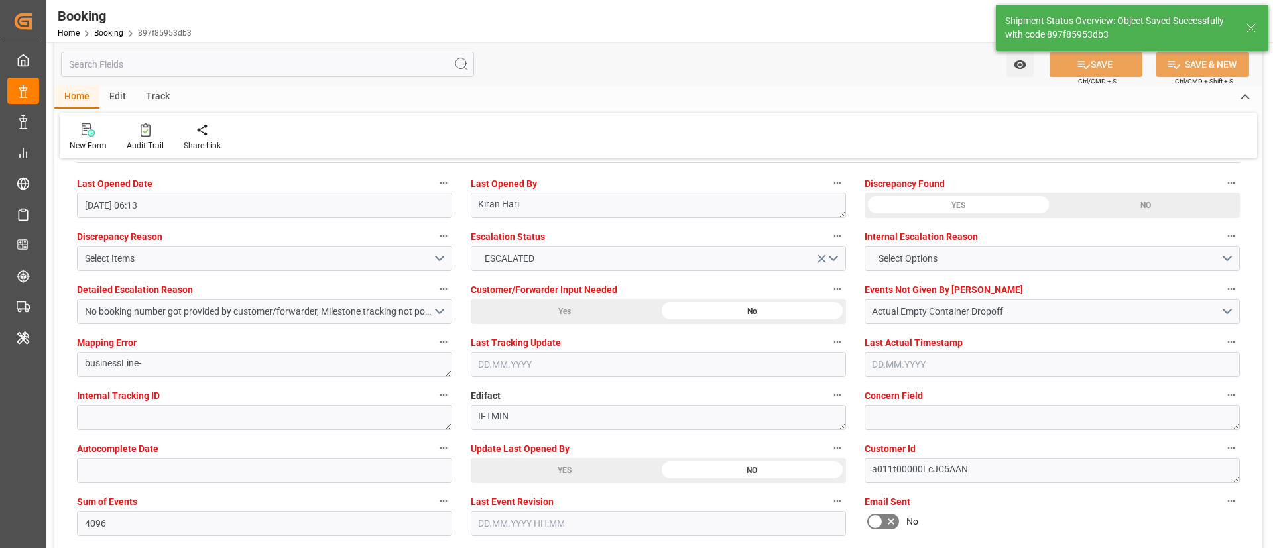
type input "15"
type input "15.10.2025 07:26"
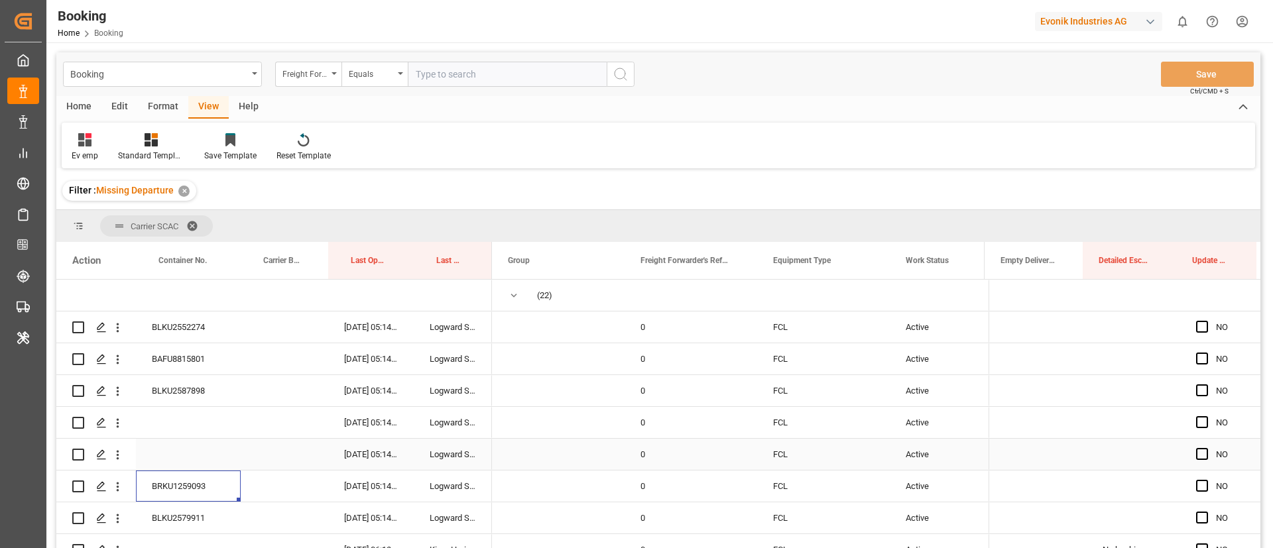
scroll to position [99, 0]
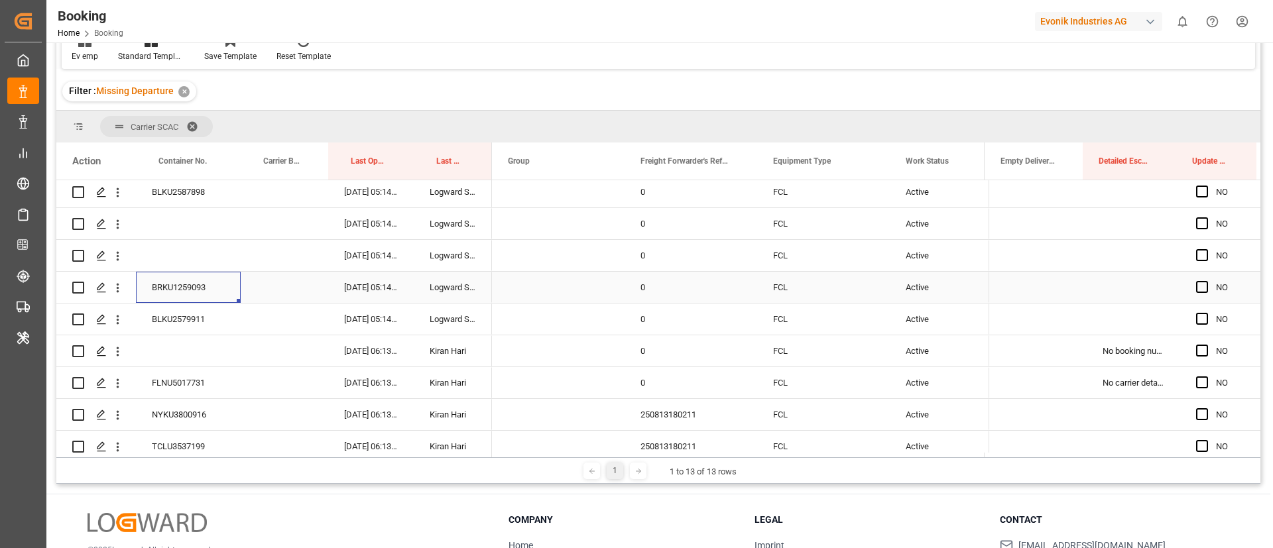
click at [751, 302] on div "0" at bounding box center [690, 287] width 133 height 31
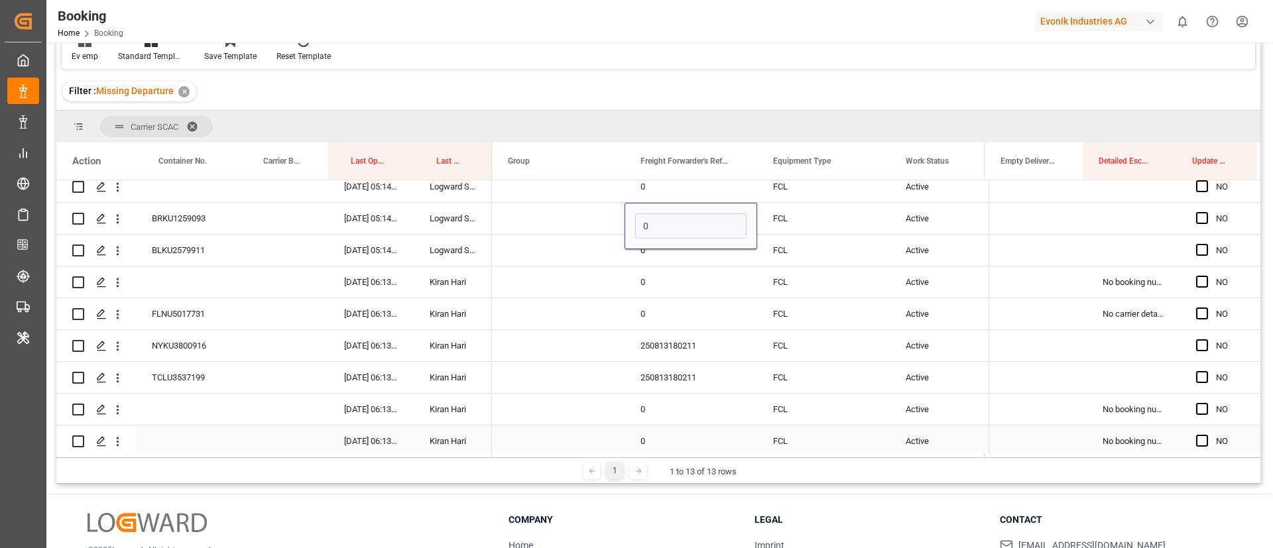
scroll to position [69, 0]
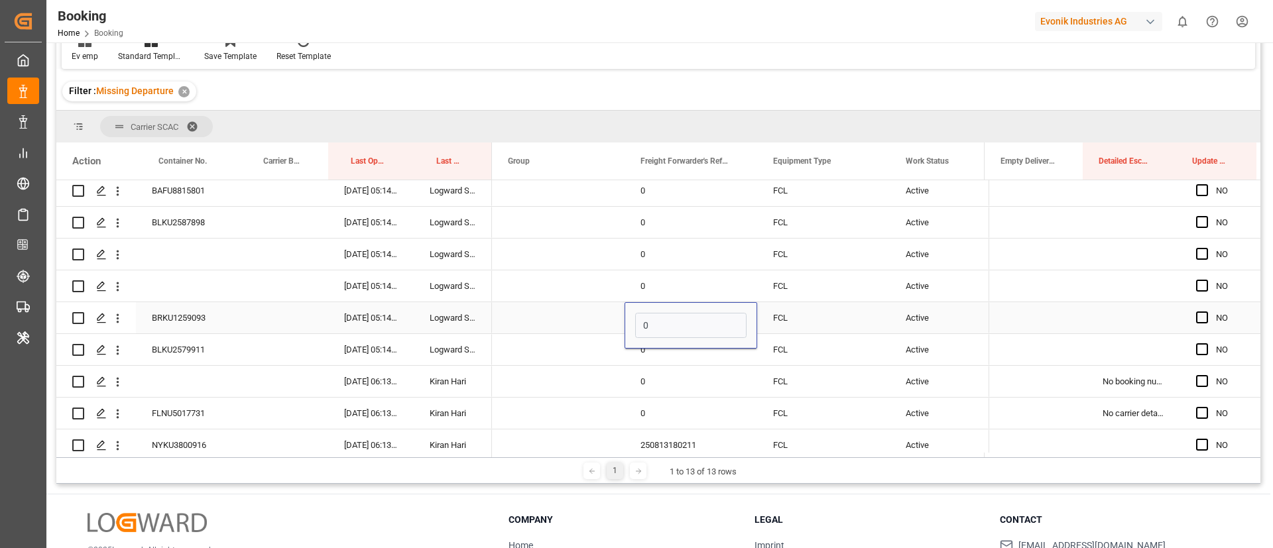
click at [799, 318] on div "FCL" at bounding box center [823, 317] width 133 height 31
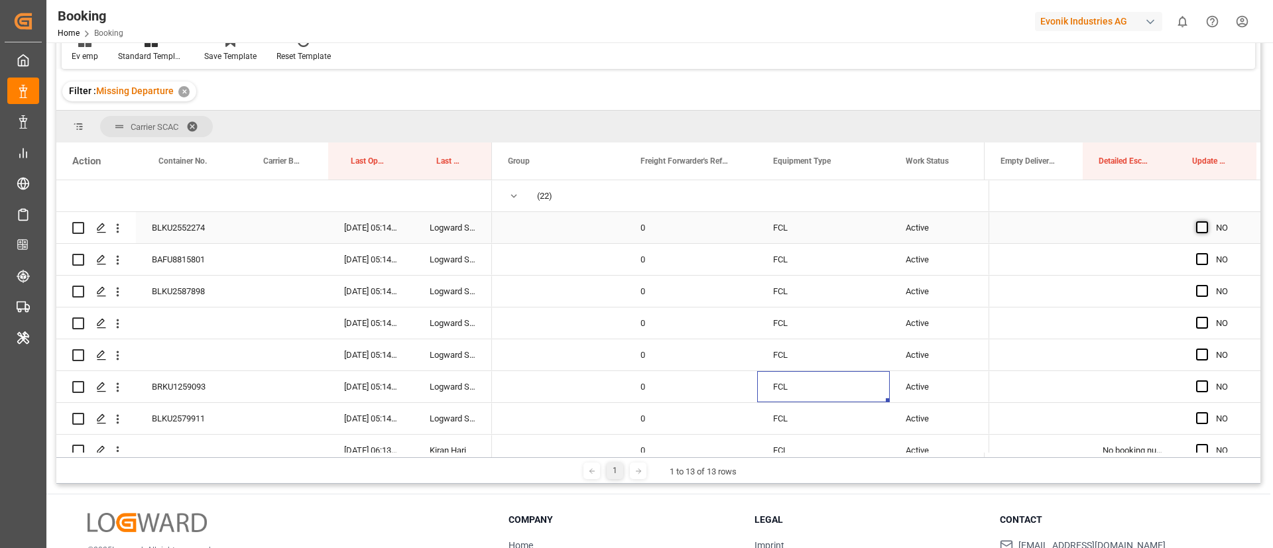
click at [1200, 228] on span "Press SPACE to select this row." at bounding box center [1202, 227] width 12 height 12
click at [1206, 221] on input "Press SPACE to select this row." at bounding box center [1206, 221] width 0 height 0
click at [1198, 261] on span "Press SPACE to select this row." at bounding box center [1202, 259] width 12 height 12
click at [1206, 253] on input "Press SPACE to select this row." at bounding box center [1206, 253] width 0 height 0
click at [1196, 294] on span "Press SPACE to select this row." at bounding box center [1202, 291] width 12 height 12
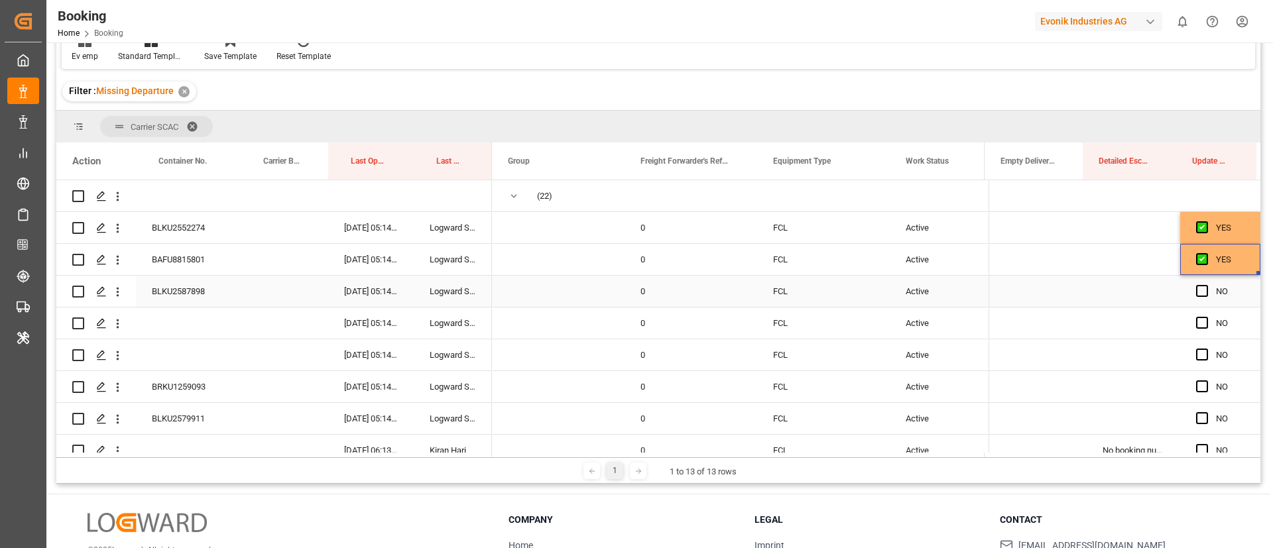
click at [1206, 285] on input "Press SPACE to select this row." at bounding box center [1206, 285] width 0 height 0
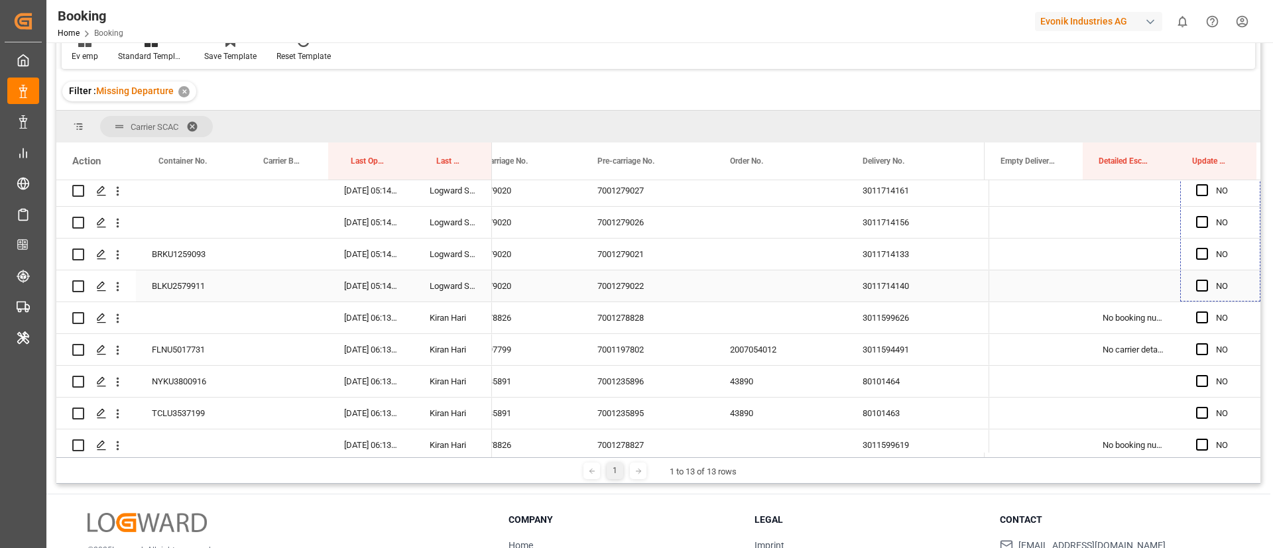
drag, startPoint x: 1252, startPoint y: 306, endPoint x: 1232, endPoint y: 288, distance: 26.8
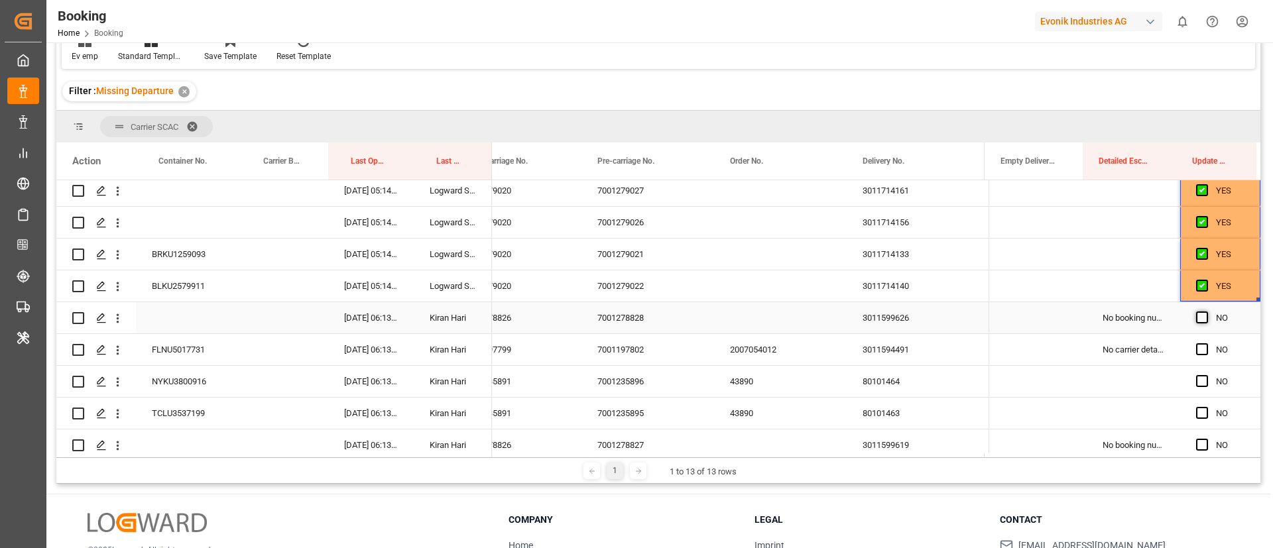
click at [1196, 320] on span "Press SPACE to select this row." at bounding box center [1202, 318] width 12 height 12
click at [1206, 312] on input "Press SPACE to select this row." at bounding box center [1206, 312] width 0 height 0
click at [1198, 346] on span "Press SPACE to select this row." at bounding box center [1202, 349] width 12 height 12
click at [1206, 343] on input "Press SPACE to select this row." at bounding box center [1206, 343] width 0 height 0
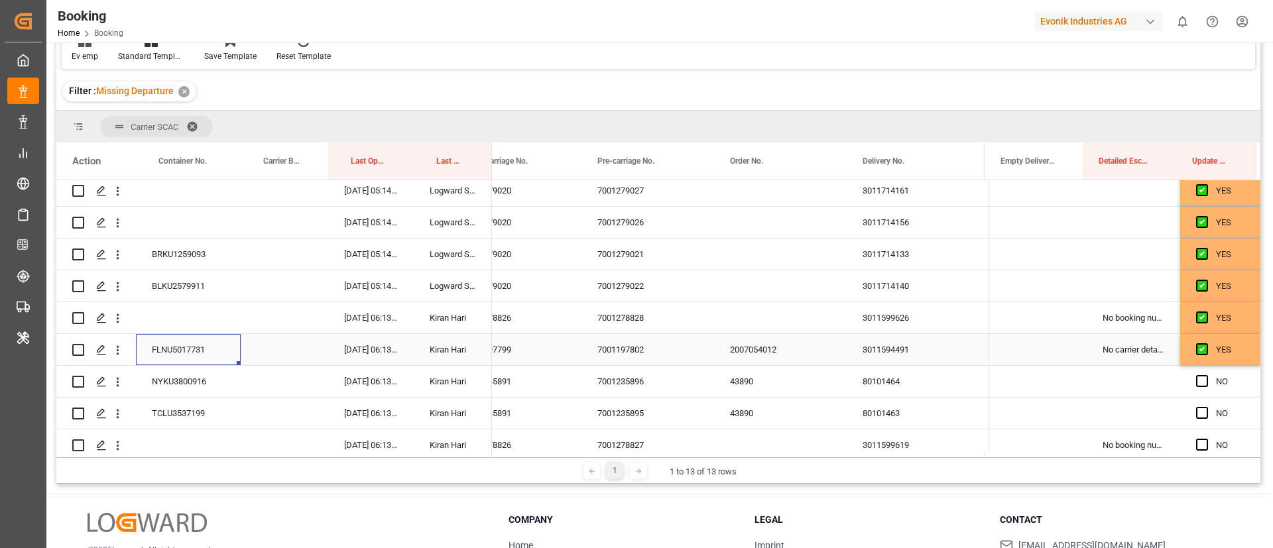
click at [188, 355] on div "FLNU5017731" at bounding box center [188, 349] width 105 height 31
click at [1196, 346] on span "Press SPACE to select this row." at bounding box center [1202, 349] width 12 height 12
click at [1206, 343] on input "Press SPACE to select this row." at bounding box center [1206, 343] width 0 height 0
click at [121, 349] on icon "open menu" at bounding box center [118, 350] width 14 height 14
click at [173, 374] on span "Open in new tab" at bounding box center [204, 378] width 121 height 14
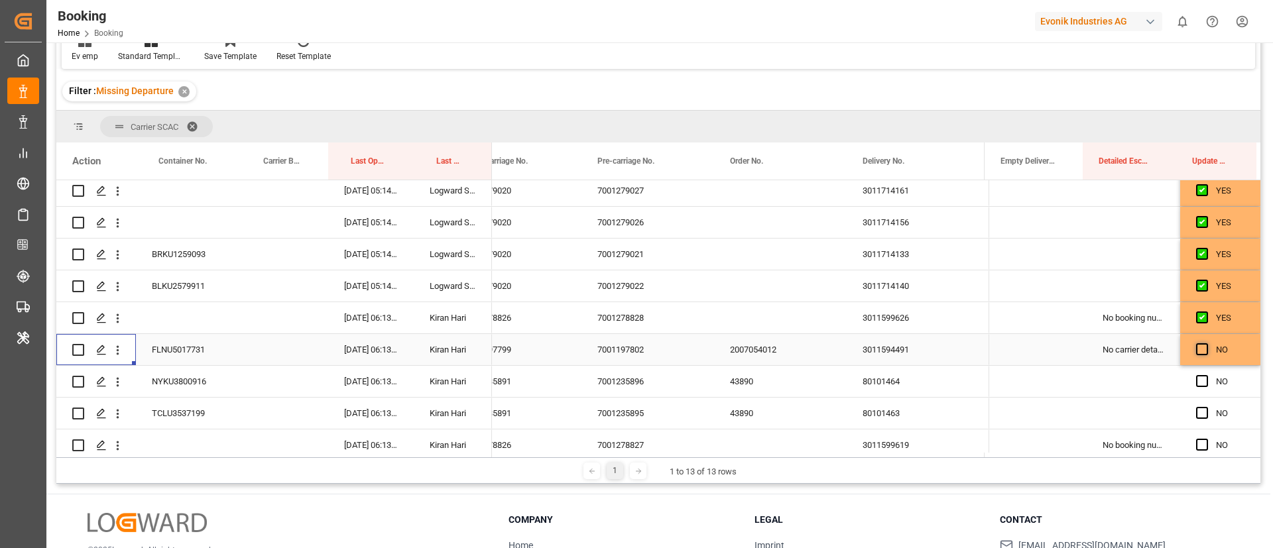
drag, startPoint x: 1195, startPoint y: 345, endPoint x: 1033, endPoint y: 345, distance: 162.4
click at [1196, 345] on span "Press SPACE to select this row." at bounding box center [1202, 349] width 12 height 12
click at [1206, 343] on input "Press SPACE to select this row." at bounding box center [1206, 343] width 0 height 0
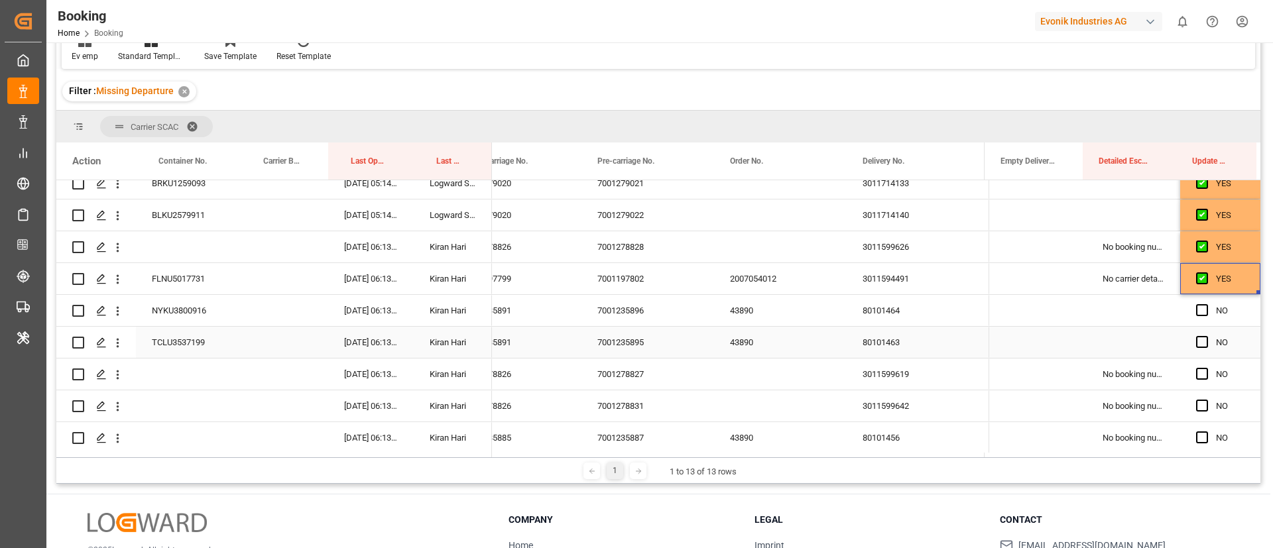
scroll to position [232, 0]
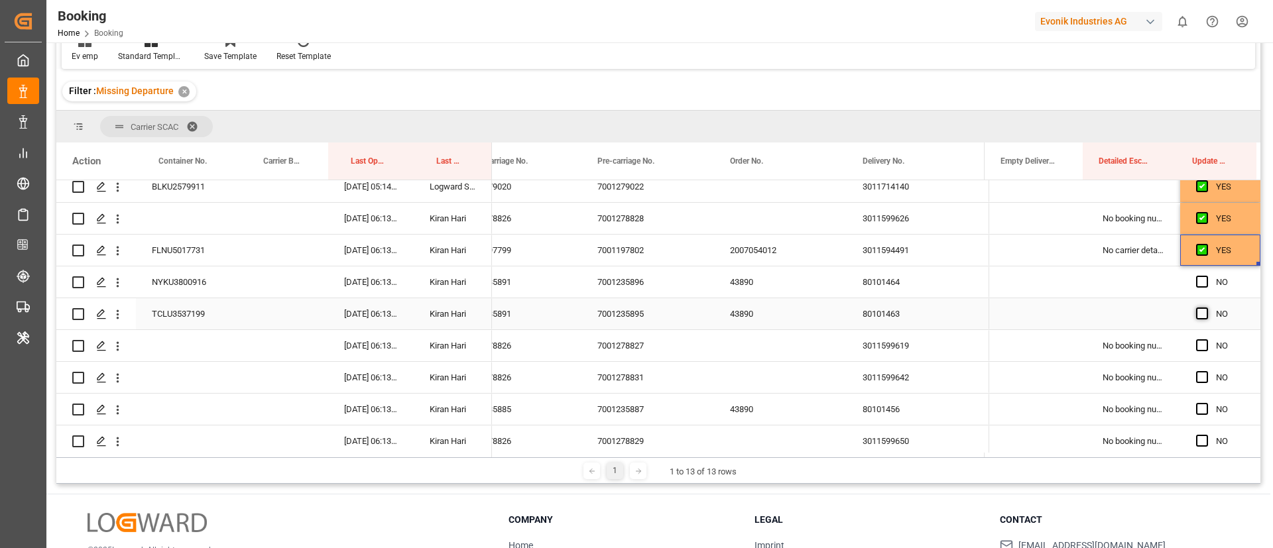
click at [1196, 310] on span "Press SPACE to select this row." at bounding box center [1202, 314] width 12 height 12
click at [1206, 308] on input "Press SPACE to select this row." at bounding box center [1206, 308] width 0 height 0
click at [1200, 280] on span "Press SPACE to select this row." at bounding box center [1202, 282] width 12 height 12
click at [1206, 276] on input "Press SPACE to select this row." at bounding box center [1206, 276] width 0 height 0
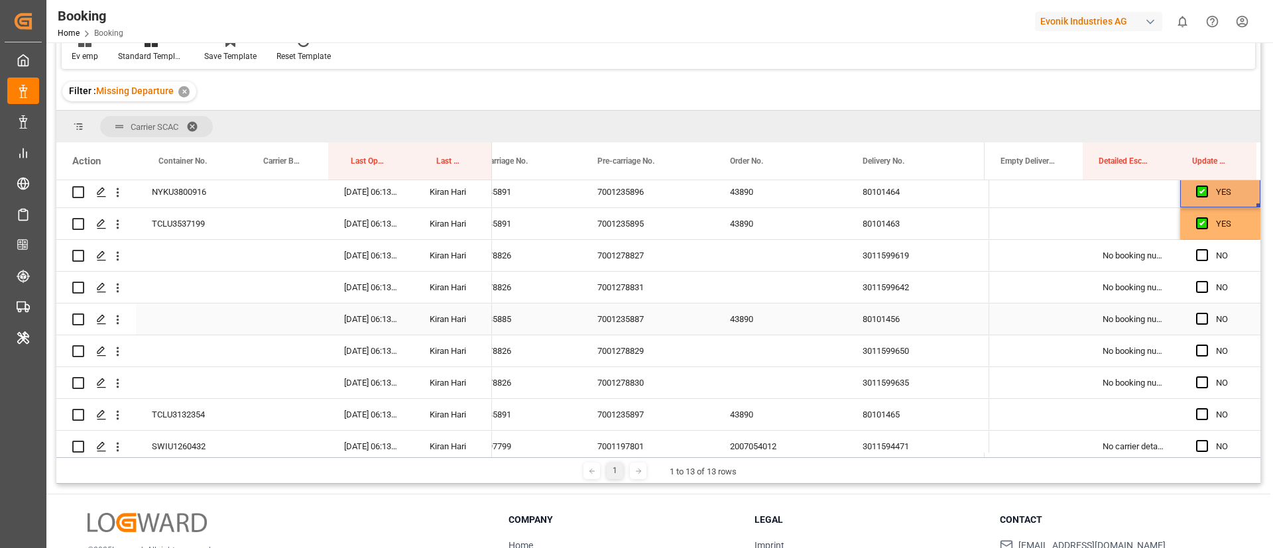
scroll to position [331, 0]
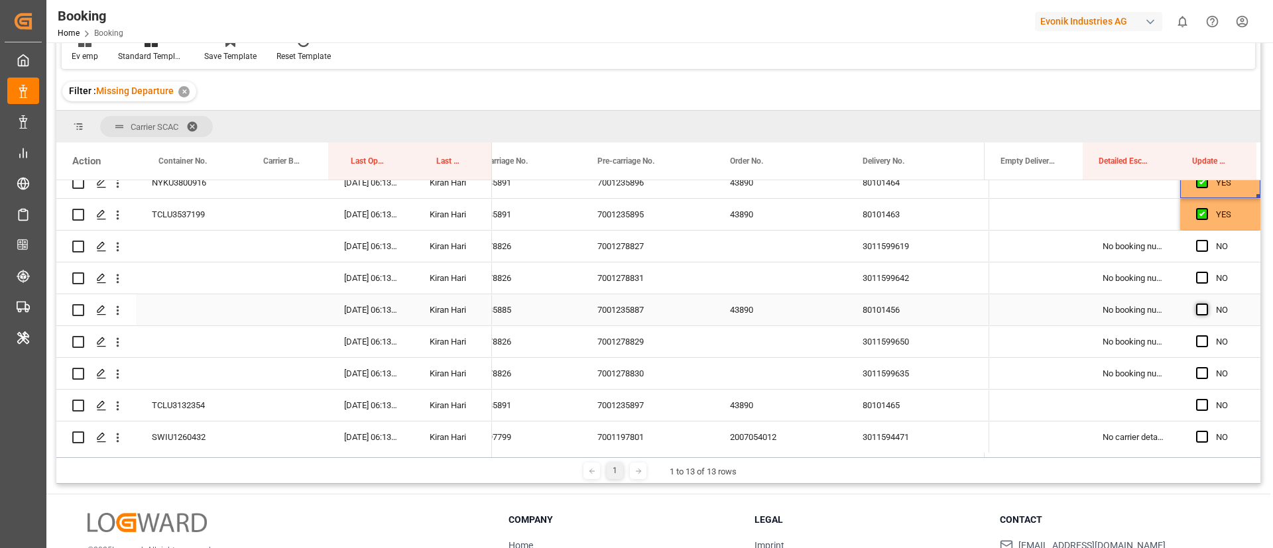
click at [1196, 306] on span "Press SPACE to select this row." at bounding box center [1202, 310] width 12 height 12
click at [1206, 304] on input "Press SPACE to select this row." at bounding box center [1206, 304] width 0 height 0
click at [1198, 404] on span "Press SPACE to select this row." at bounding box center [1202, 405] width 12 height 12
click at [1206, 399] on input "Press SPACE to select this row." at bounding box center [1206, 399] width 0 height 0
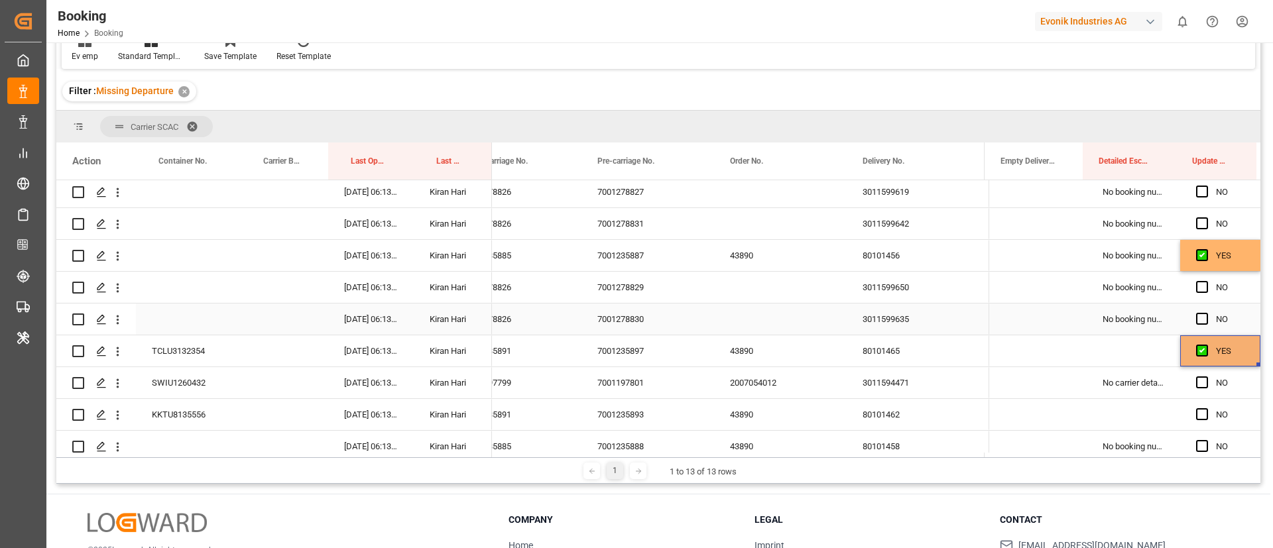
scroll to position [431, 0]
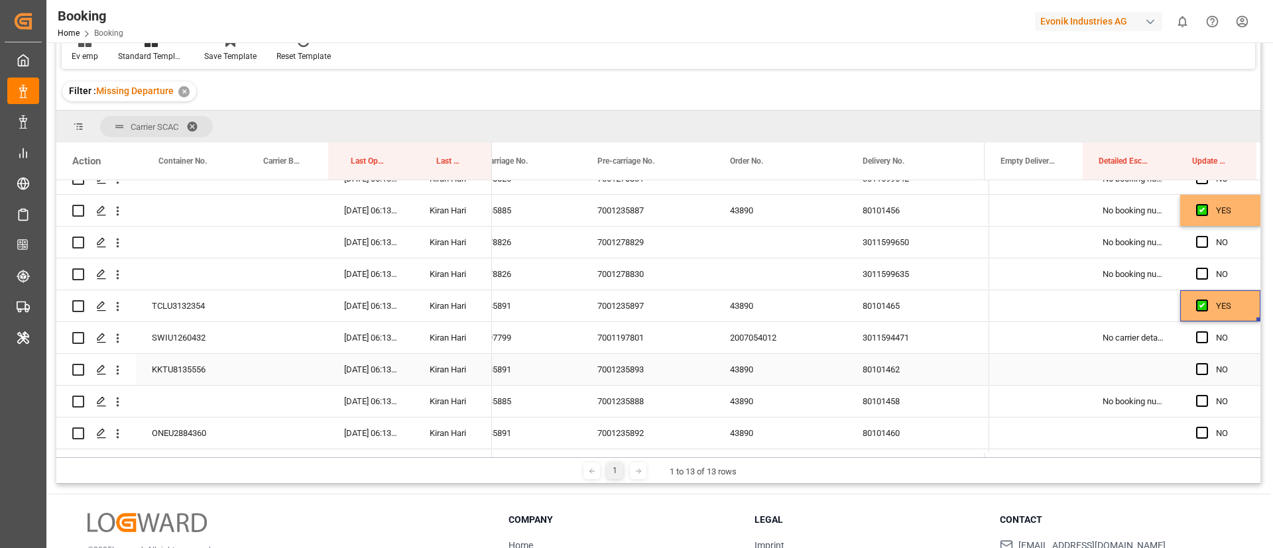
click at [1196, 371] on span "Press SPACE to select this row." at bounding box center [1202, 369] width 12 height 12
click at [1206, 363] on input "Press SPACE to select this row." at bounding box center [1206, 363] width 0 height 0
click at [1196, 404] on span "Press SPACE to select this row." at bounding box center [1202, 401] width 12 height 12
click at [1206, 395] on input "Press SPACE to select this row." at bounding box center [1206, 395] width 0 height 0
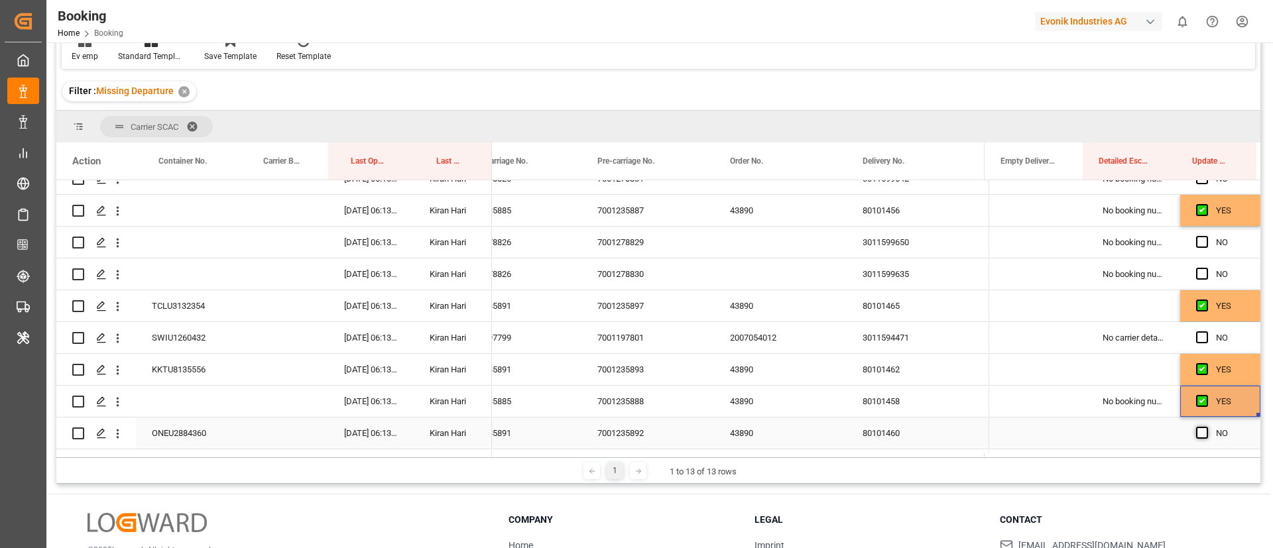
click at [1196, 433] on span "Press SPACE to select this row." at bounding box center [1202, 433] width 12 height 12
click at [1206, 427] on input "Press SPACE to select this row." at bounding box center [1206, 427] width 0 height 0
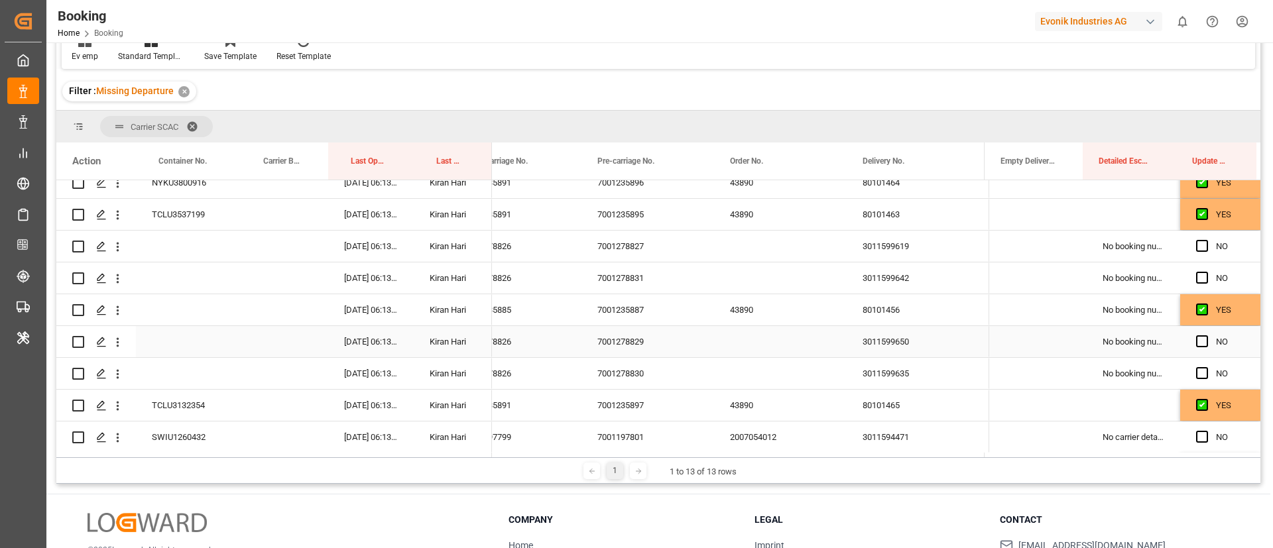
scroll to position [232, 0]
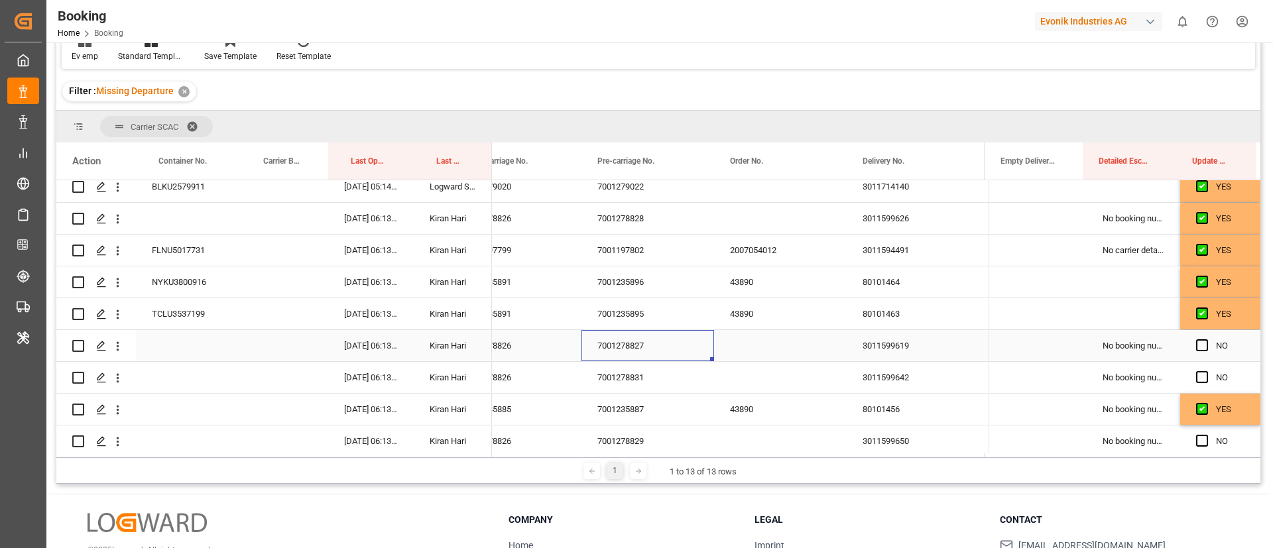
click at [620, 347] on div "7001278827" at bounding box center [647, 345] width 133 height 31
click at [1198, 346] on span "Press SPACE to select this row." at bounding box center [1202, 345] width 12 height 12
click at [1206, 339] on input "Press SPACE to select this row." at bounding box center [1206, 339] width 0 height 0
click at [891, 343] on div "3011599619" at bounding box center [912, 345] width 133 height 31
click at [621, 380] on div "7001278831" at bounding box center [647, 377] width 133 height 31
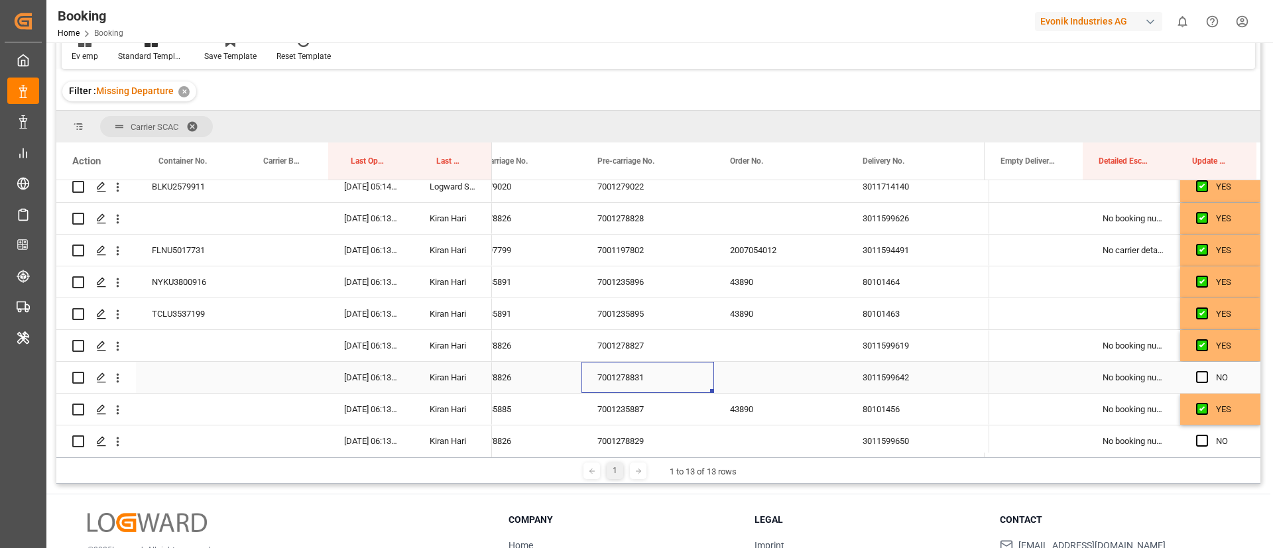
click at [886, 378] on div "3011599642" at bounding box center [912, 377] width 133 height 31
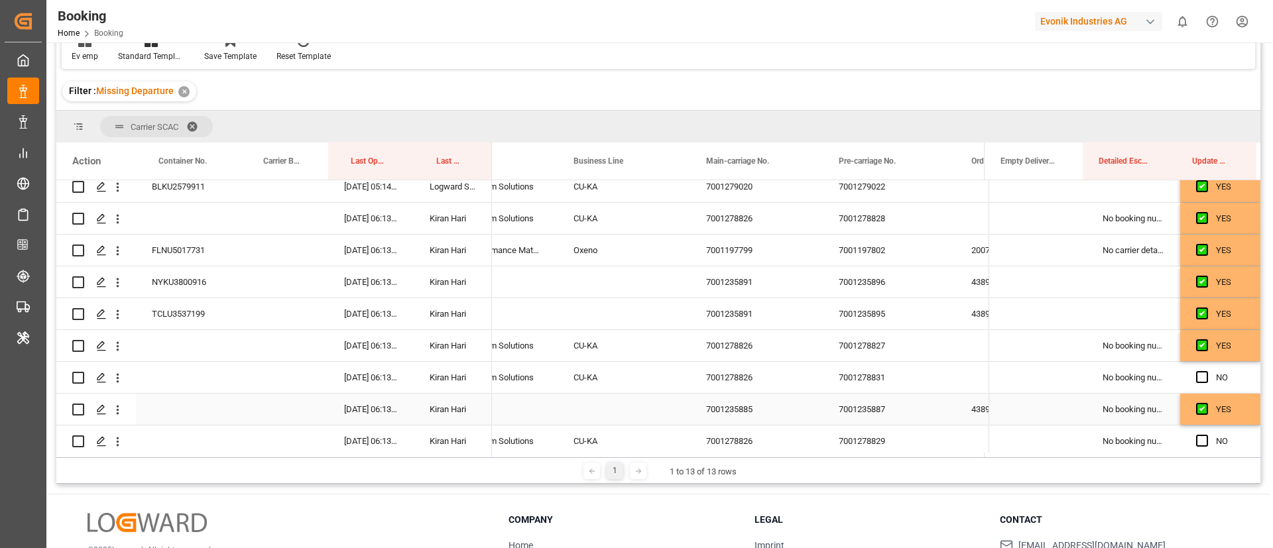
scroll to position [0, 1658]
click at [1196, 378] on span "Press SPACE to select this row." at bounding box center [1202, 377] width 12 height 12
click at [1206, 371] on input "Press SPACE to select this row." at bounding box center [1206, 371] width 0 height 0
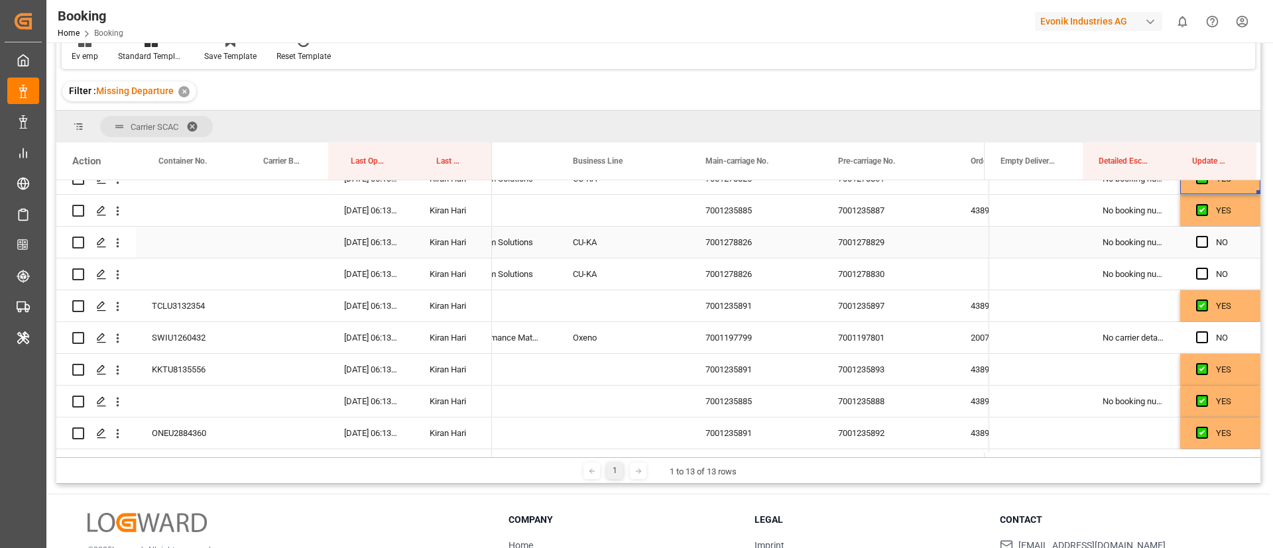
click at [743, 241] on div "7001278826" at bounding box center [755, 242] width 133 height 31
click at [1198, 237] on span "Press SPACE to select this row." at bounding box center [1202, 242] width 12 height 12
click at [1206, 236] on input "Press SPACE to select this row." at bounding box center [1206, 236] width 0 height 0
click at [1197, 270] on span "Press SPACE to select this row." at bounding box center [1202, 274] width 12 height 12
click at [1206, 268] on input "Press SPACE to select this row." at bounding box center [1206, 268] width 0 height 0
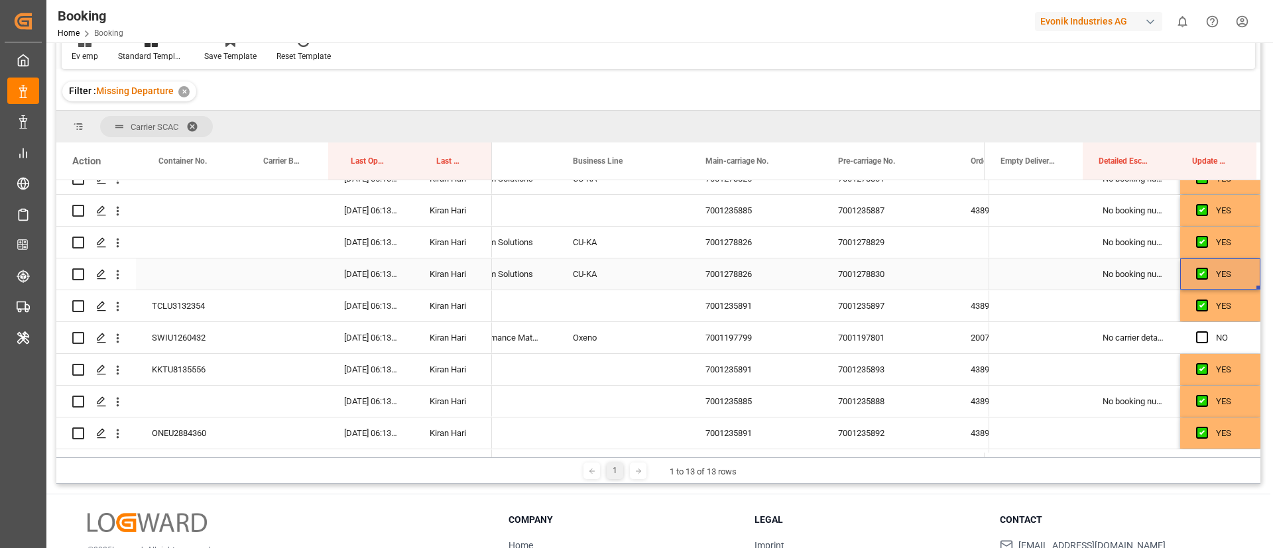
click at [754, 270] on div "7001278826" at bounding box center [755, 273] width 133 height 31
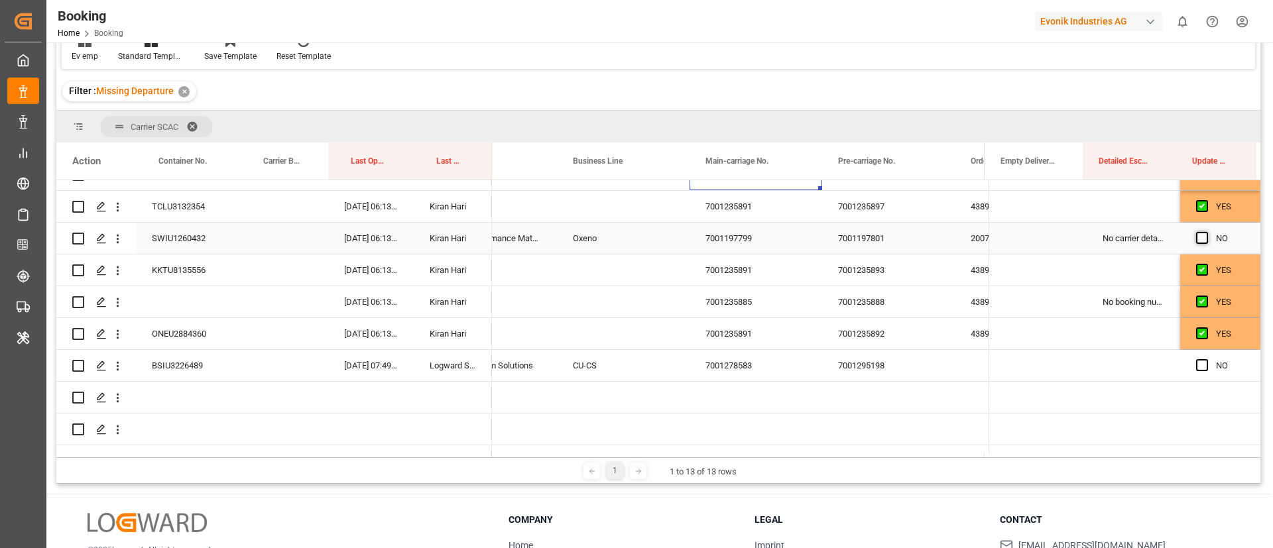
click at [1196, 235] on span "Press SPACE to select this row." at bounding box center [1202, 238] width 12 height 12
click at [1206, 232] on input "Press SPACE to select this row." at bounding box center [1206, 232] width 0 height 0
click at [756, 244] on div "7001197799" at bounding box center [755, 238] width 133 height 31
click at [1198, 235] on span "Press SPACE to select this row." at bounding box center [1202, 238] width 12 height 12
click at [1206, 232] on input "Press SPACE to select this row." at bounding box center [1206, 232] width 0 height 0
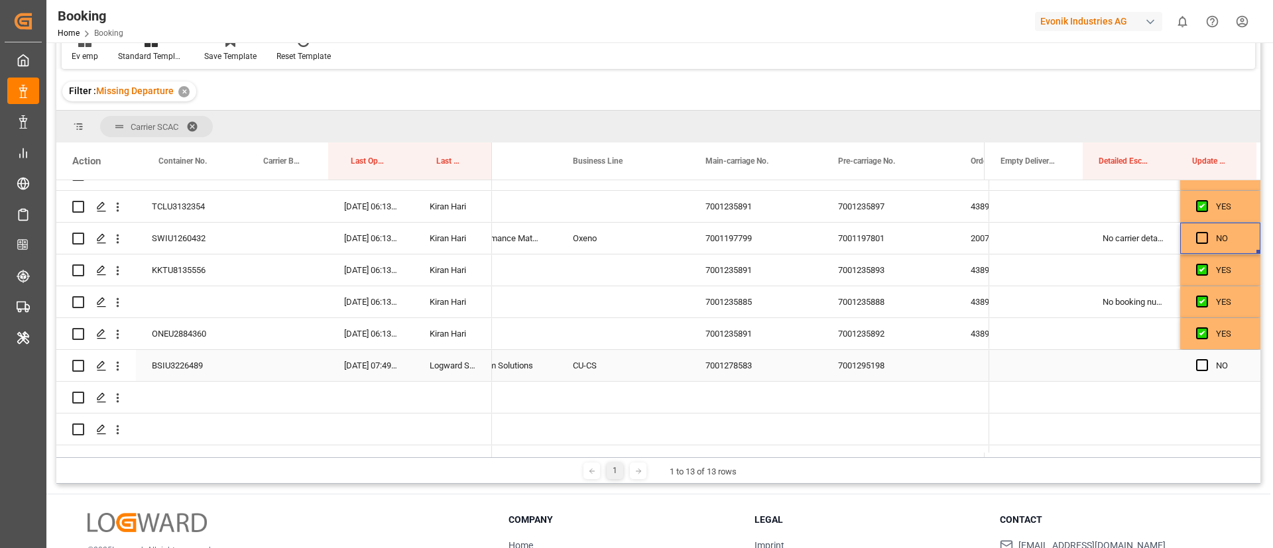
click at [726, 365] on div "7001278583" at bounding box center [755, 365] width 133 height 31
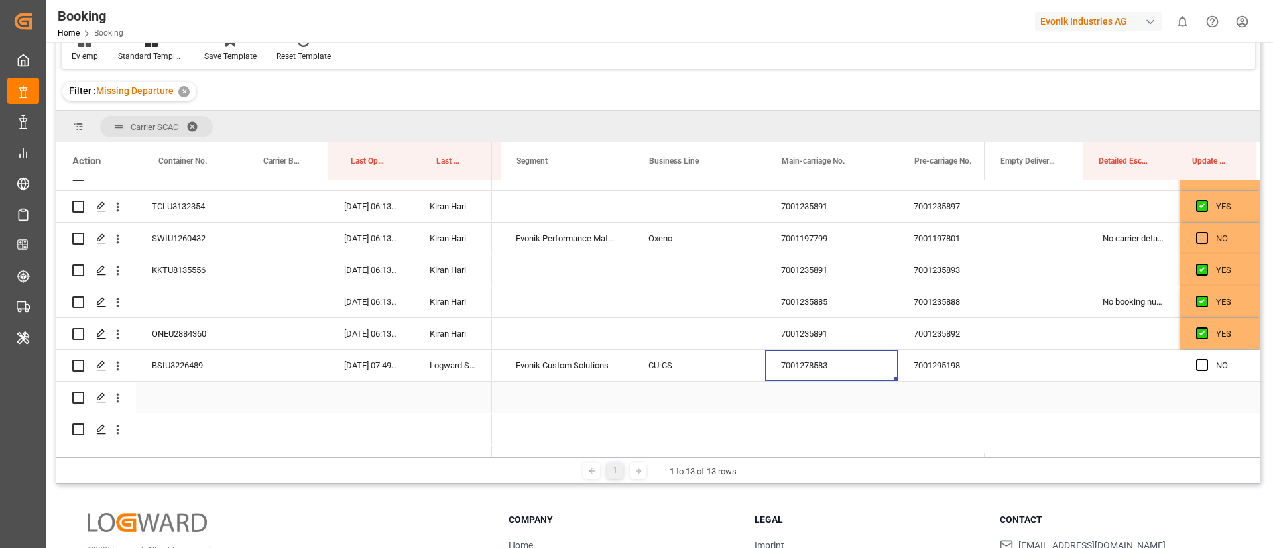
scroll to position [0, 1590]
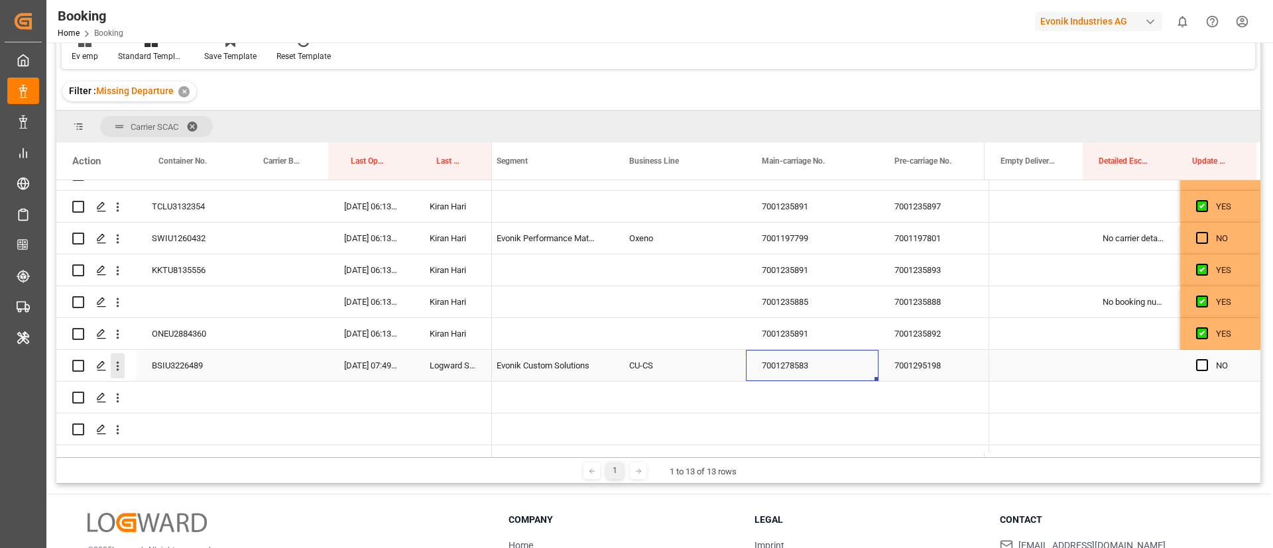
click at [121, 367] on icon "open menu" at bounding box center [118, 366] width 14 height 14
click at [151, 394] on span "Open in new tab" at bounding box center [204, 394] width 121 height 14
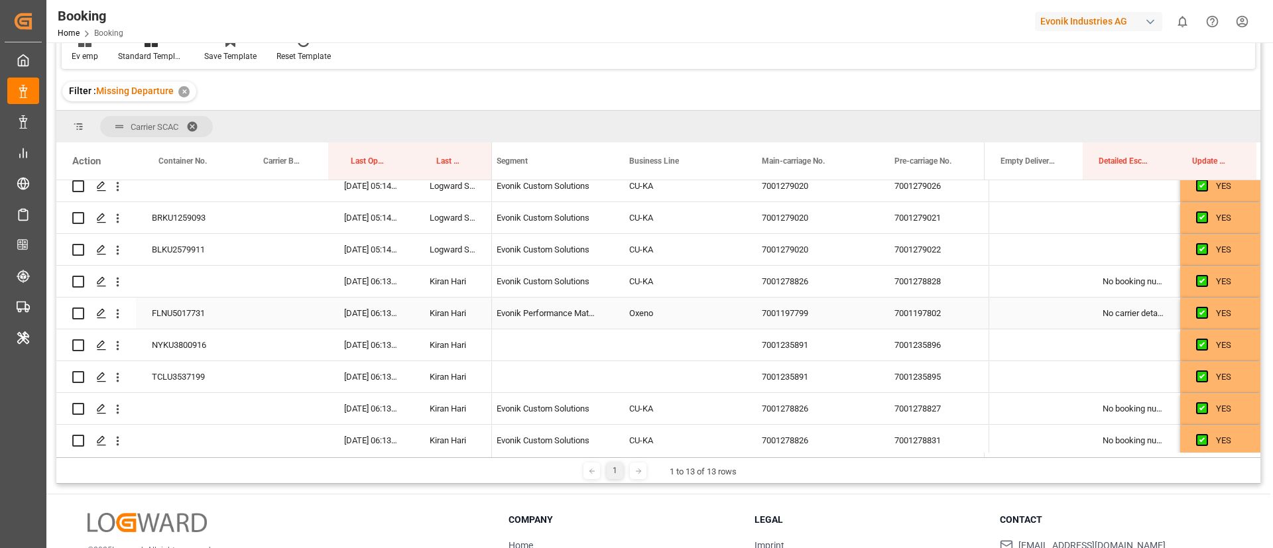
scroll to position [199, 0]
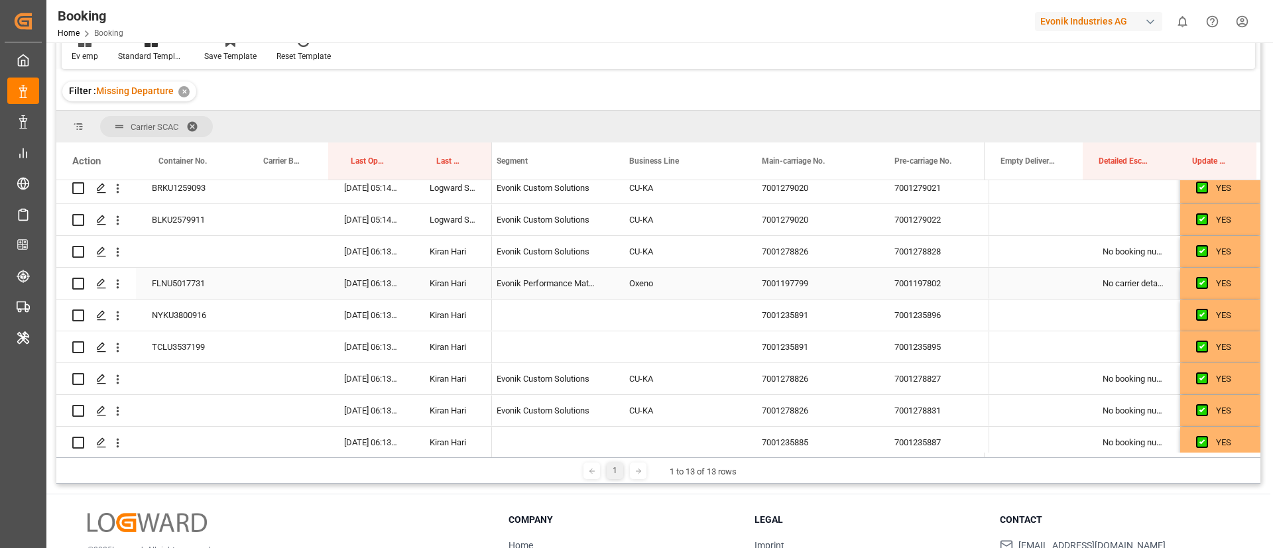
click at [787, 284] on div "7001197799" at bounding box center [812, 283] width 133 height 31
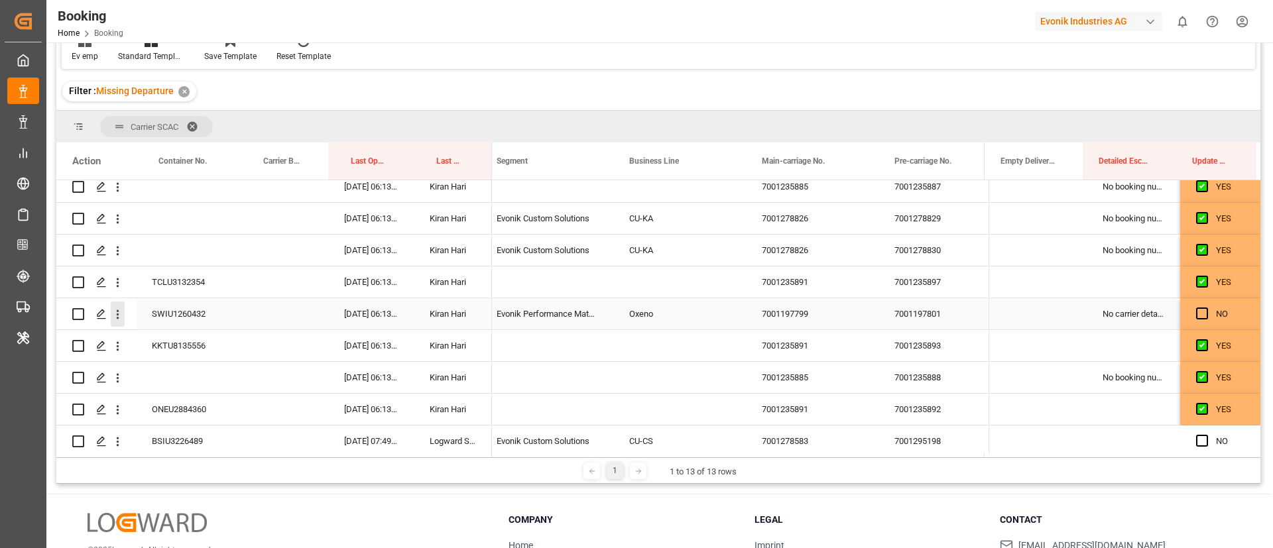
click at [121, 316] on icon "open menu" at bounding box center [118, 315] width 14 height 14
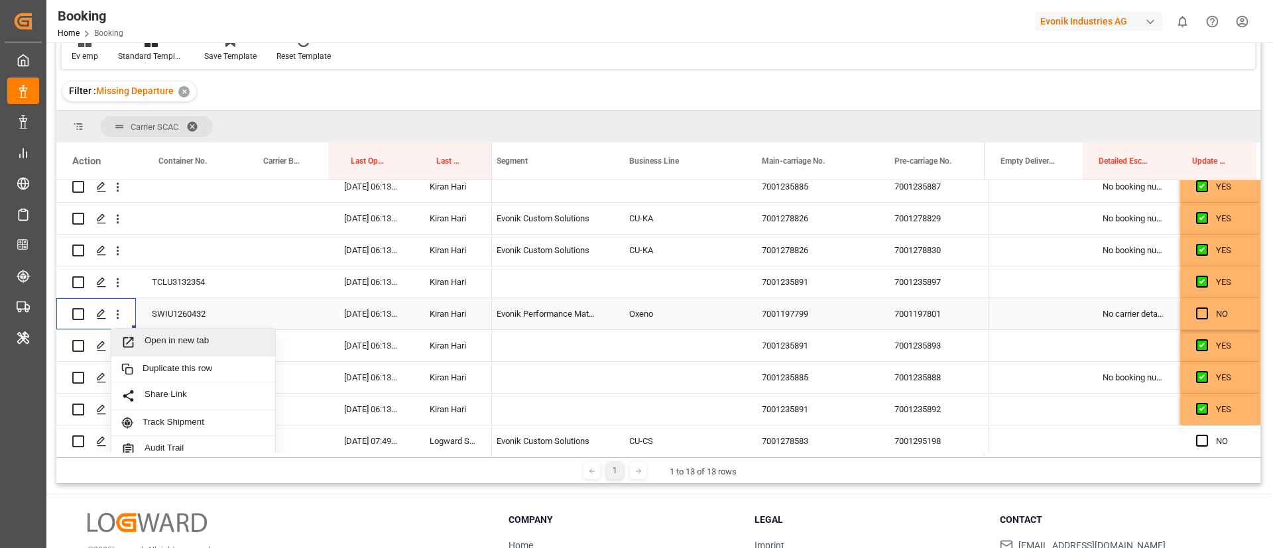
click at [196, 340] on span "Open in new tab" at bounding box center [204, 342] width 121 height 14
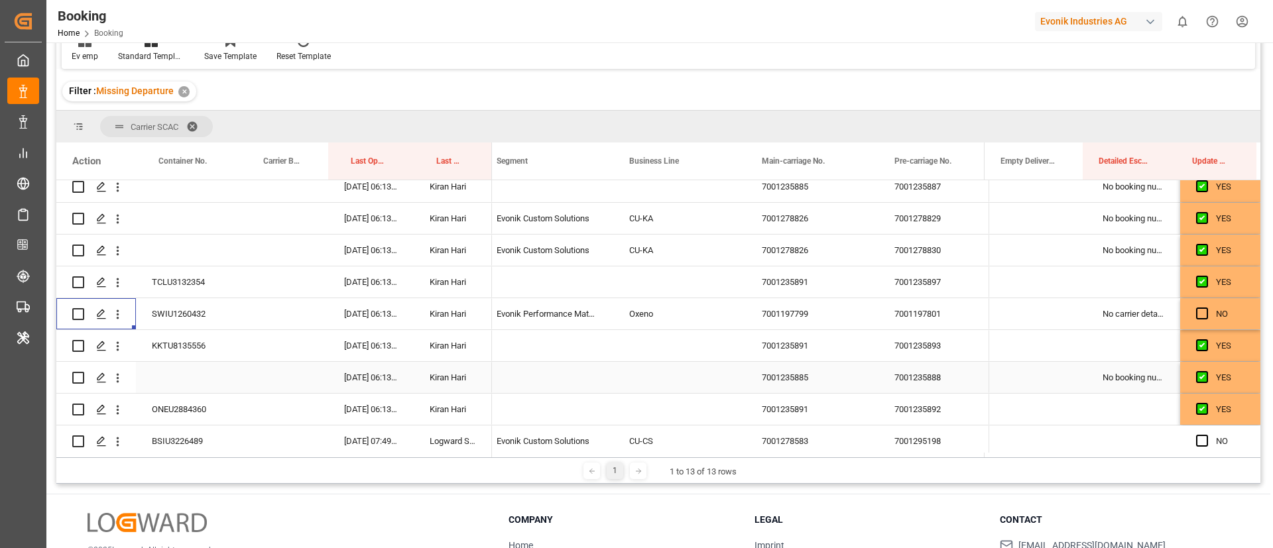
scroll to position [654, 0]
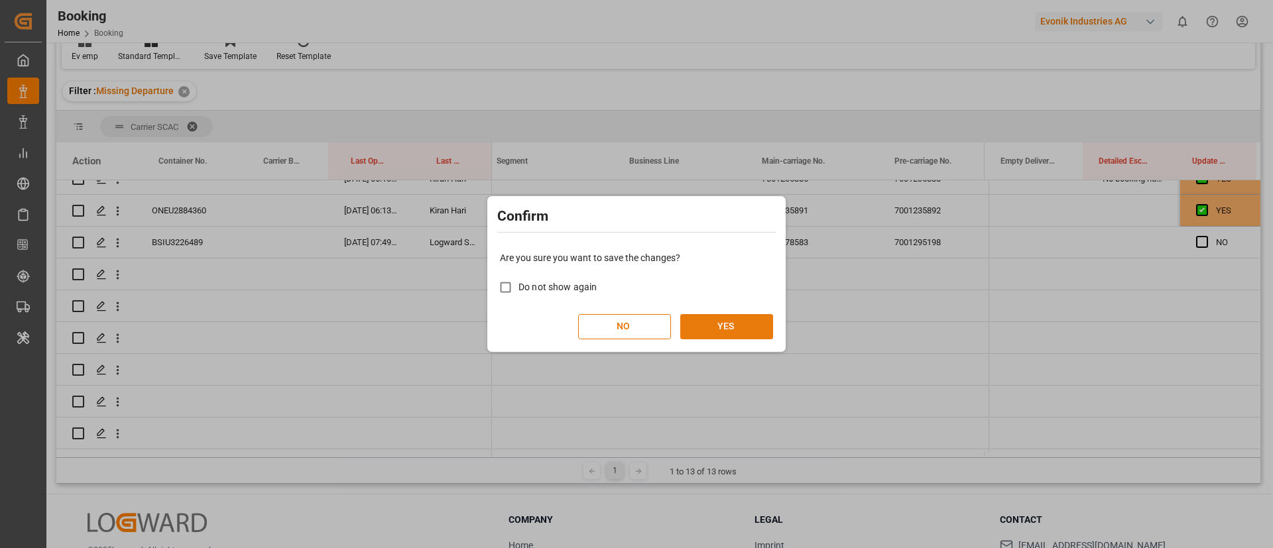
click at [722, 325] on button "YES" at bounding box center [726, 326] width 93 height 25
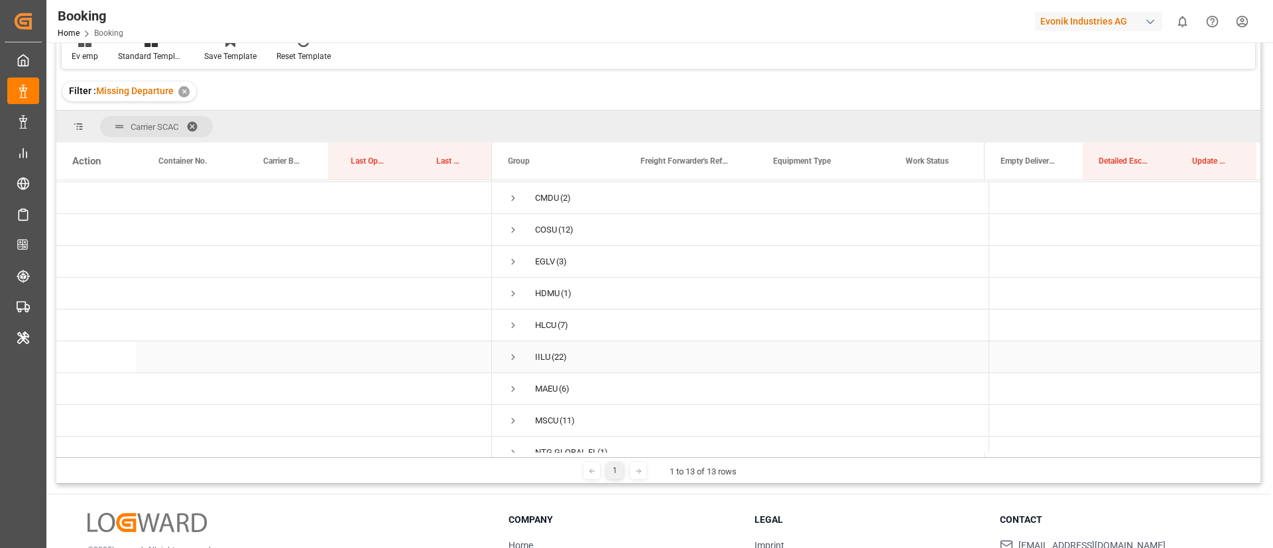
scroll to position [0, 0]
click at [507, 195] on span "Press SPACE to select this row." at bounding box center [513, 196] width 12 height 12
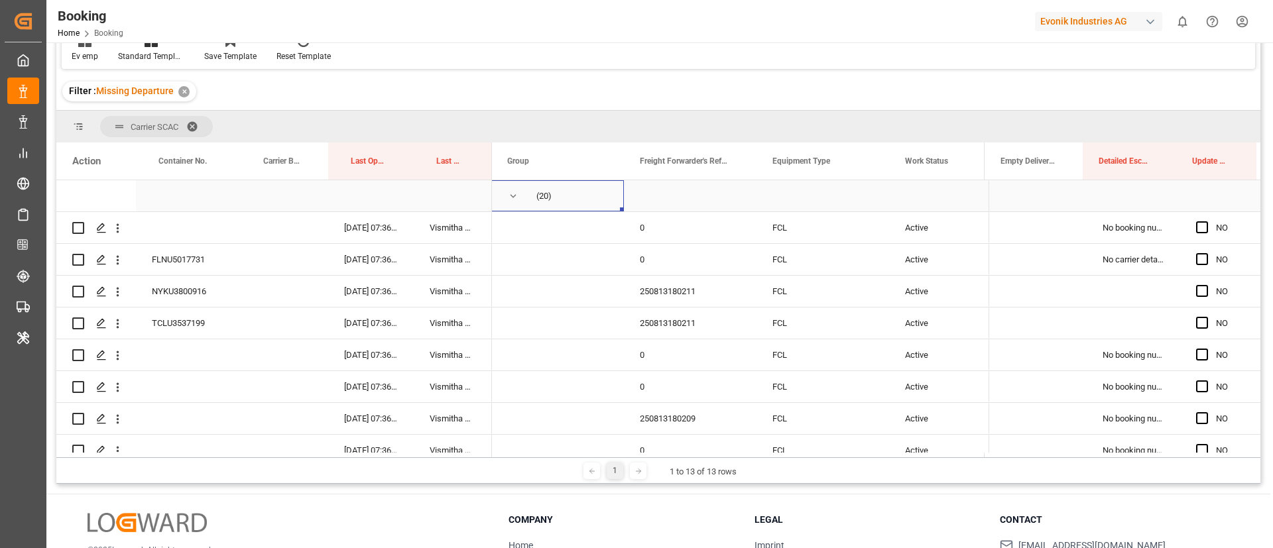
click at [516, 198] on span "Press SPACE to select this row." at bounding box center [513, 196] width 12 height 12
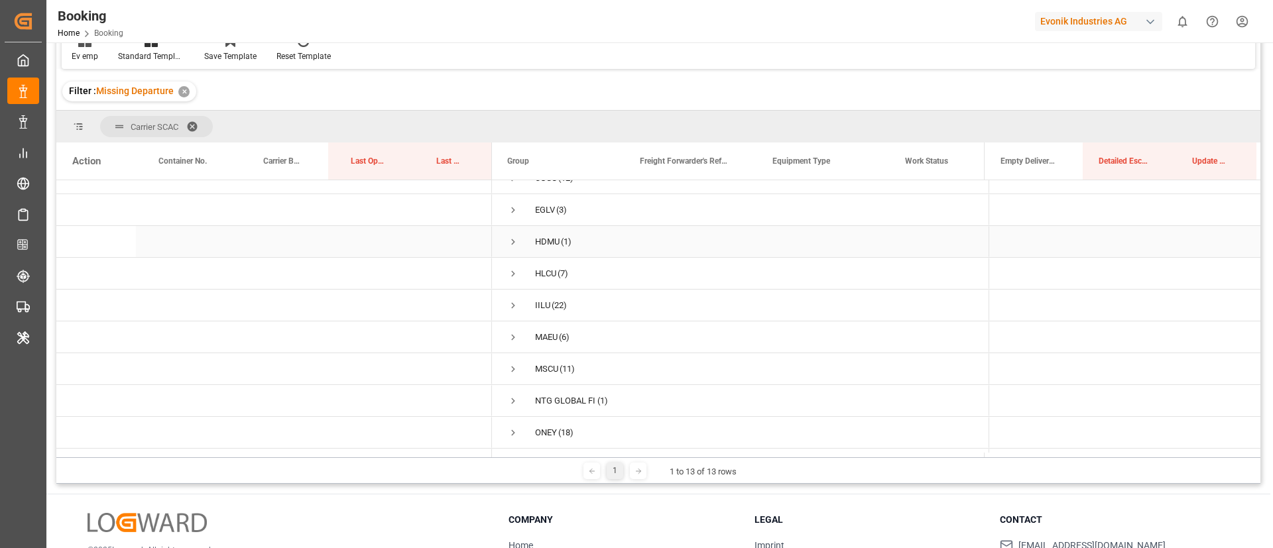
scroll to position [99, 0]
click at [510, 282] on span "Press SPACE to select this row." at bounding box center [513, 288] width 12 height 12
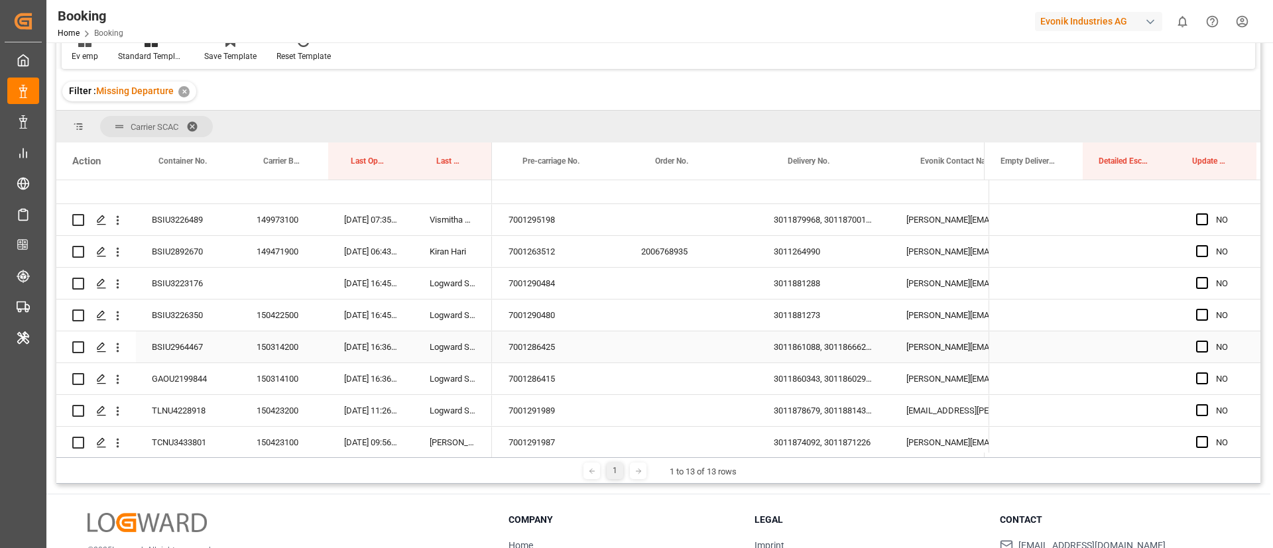
scroll to position [0, 1990]
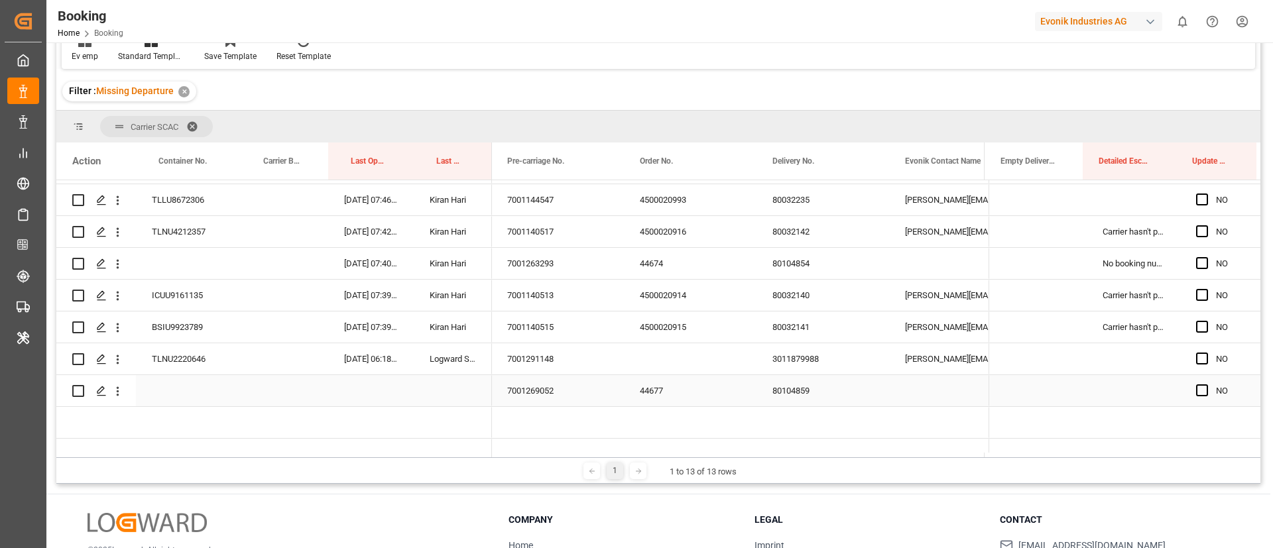
click at [1196, 394] on span "Press SPACE to select this row." at bounding box center [1202, 390] width 12 height 12
click at [1206, 384] on input "Press SPACE to select this row." at bounding box center [1206, 384] width 0 height 0
click at [1198, 325] on span "Press SPACE to select this row." at bounding box center [1202, 327] width 12 height 12
click at [1206, 321] on input "Press SPACE to select this row." at bounding box center [1206, 321] width 0 height 0
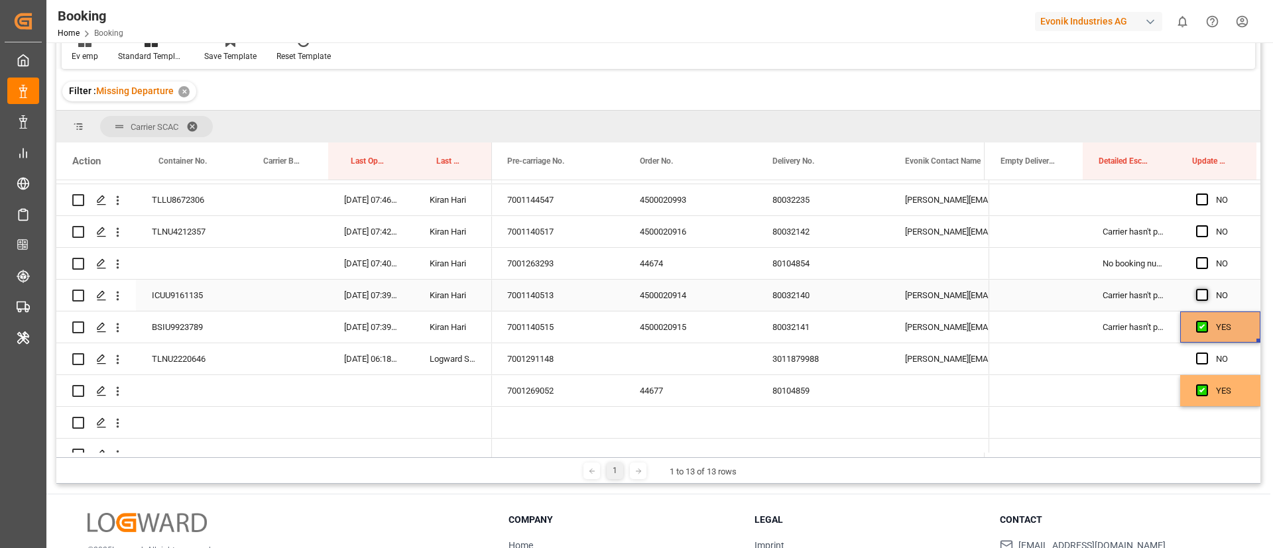
click at [1196, 298] on span "Press SPACE to select this row." at bounding box center [1202, 295] width 12 height 12
click at [1206, 289] on input "Press SPACE to select this row." at bounding box center [1206, 289] width 0 height 0
click at [1196, 261] on span "Press SPACE to select this row." at bounding box center [1202, 263] width 12 height 12
click at [1206, 257] on input "Press SPACE to select this row." at bounding box center [1206, 257] width 0 height 0
click at [1198, 232] on span "Press SPACE to select this row." at bounding box center [1202, 231] width 12 height 12
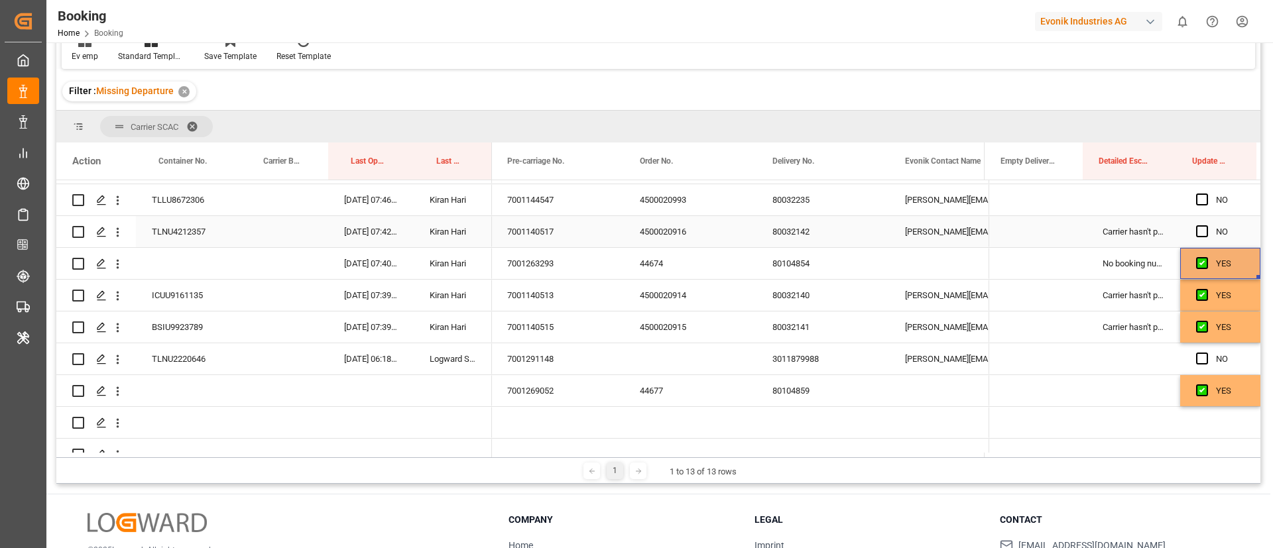
click at [1206, 225] on input "Press SPACE to select this row." at bounding box center [1206, 225] width 0 height 0
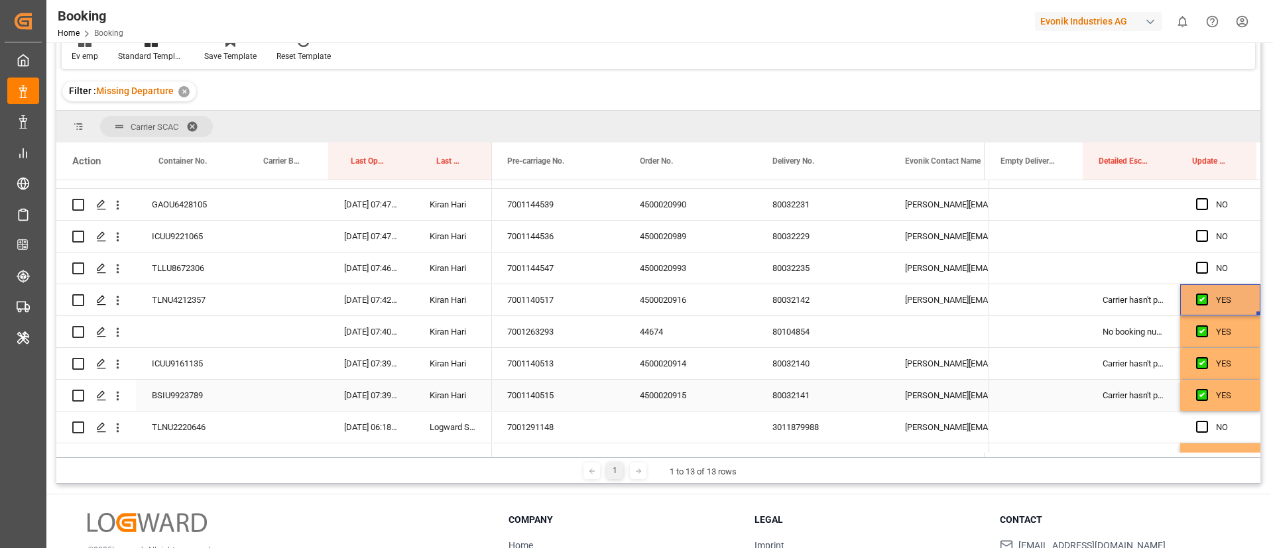
scroll to position [597, 0]
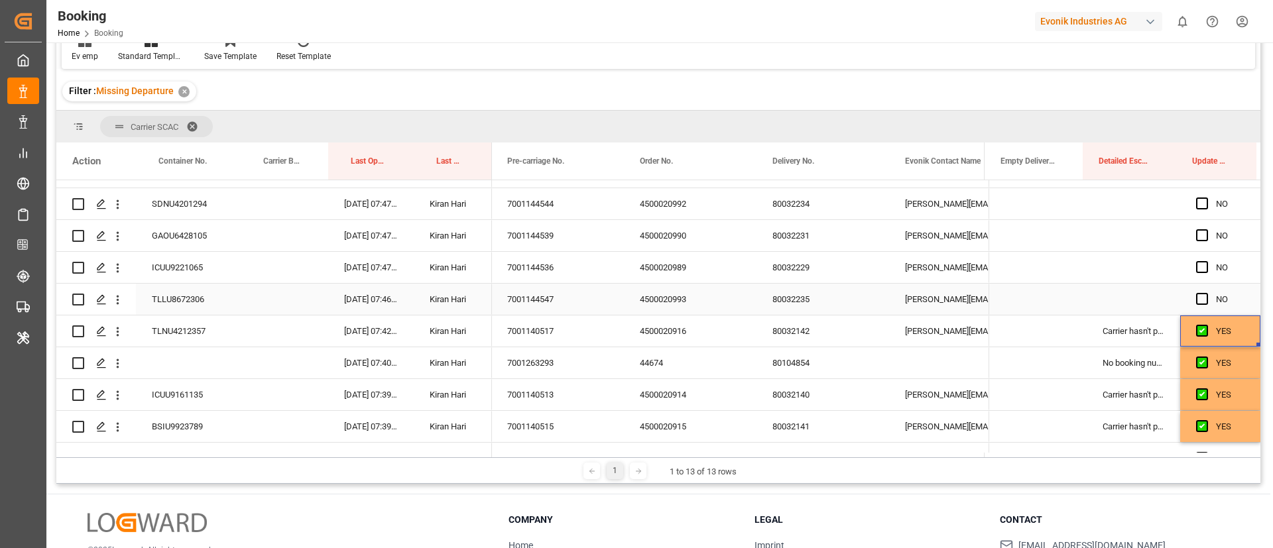
click at [1198, 295] on span "Press SPACE to select this row." at bounding box center [1202, 299] width 12 height 12
click at [1206, 293] on input "Press SPACE to select this row." at bounding box center [1206, 293] width 0 height 0
click at [1198, 268] on span "Press SPACE to select this row." at bounding box center [1202, 267] width 12 height 12
click at [1206, 261] on input "Press SPACE to select this row." at bounding box center [1206, 261] width 0 height 0
click at [1198, 238] on span "Press SPACE to select this row." at bounding box center [1202, 235] width 12 height 12
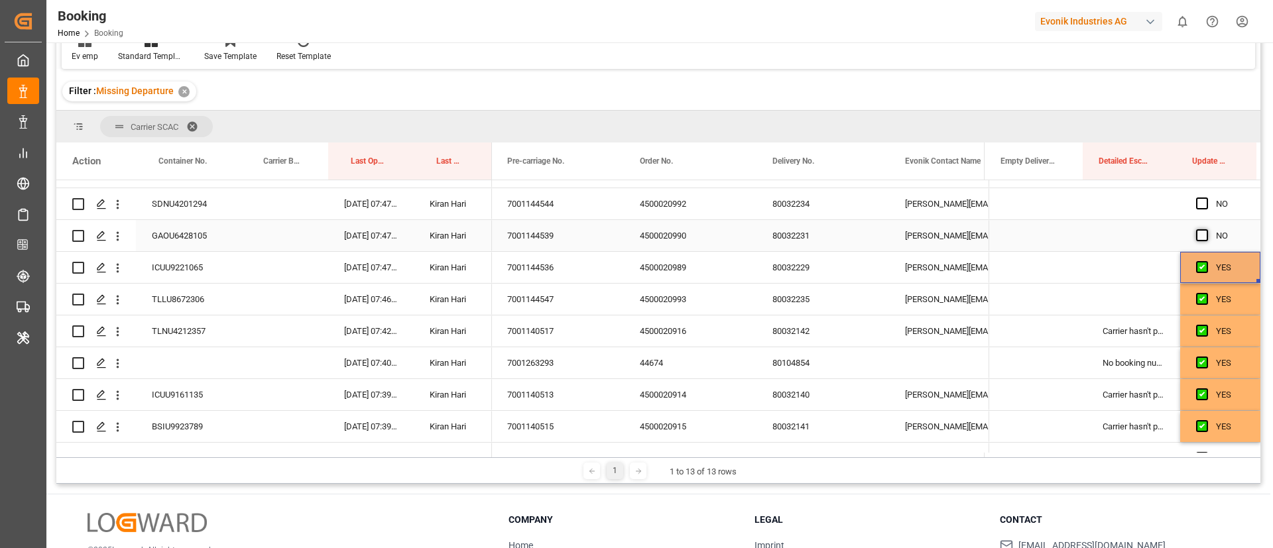
click at [1206, 229] on input "Press SPACE to select this row." at bounding box center [1206, 229] width 0 height 0
drag, startPoint x: 1200, startPoint y: 206, endPoint x: 1108, endPoint y: 269, distance: 111.6
click at [1199, 205] on span "Press SPACE to select this row." at bounding box center [1202, 204] width 12 height 12
click at [1206, 198] on input "Press SPACE to select this row." at bounding box center [1206, 198] width 0 height 0
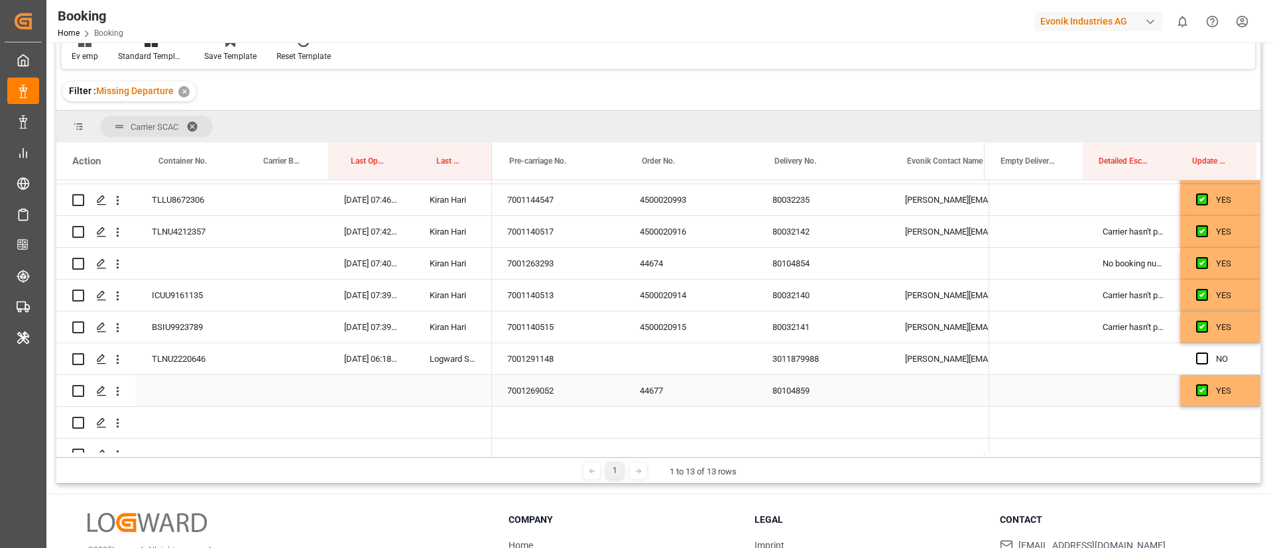
scroll to position [0, 1946]
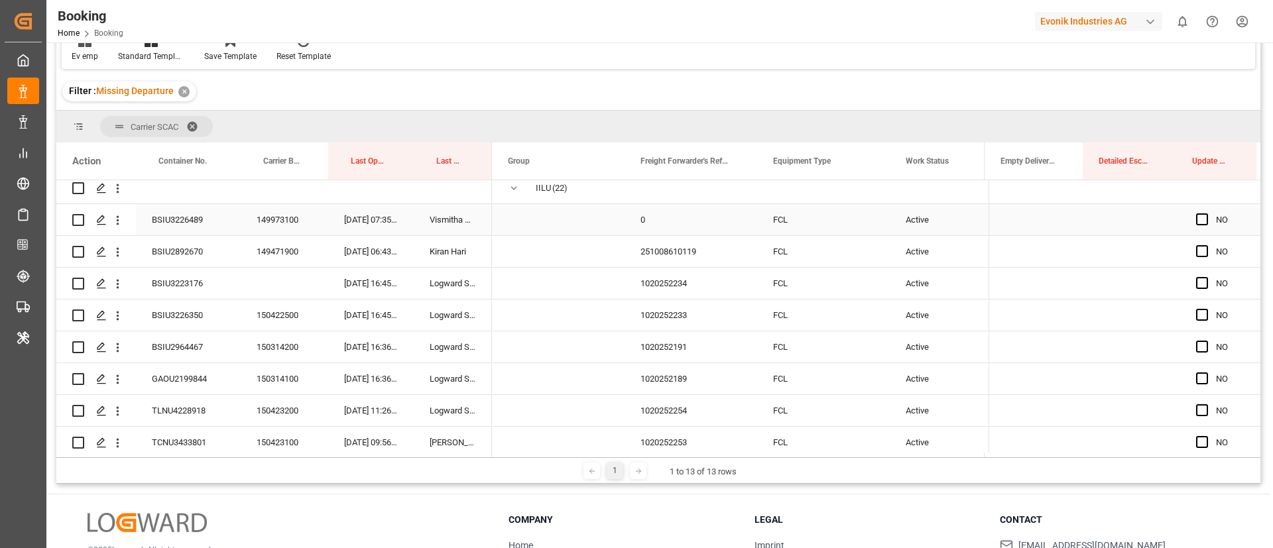
click at [276, 224] on div "149973100" at bounding box center [284, 219] width 87 height 31
click at [284, 247] on div "149471900" at bounding box center [284, 251] width 87 height 31
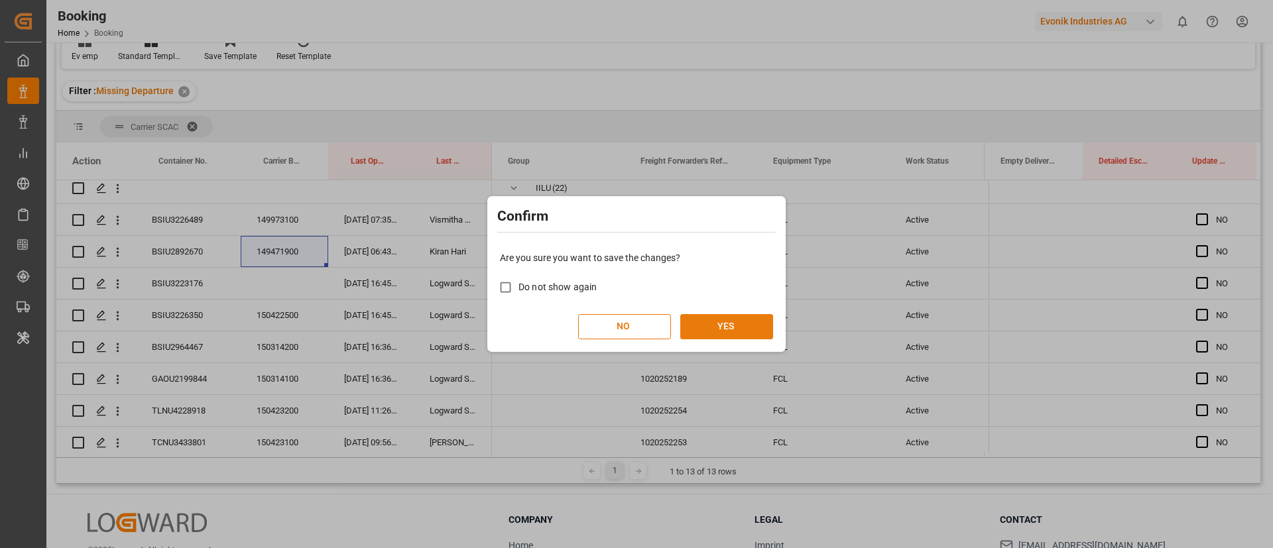
click at [744, 324] on button "YES" at bounding box center [726, 326] width 93 height 25
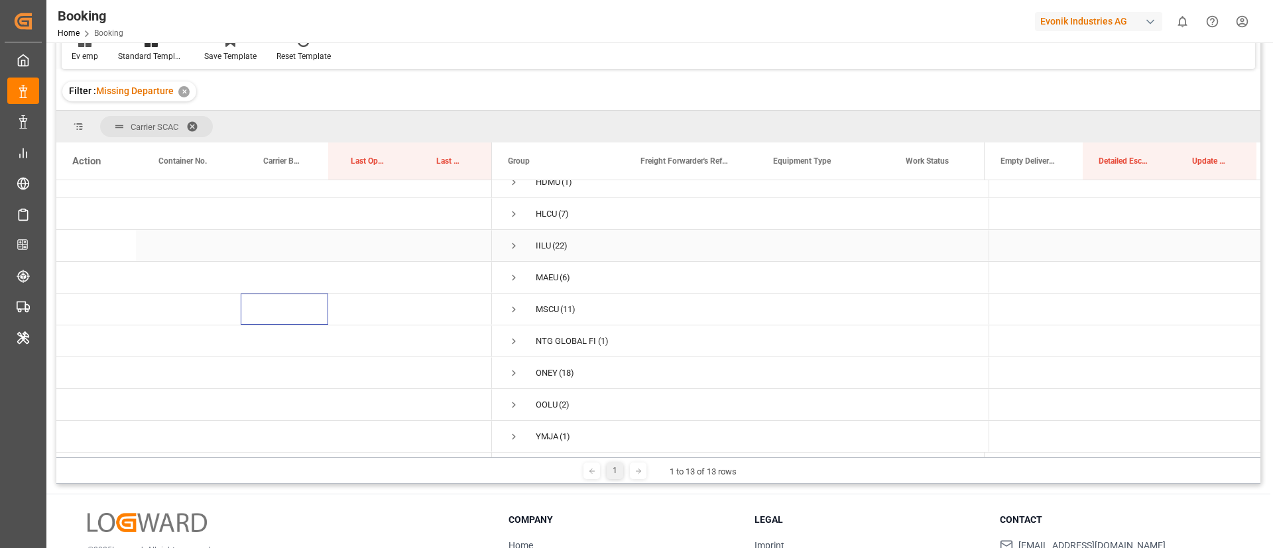
click at [517, 241] on span "Press SPACE to select this row." at bounding box center [514, 246] width 12 height 12
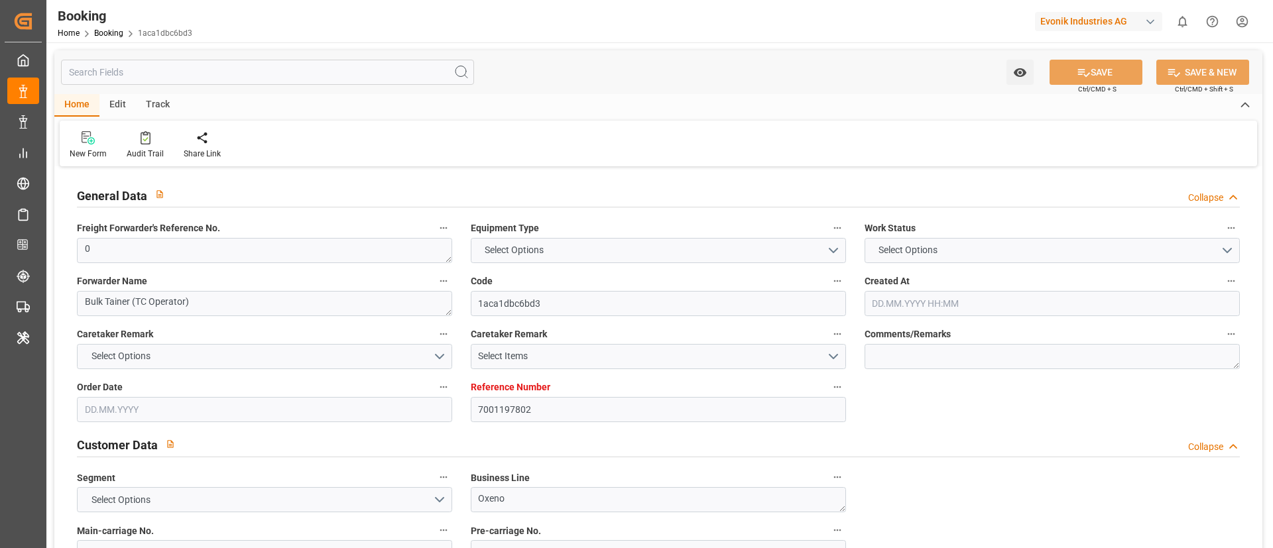
type textarea "0"
type textarea "Bulk Tainer (TC Operator)"
type input "1aca1dbc6bd3"
type input "7001197802"
type textarea "Oxeno"
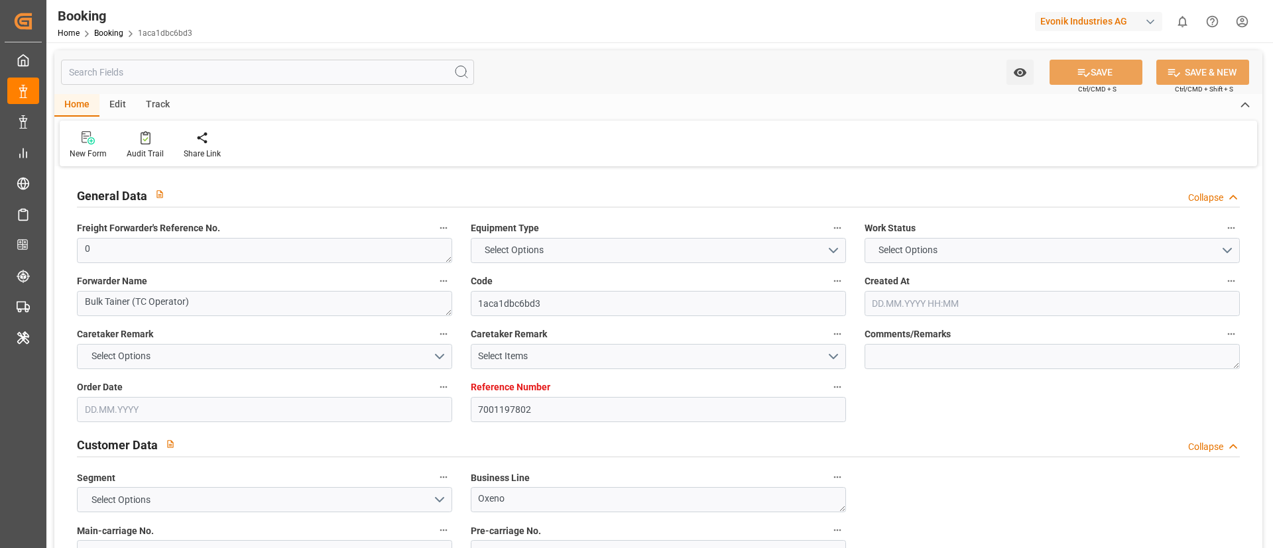
type input "7001197799"
type textarea "[EMAIL_ADDRESS][PERSON_NAME][DOMAIN_NAME]"
type textarea "CIP"
type textarea "MURATLI-TEKIRDAG"
type textarea "3"
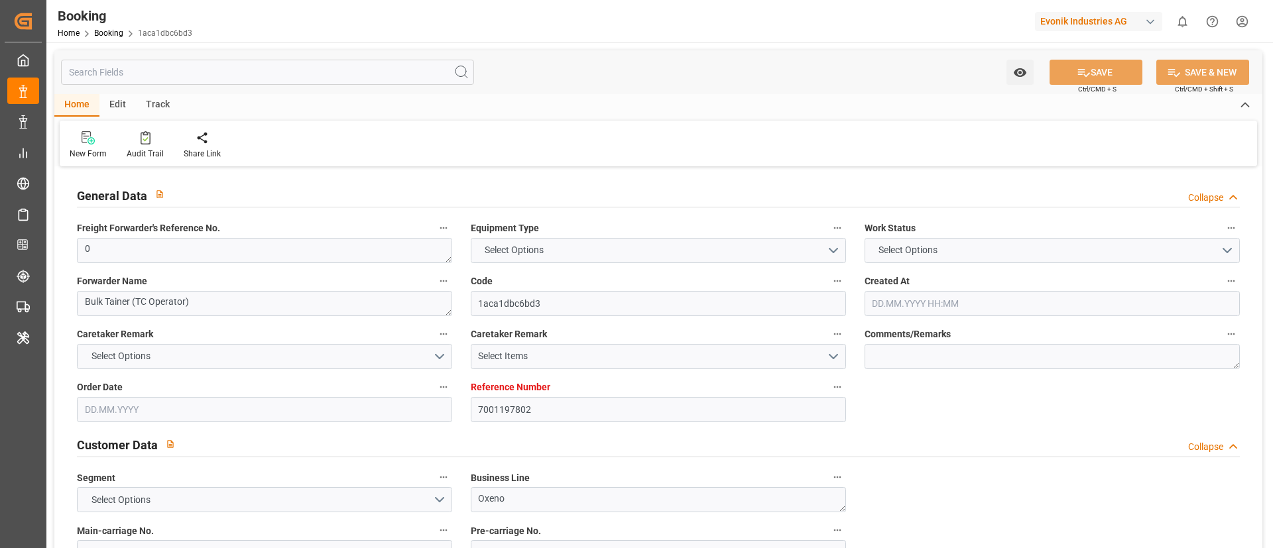
type textarea "Marl"
type textarea "FLNU5017731"
type input "MSC LAUSANNE VI"
type input "[GEOGRAPHIC_DATA]"
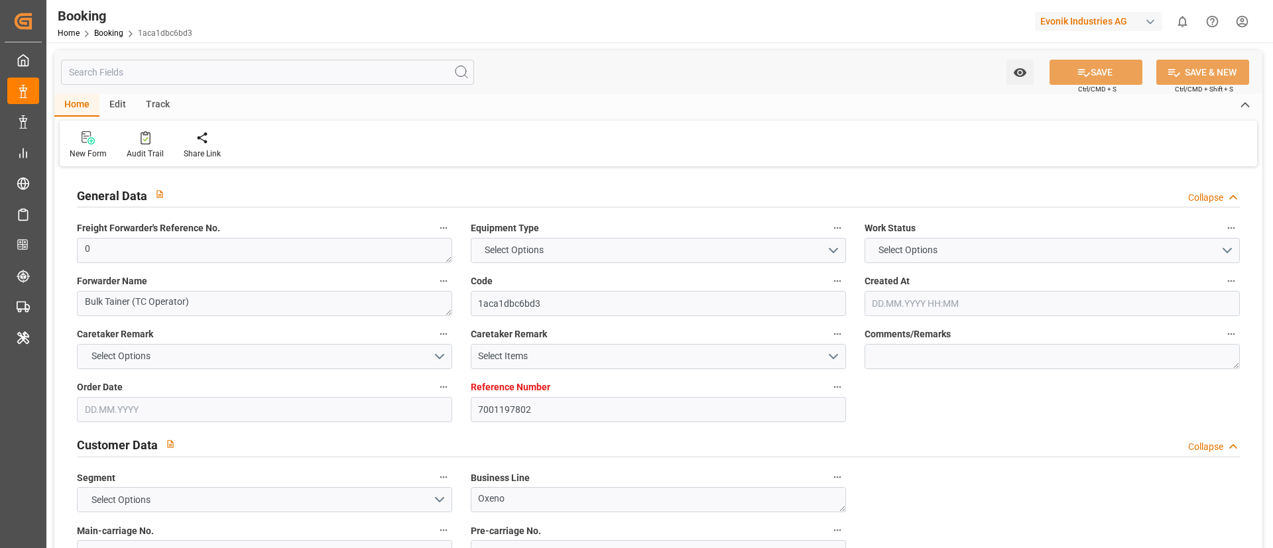
type input "[GEOGRAPHIC_DATA]"
type textarea "vesselName etd [PERSON_NAME]"
type textarea "INPUT_Evonik_Seeburger_IFTMIN_1003166225_20250922053407476.edi"
type textarea "INPUT_Evonik_Seeburger_IFTMIN_1002869105_20250617151002568.edi,INPUT_Evonik_See…"
type textarea "1003166225"
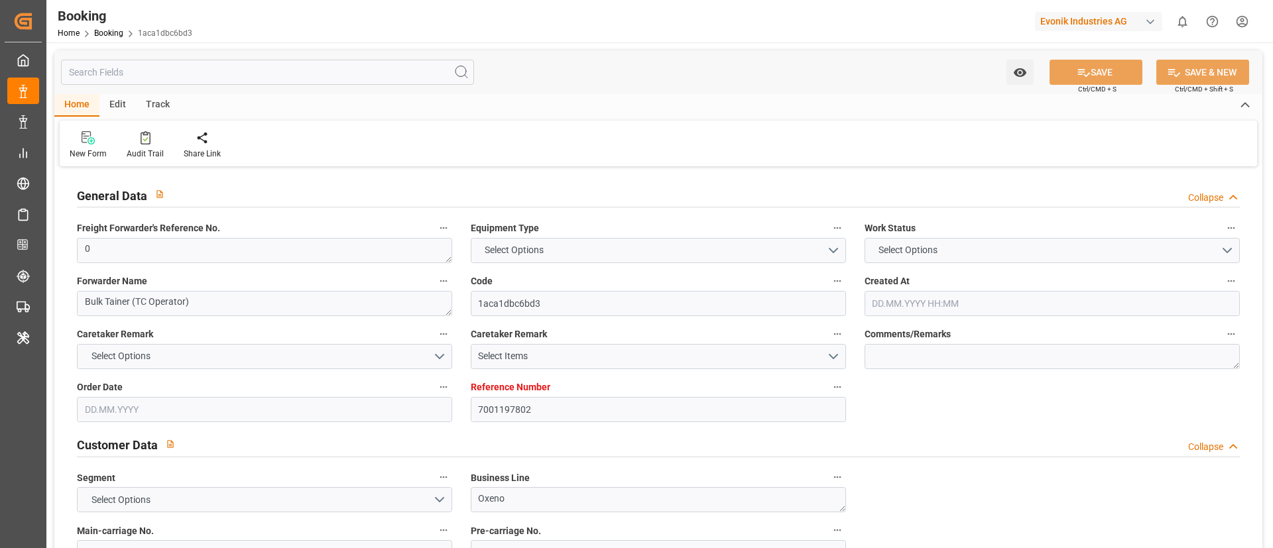
type textarea "Kiran Hari"
type textarea "businessLine-"
type textarea "IFTMIN"
type textarea "a011t00000LcJC5AAN"
type textarea "No"
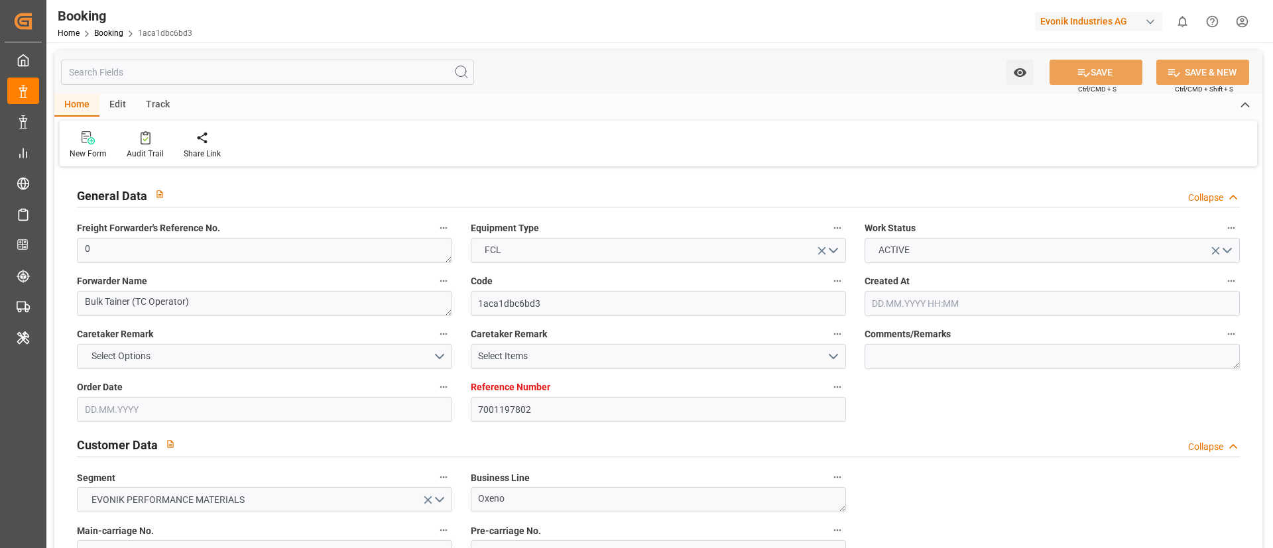
type input "7001197802"
type input "9320398"
type input "NLRTM"
type input "TRIST"
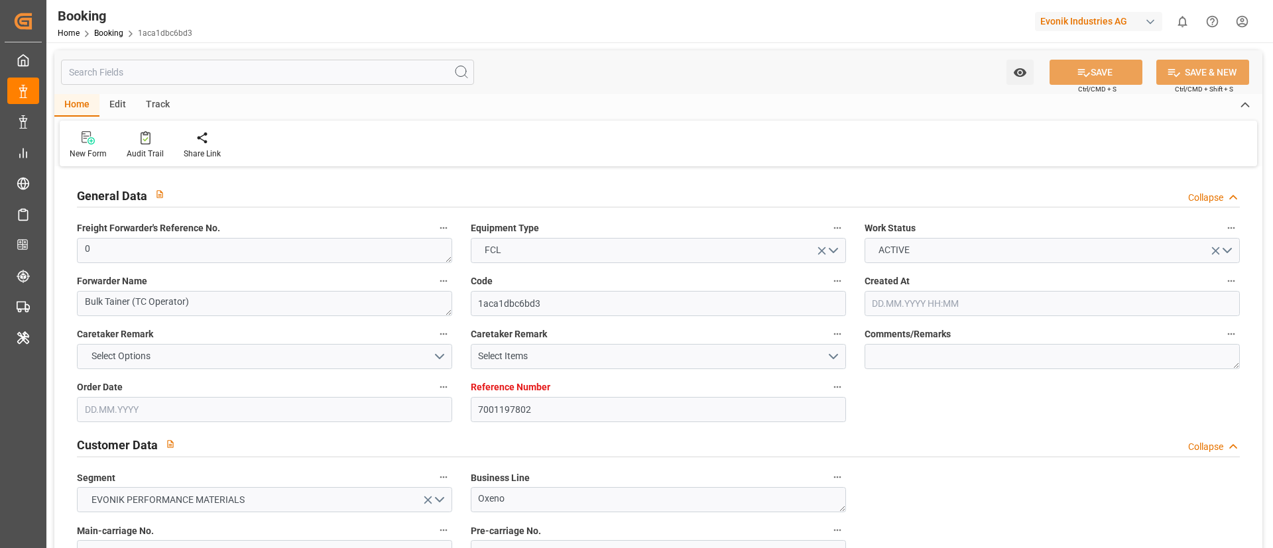
type input "0"
type input "[DATE] 13:14"
type input "[DATE]"
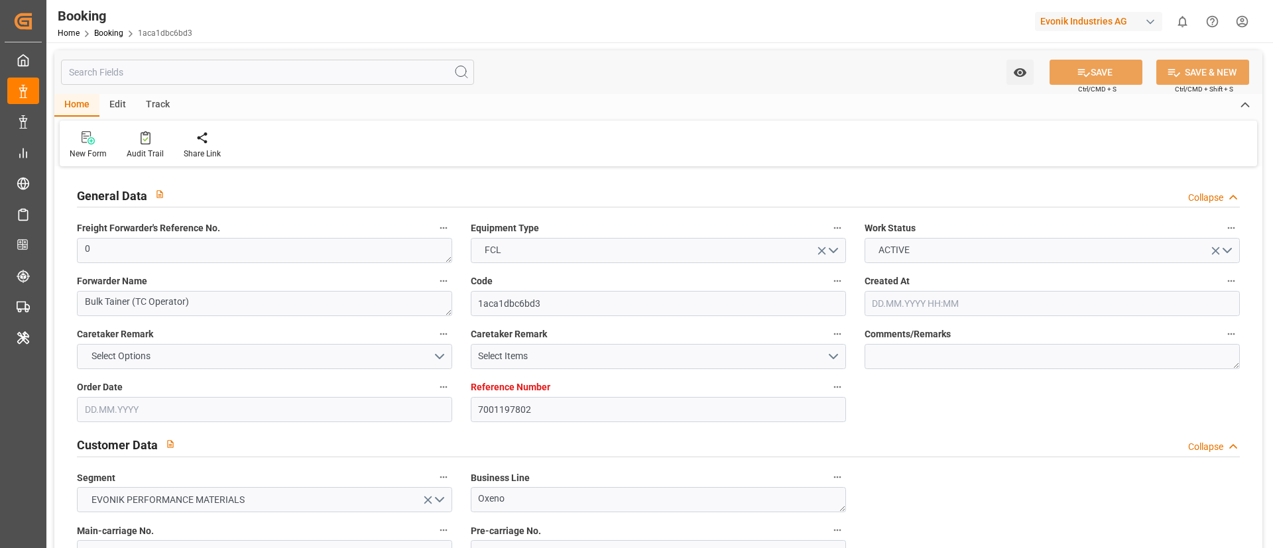
type input "[DATE] 00:00"
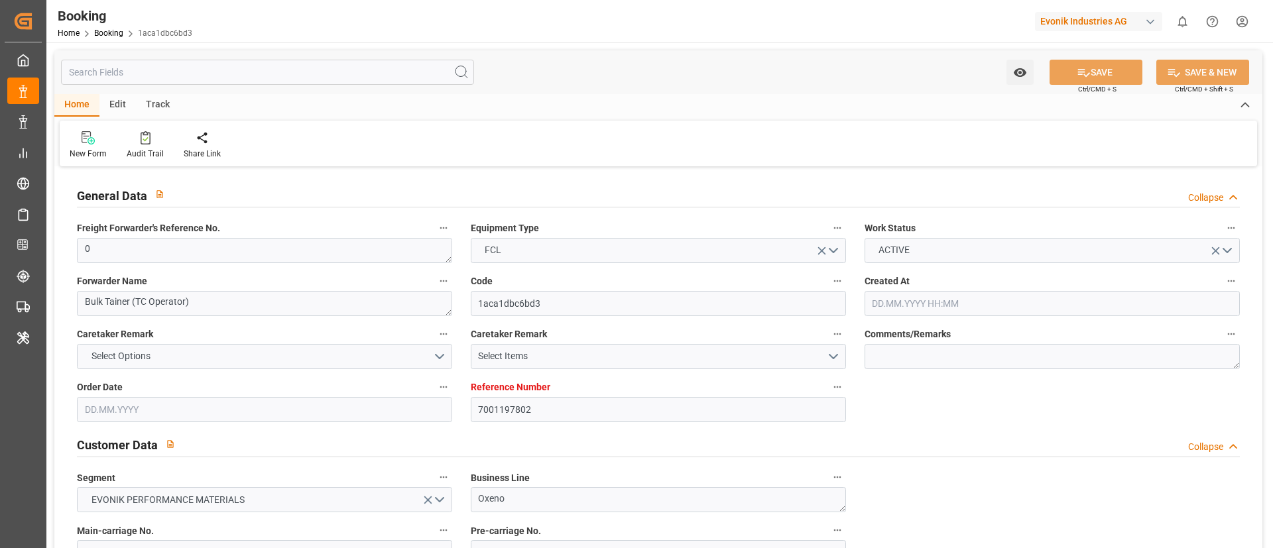
type input "[DATE] 00:00"
type input "[DATE]"
type input "[DATE] 06:13"
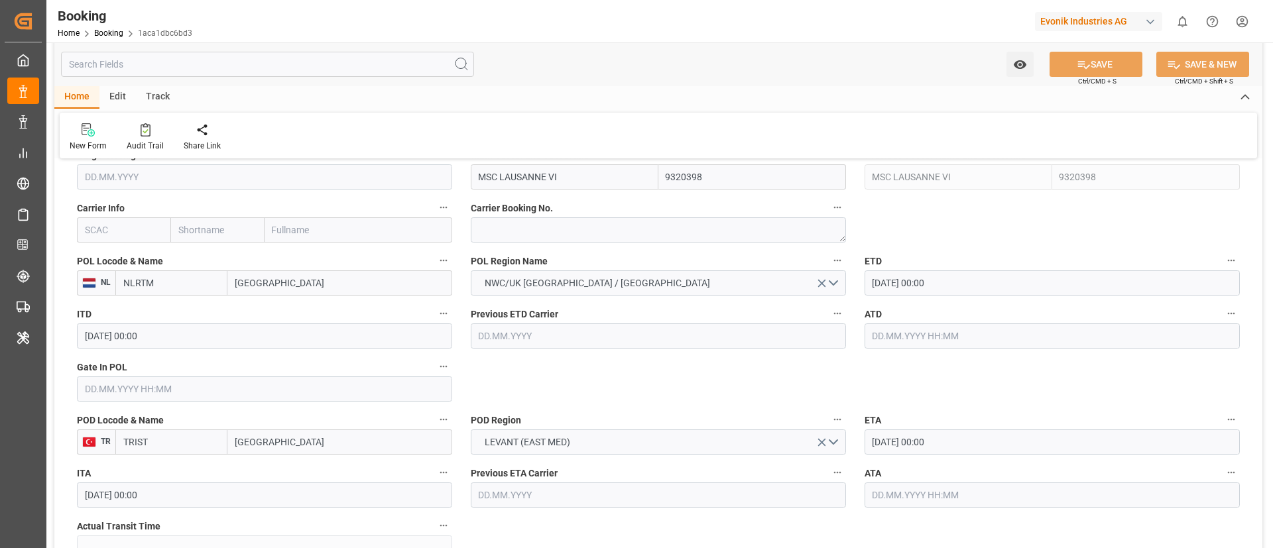
scroll to position [895, 0]
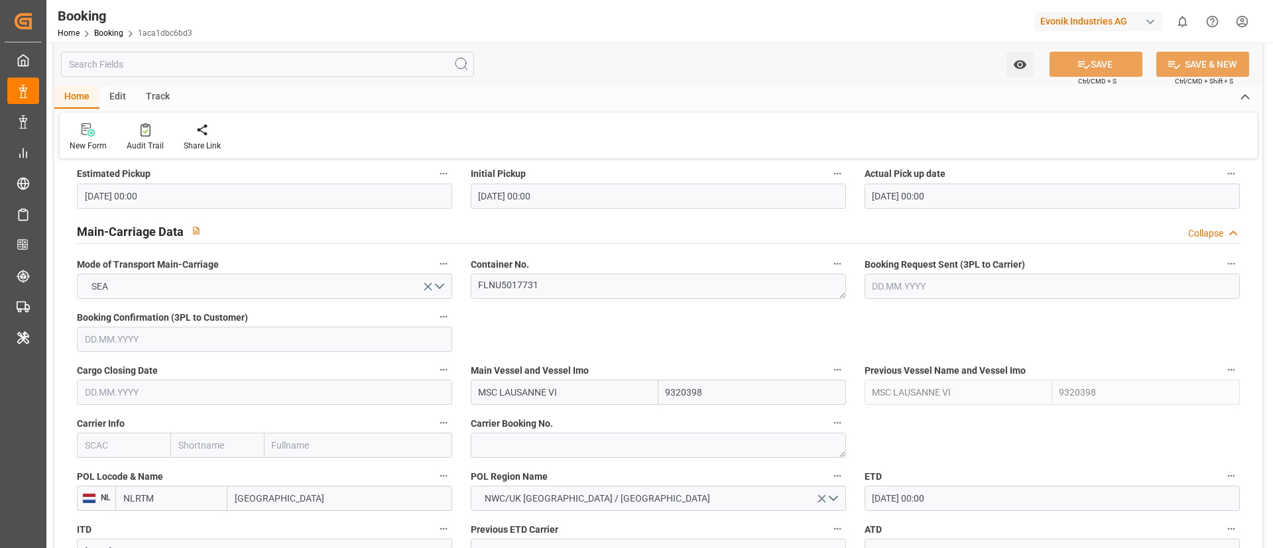
scroll to position [696, 0]
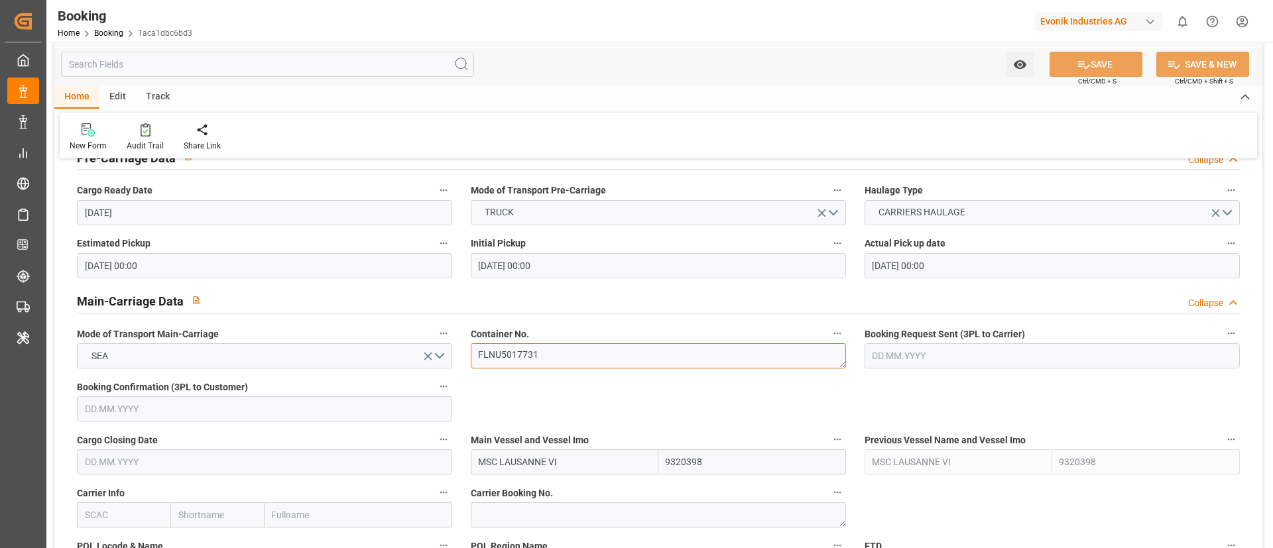
click at [560, 355] on textarea "FLNU5017731" at bounding box center [658, 355] width 375 height 25
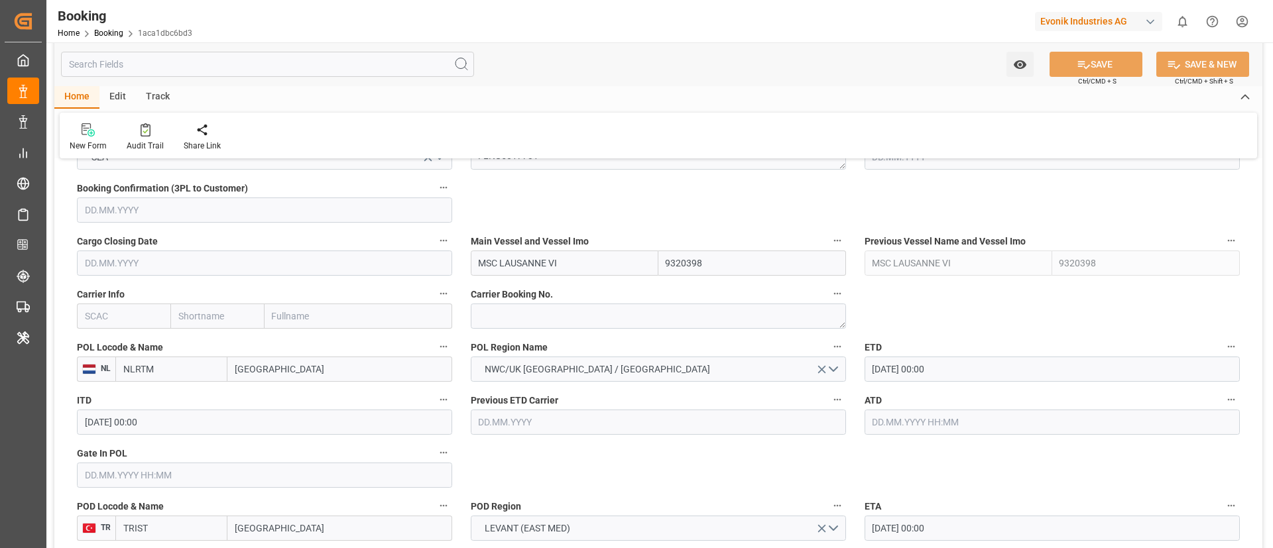
scroll to position [1094, 0]
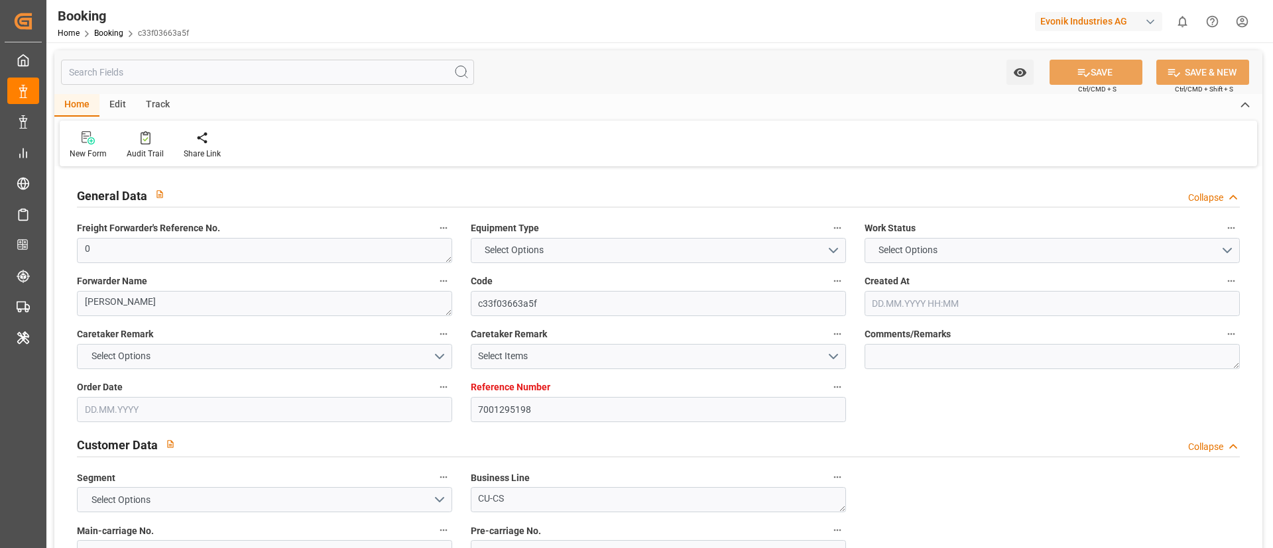
type textarea "0"
type textarea "[PERSON_NAME]"
type input "c33f03663a5f"
type input "7001295198"
type textarea "CU-CS"
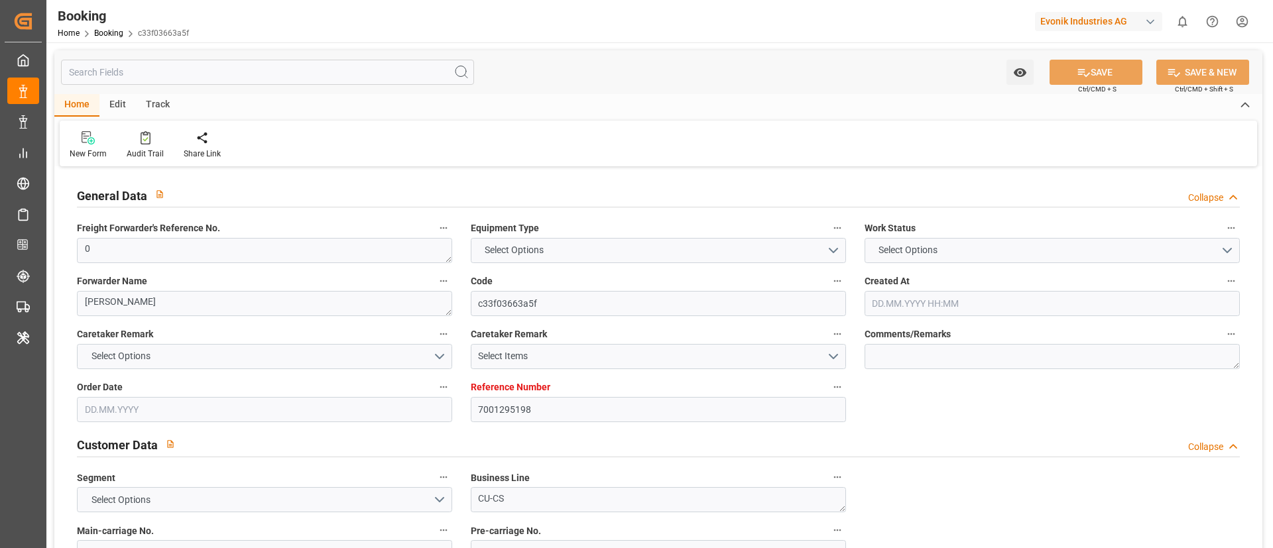
type input "7001278583"
type textarea "[PERSON_NAME][EMAIL_ADDRESS][DOMAIN_NAME]"
type textarea "CIF"
type textarea "[GEOGRAPHIC_DATA], [GEOGRAPHIC_DATA]"
type textarea "Steinau"
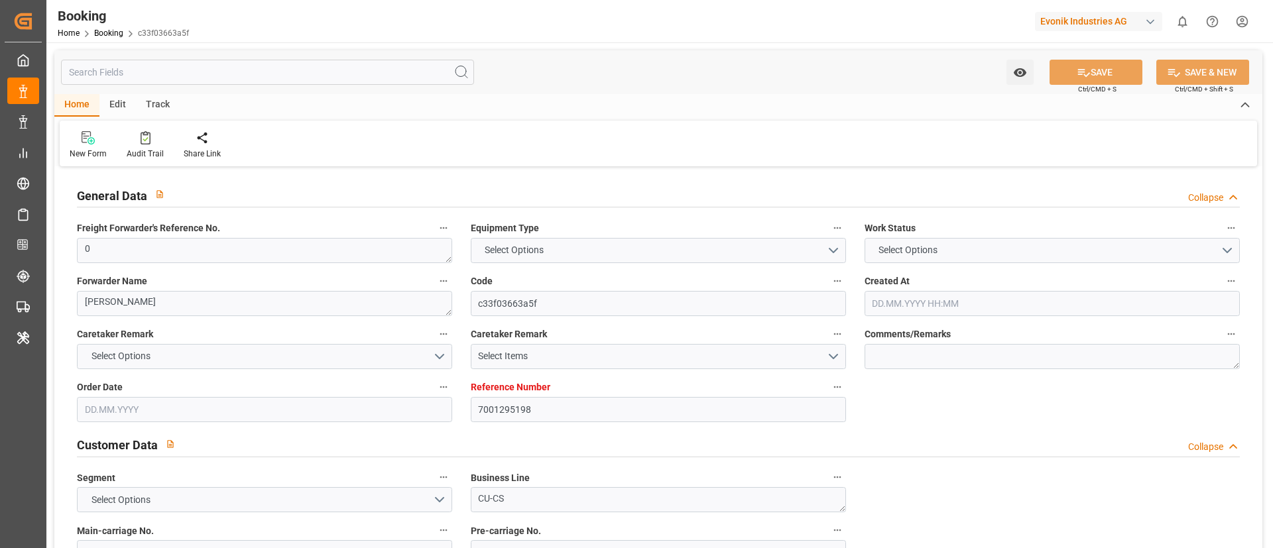
type textarea "BSIU3226489"
type input "INDEPENDENT PRIMERO"
type input "NWC / EU"
type input "Wilmington"
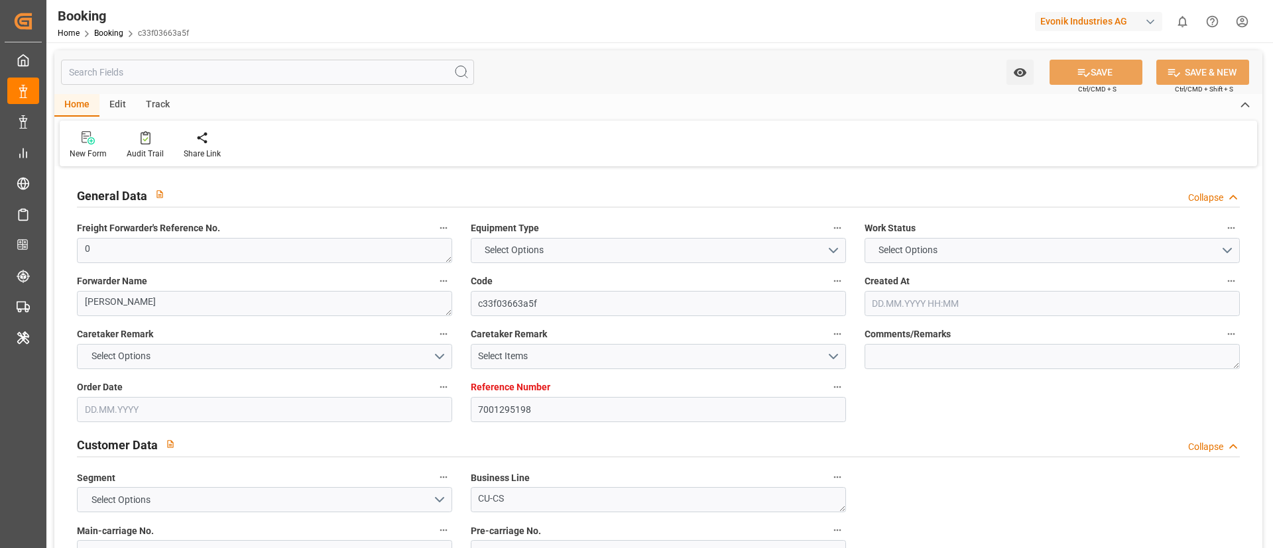
type textarea "INPUT_Evonik_Seeburger_IFTMIN_1003222204_20251010094820138.edi"
type textarea "INPUT_Evonik_Seeburger_IFTMIN_1003214911_20251008082310491.edi,INPUT_Evonik_See…"
type textarea "1003222204"
type textarea "Logward System"
type textarea "Pod-Pol-PodRegionName-PolName-businessDivision-businessLine-businessLineCode-"
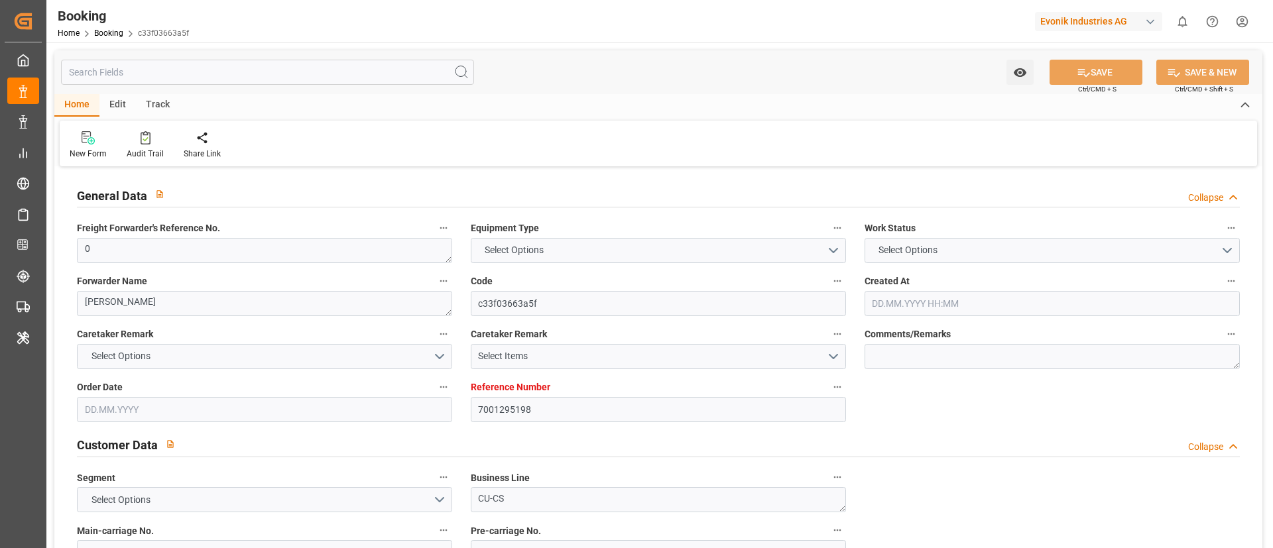
type textarea "IFTMIN"
type textarea "a011t00000LcJC5AAN"
type textarea "No"
type input "7001295198"
type input "9298636"
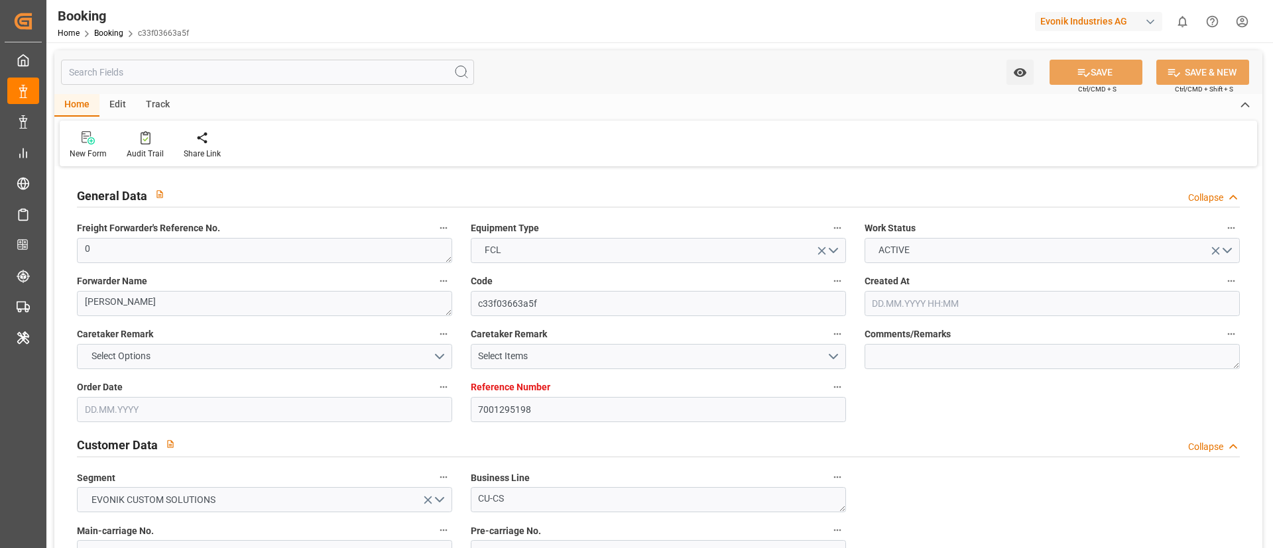
type input "9298636"
type input "EUNWC"
type input "USILM"
type input "[DATE] 06:24"
type input "[DATE]"
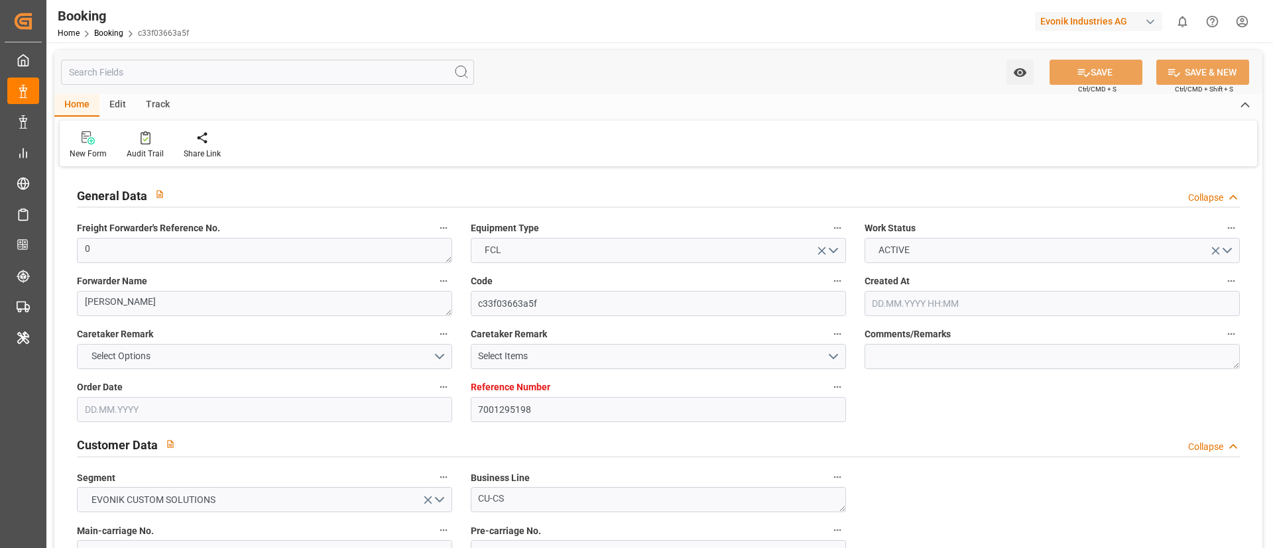
type input "[DATE]"
type input "[DATE] 00:00"
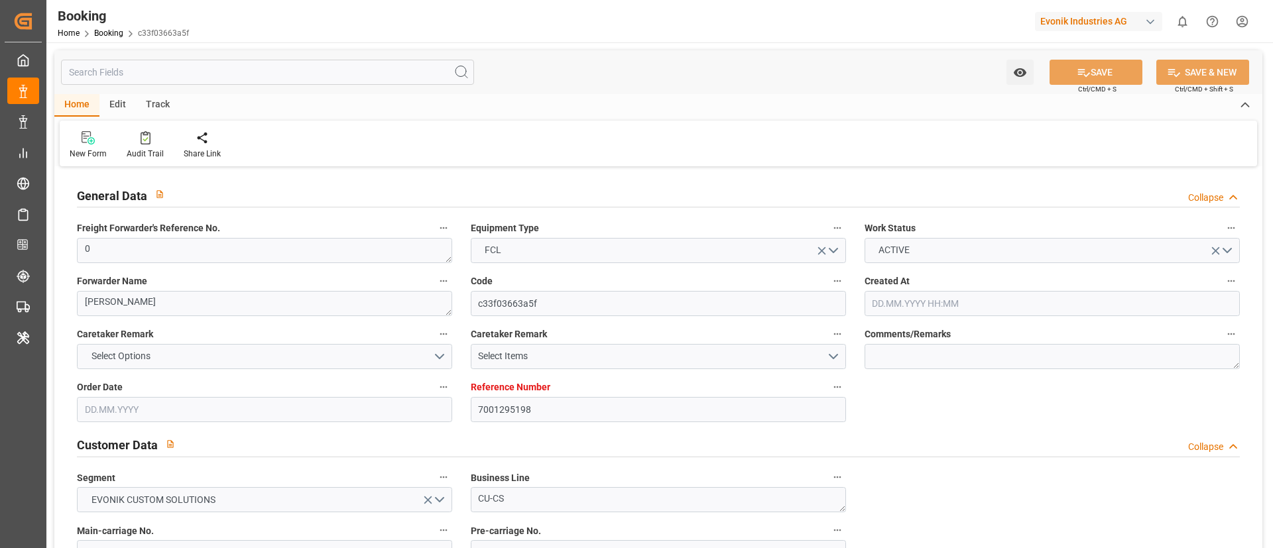
type input "[DATE] 00:00"
type input "[DATE] 07:49"
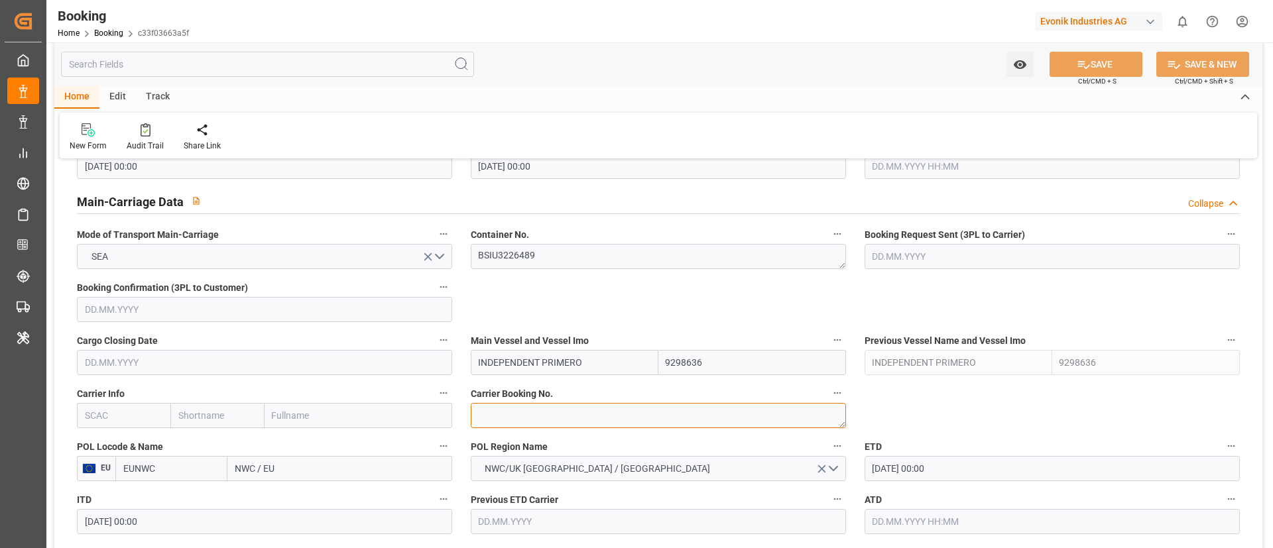
click at [526, 414] on textarea at bounding box center [658, 415] width 375 height 25
paste textarea "149973100"
type textarea "149973100"
click at [129, 420] on input "text" at bounding box center [123, 415] width 93 height 25
click at [95, 446] on b "IILU" at bounding box center [94, 444] width 17 height 11
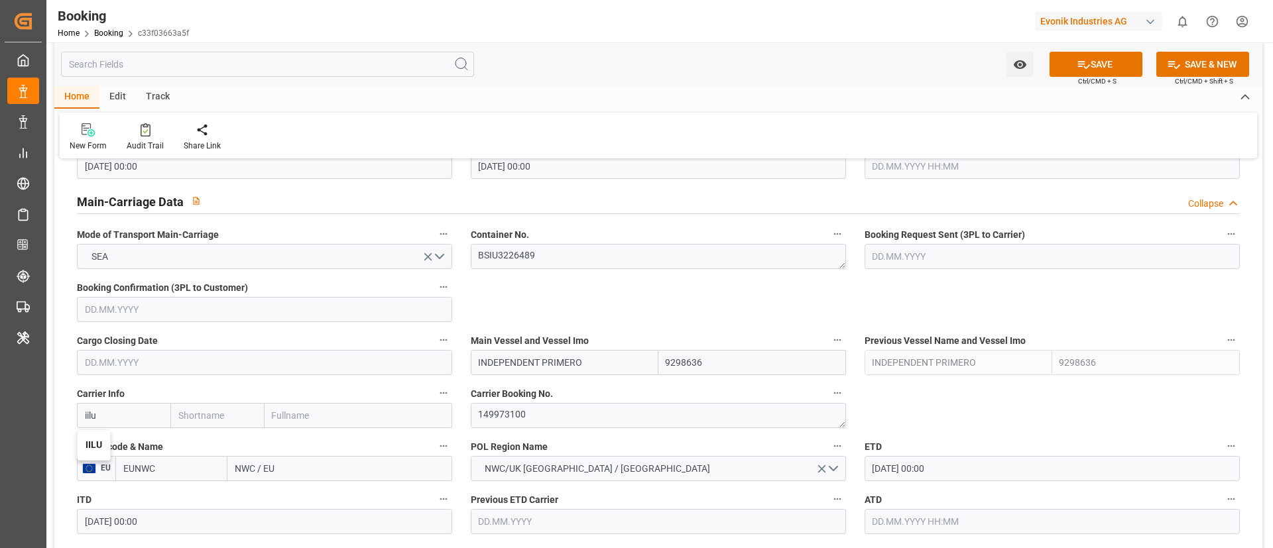
type input "IILU"
type input "ICL"
type input "Independent Container Line Limited"
type input "IILU"
click at [312, 456] on input "NWC / EU" at bounding box center [339, 468] width 225 height 25
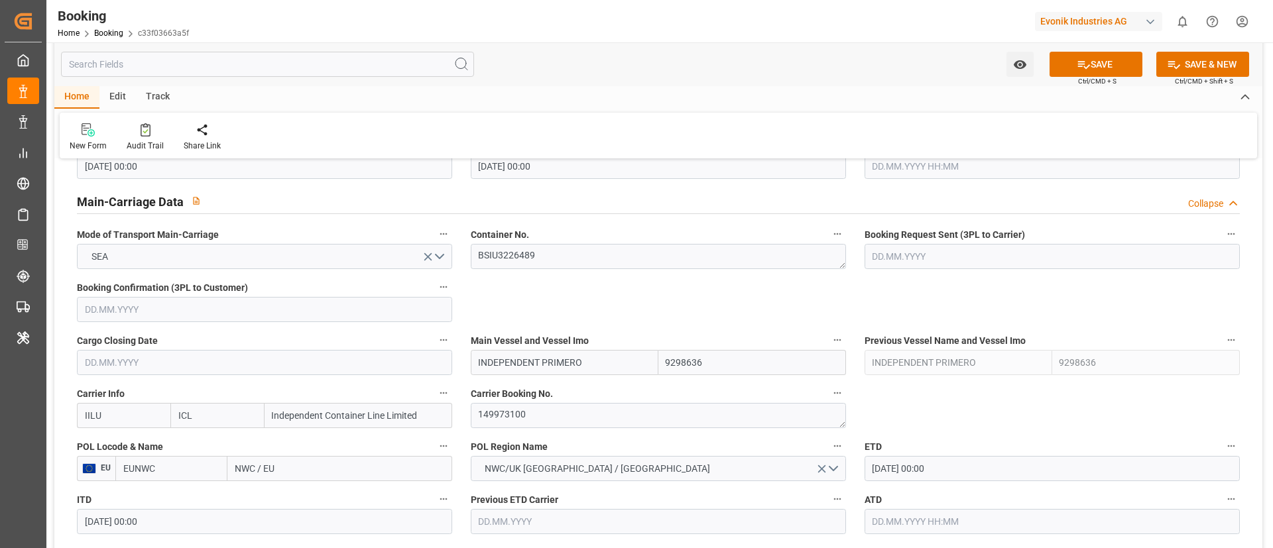
click at [312, 456] on input "NWC / EU" at bounding box center [339, 468] width 225 height 25
paste input "[GEOGRAPHIC_DATA]"
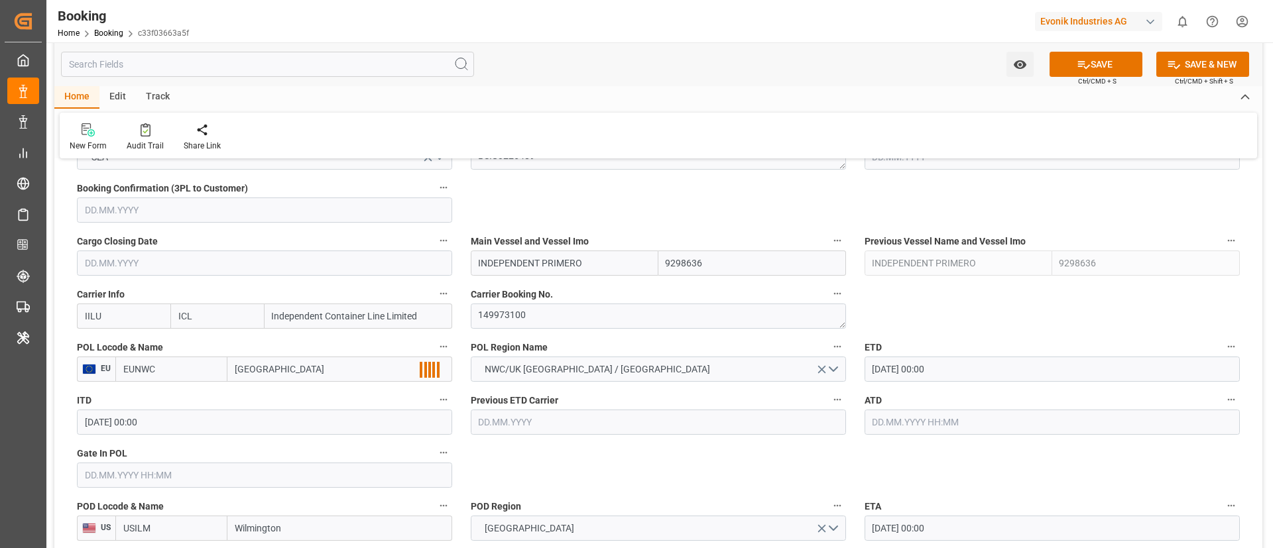
type input "[GEOGRAPHIC_DATA]"
type input "BEANR"
click at [137, 474] on input "text" at bounding box center [264, 475] width 375 height 25
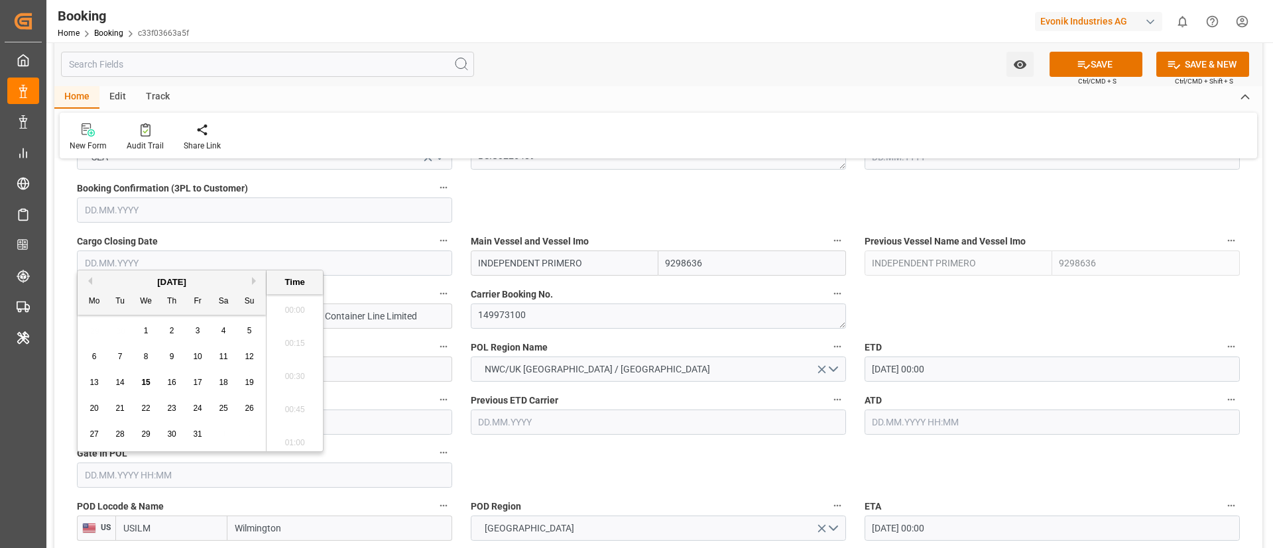
click at [97, 385] on span "13" at bounding box center [93, 382] width 9 height 9
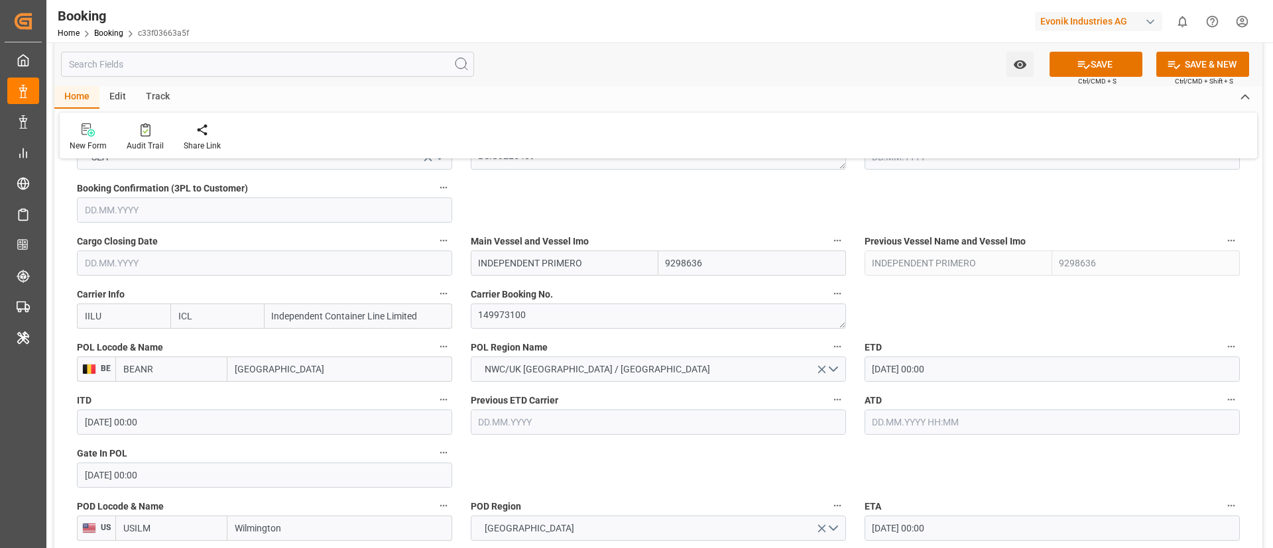
type input "[DATE] 00:00"
click at [590, 264] on input "INDEPENDENT PRIMERO" at bounding box center [565, 263] width 188 height 25
click at [587, 285] on div "INDEPENDENT PRIMERO - 9298636" at bounding box center [551, 293] width 160 height 30
type input "INDEPENDENT PRIMERO"
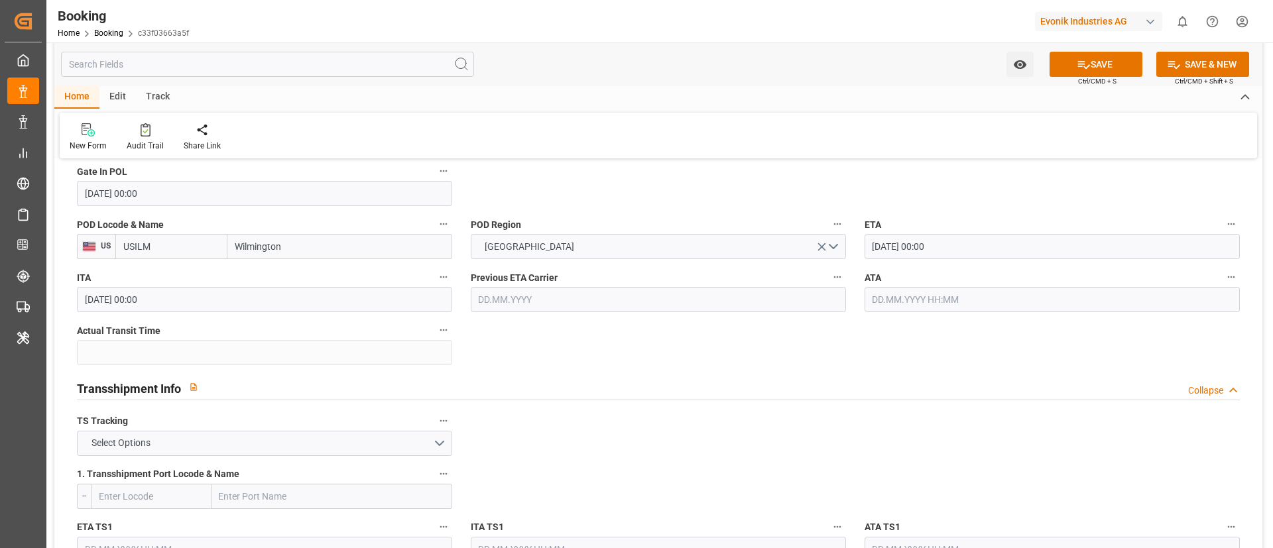
scroll to position [1193, 0]
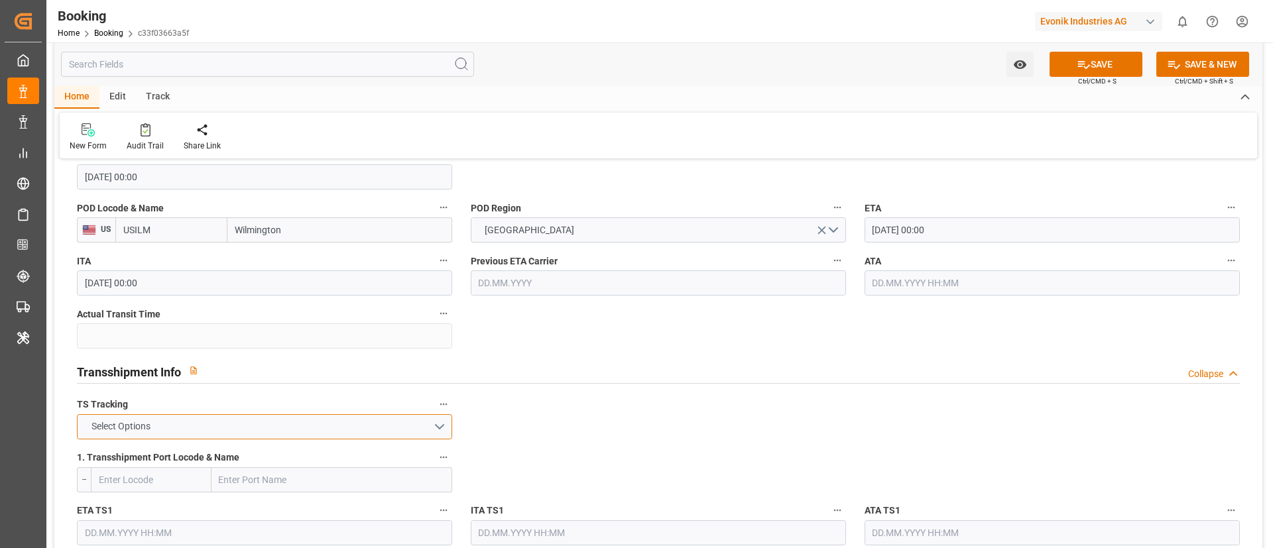
click at [382, 417] on button "Select Options" at bounding box center [264, 426] width 375 height 25
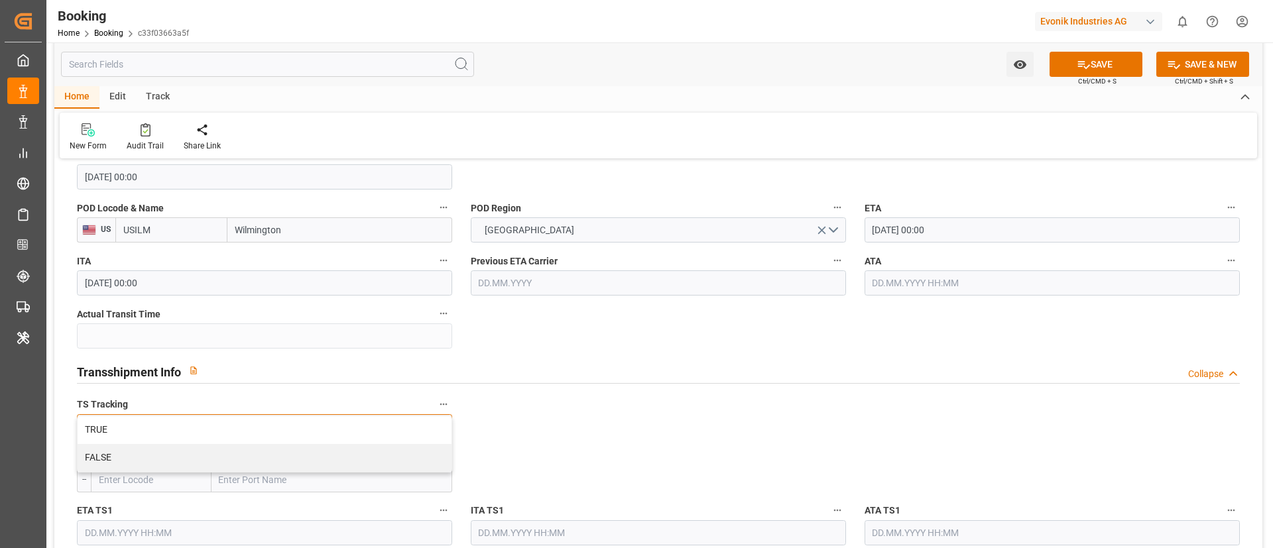
click at [354, 448] on div "FALSE" at bounding box center [265, 458] width 374 height 28
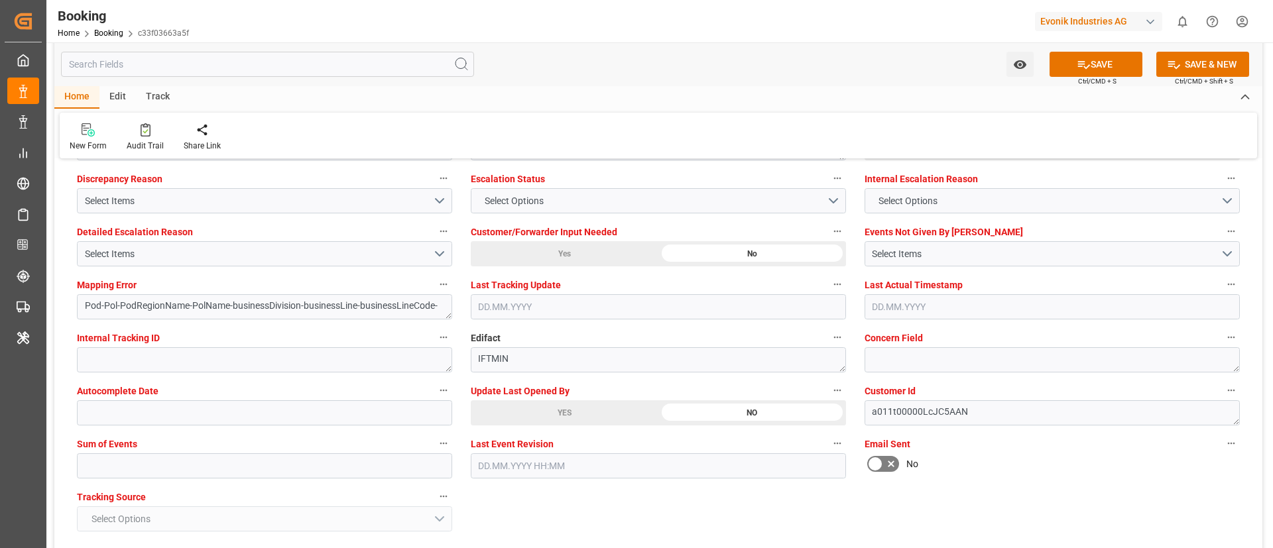
scroll to position [2585, 0]
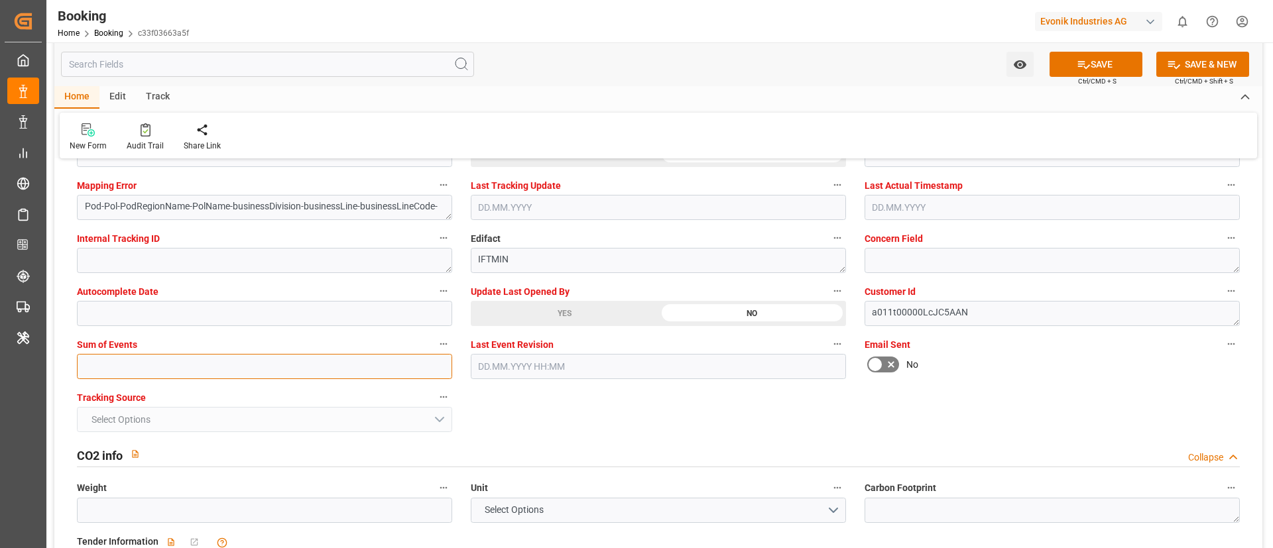
click at [314, 360] on input "text" at bounding box center [264, 366] width 375 height 25
type input "0"
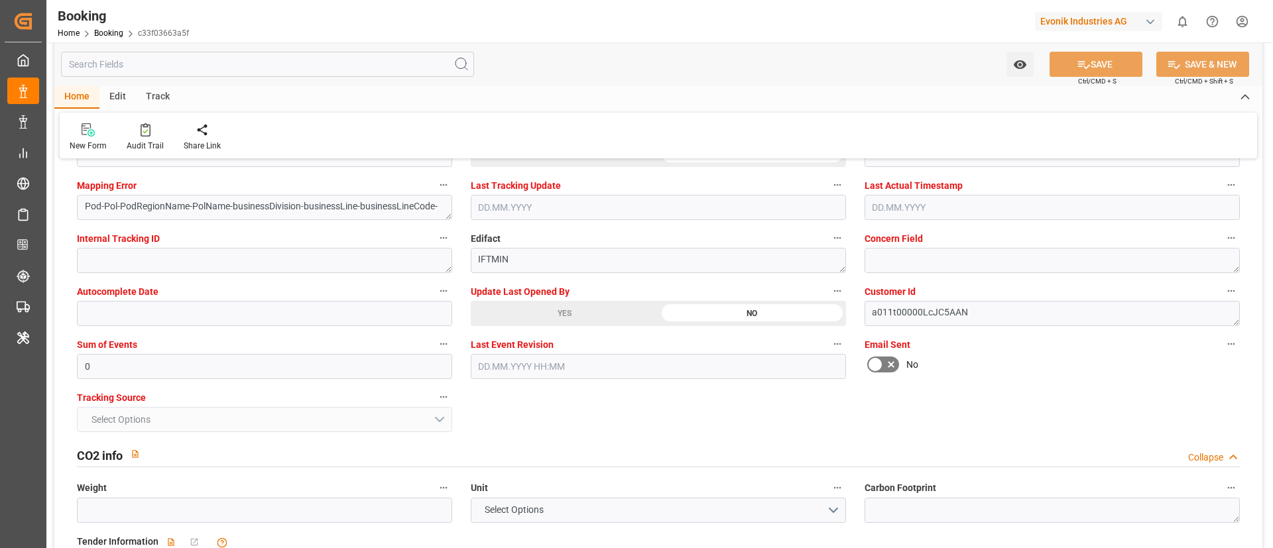
scroll to position [2386, 0]
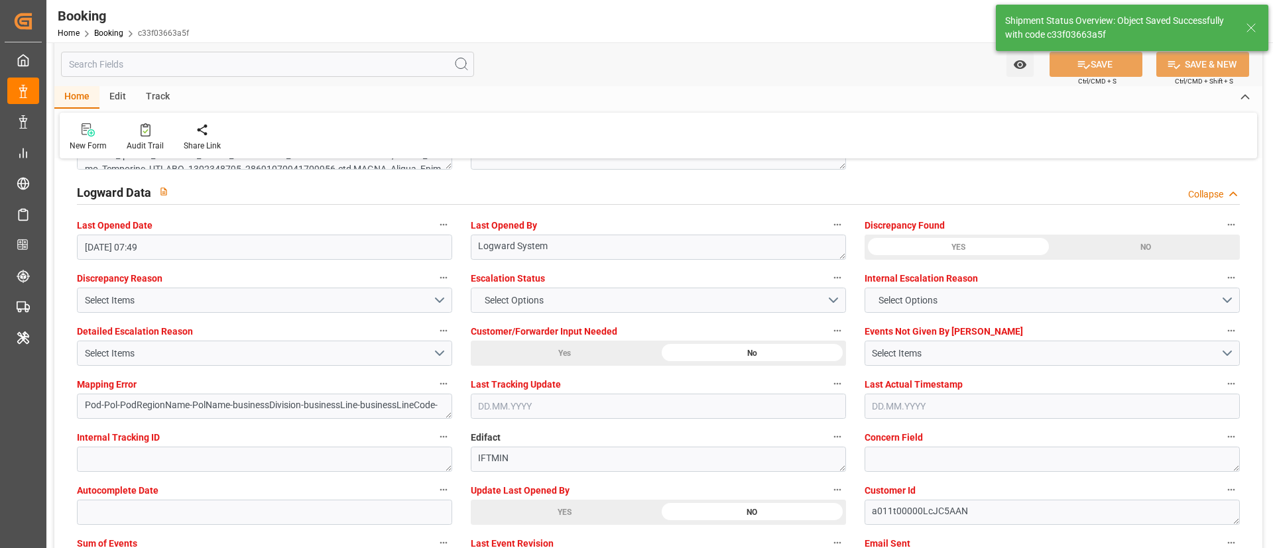
type textarea "NWC/UK North West Continent / UK_USILM_IILU_CU-CS"
type textarea "Vismitha Mahadev"
type textarea "Pod-businessDivision-businessLine-"
type input "15.10.2025 07:35"
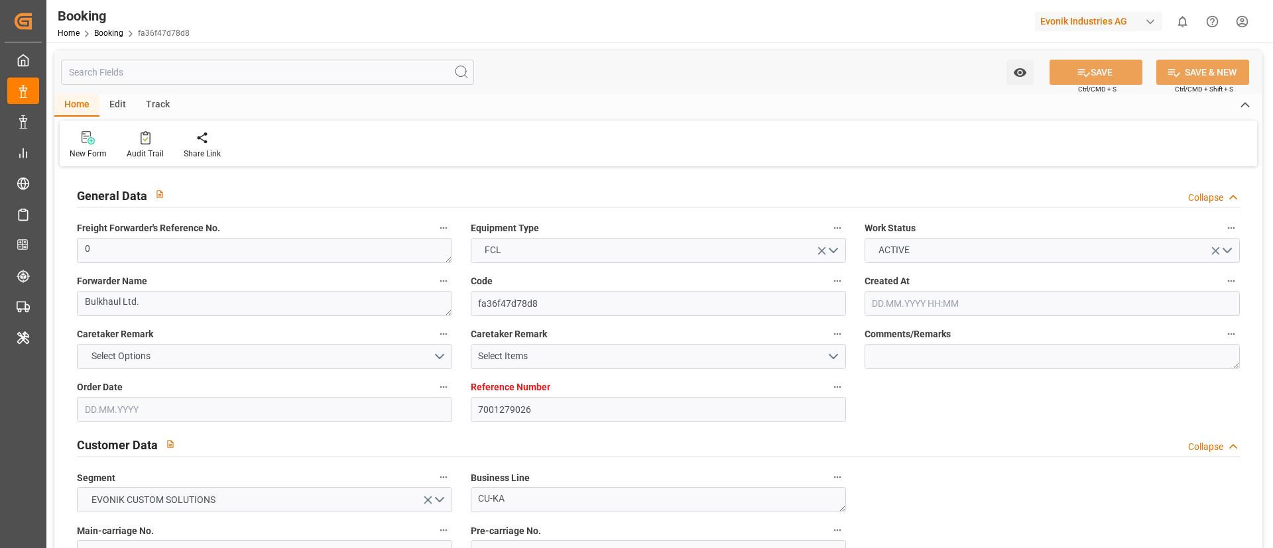
type input "7001279026"
type input "9839210"
type input "EUNWC"
type input "IDBDJ"
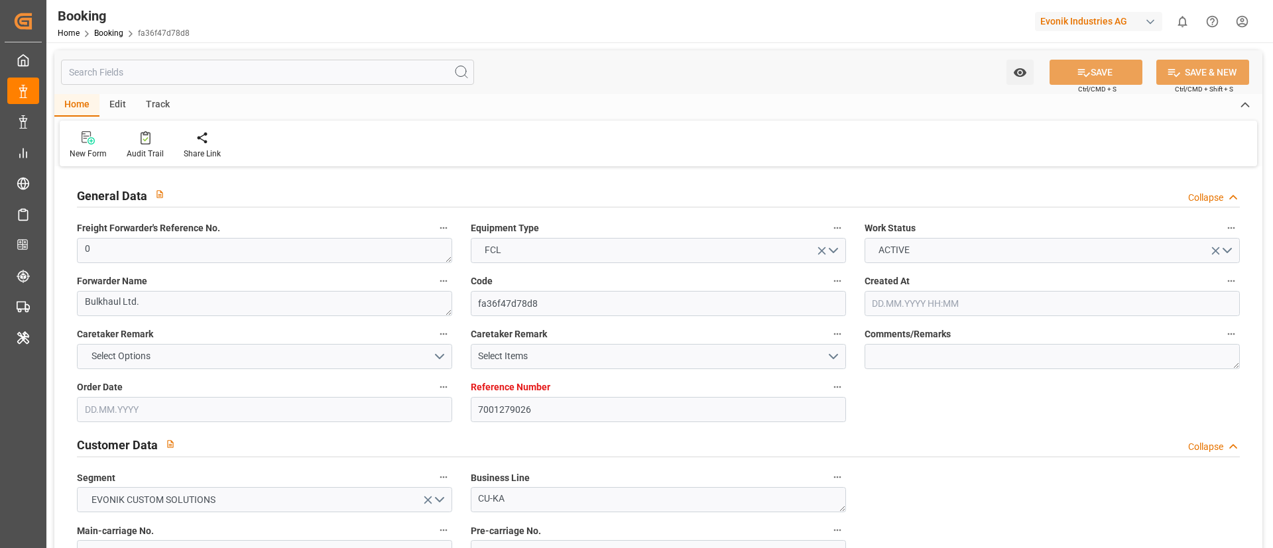
type input "18.09.2025 16:20"
type input "18.09.2025"
type input "15.11.2025"
type input "07.10.2025"
type input "07.10.2025 00:00"
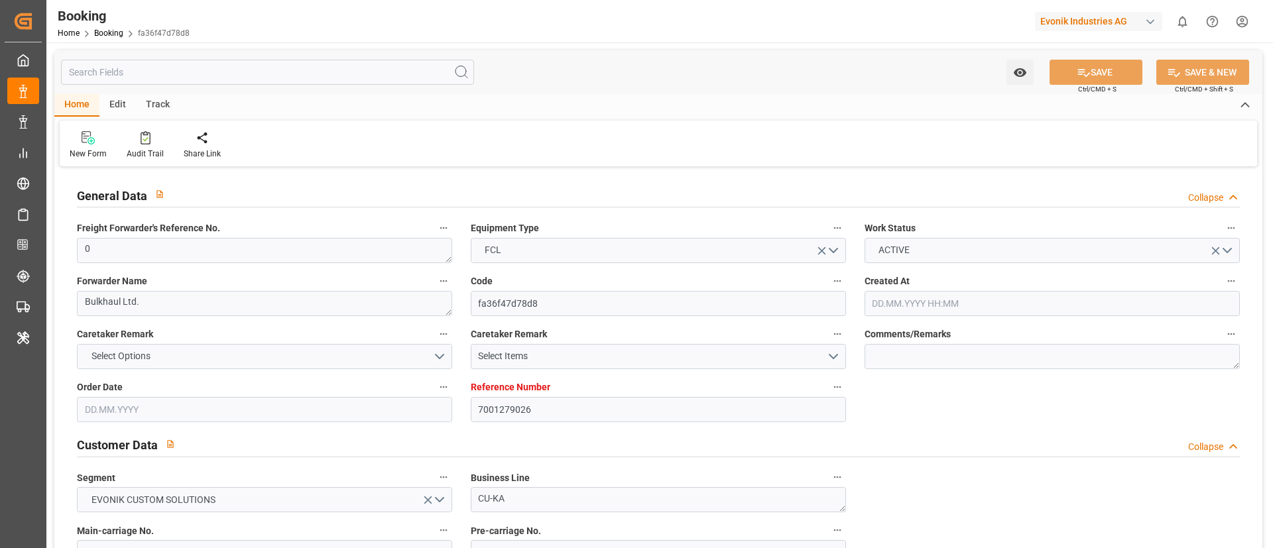
type input "07.10.2025 00:00"
type input "15.10.2025 00:00"
type input "27.11.2025 00:00"
type input "15.11.2025 00:00"
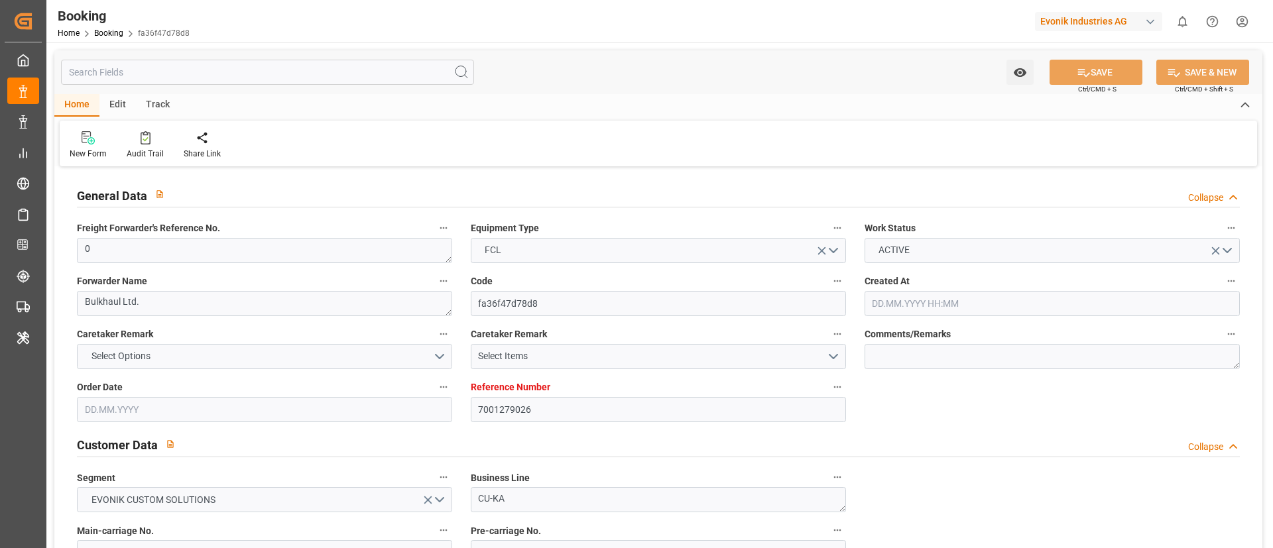
type input "15.10.2025 07:34"
type input "7001197801"
type input "9320398"
type input "MSC"
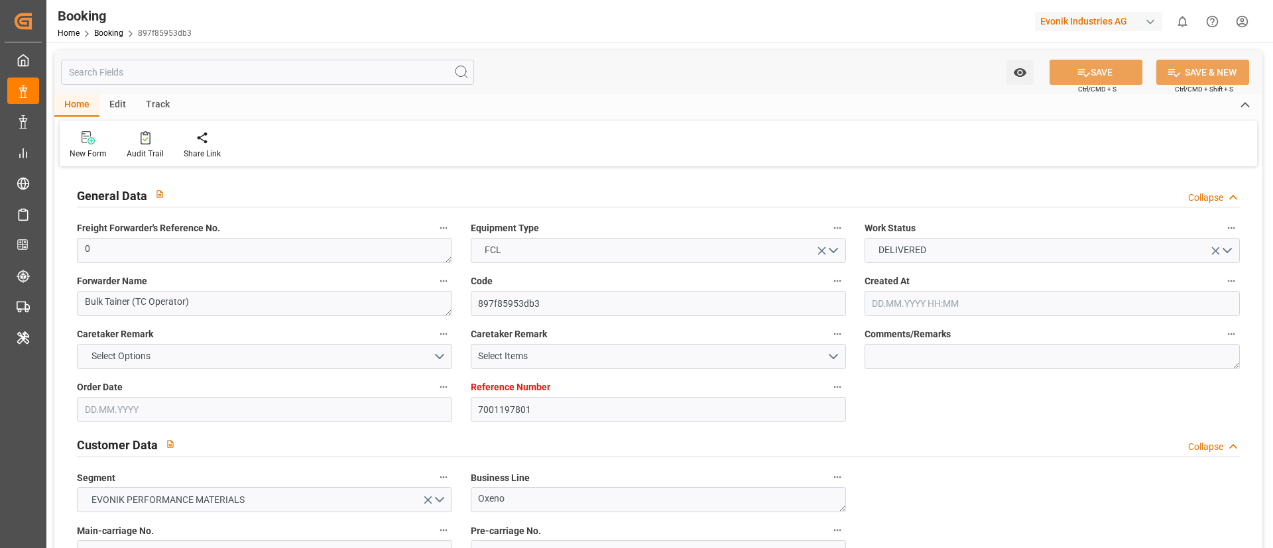
type input "Mediterranean Shipping Company"
type input "BEANR"
type input "TRIST"
type input "15"
type input "4096"
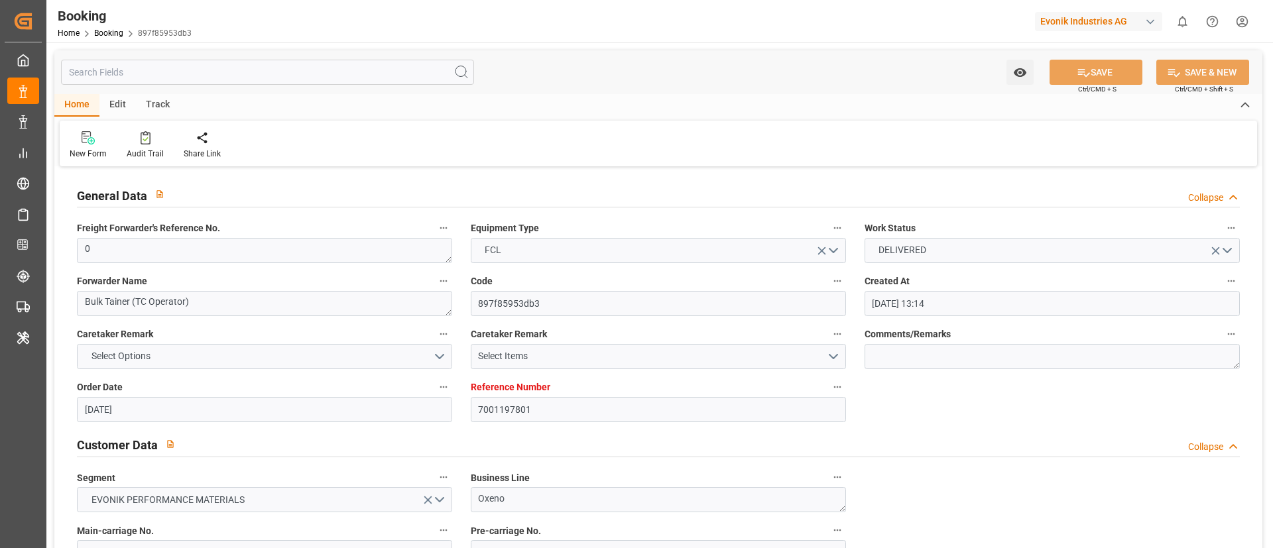
type input "[DATE] 13:14"
type input "[DATE]"
type input "[DATE] 00:00"
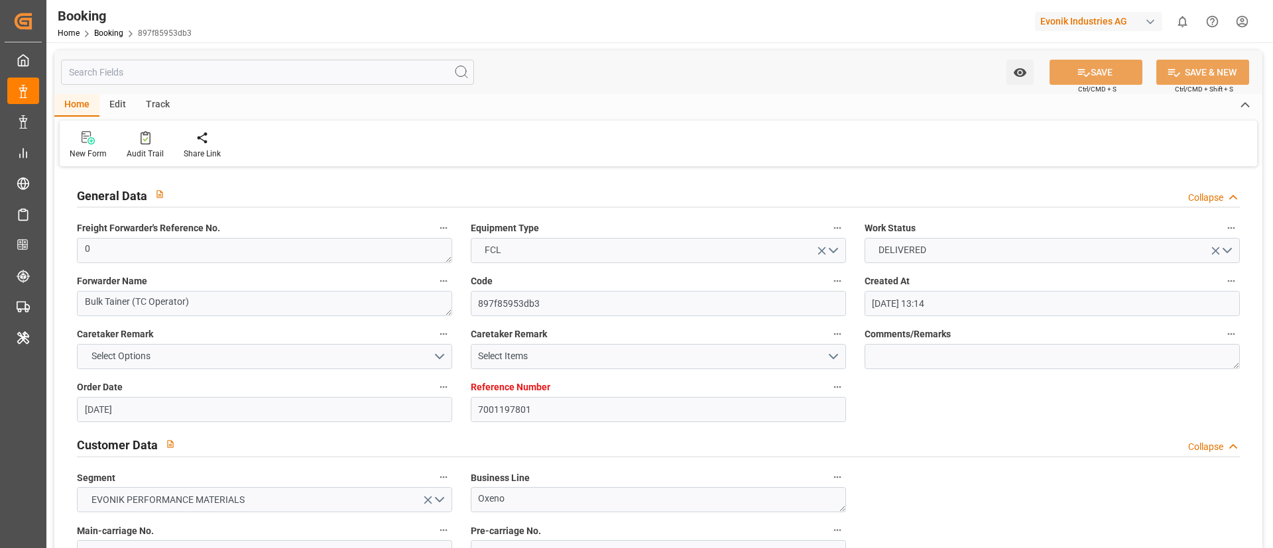
type input "[DATE] 00:00"
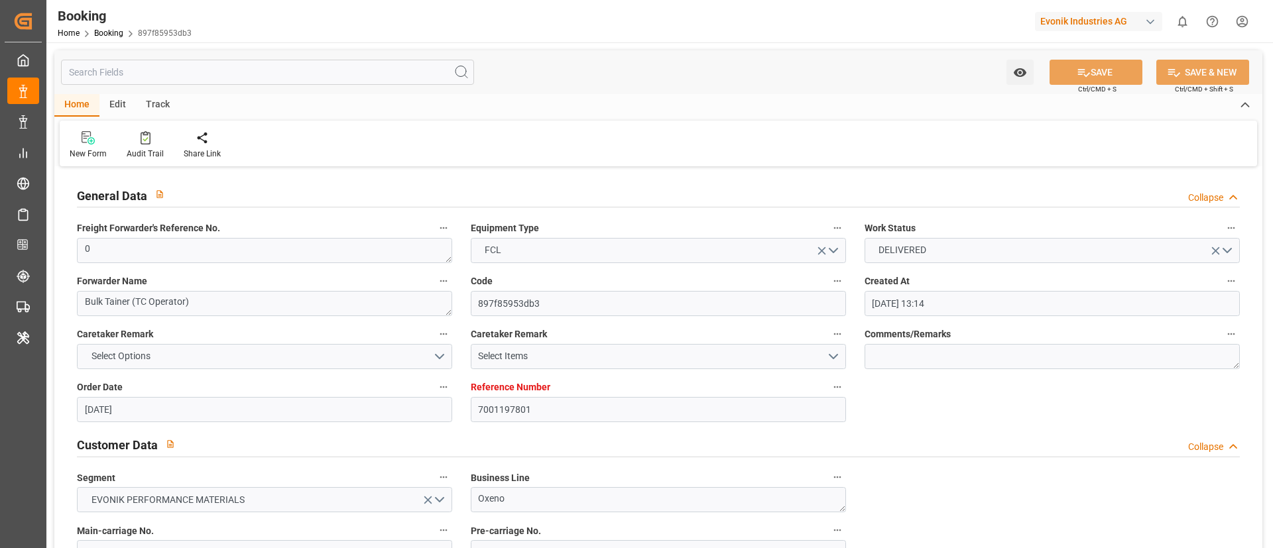
type input "[DATE] 00:00"
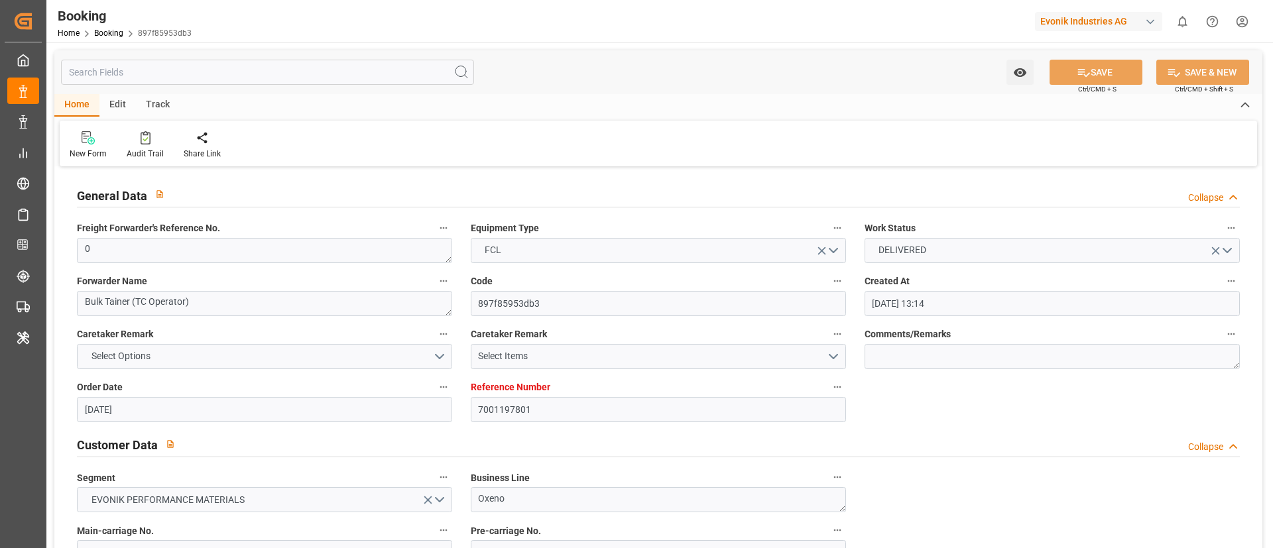
type input "[DATE]"
type input "[DATE] 07:26"
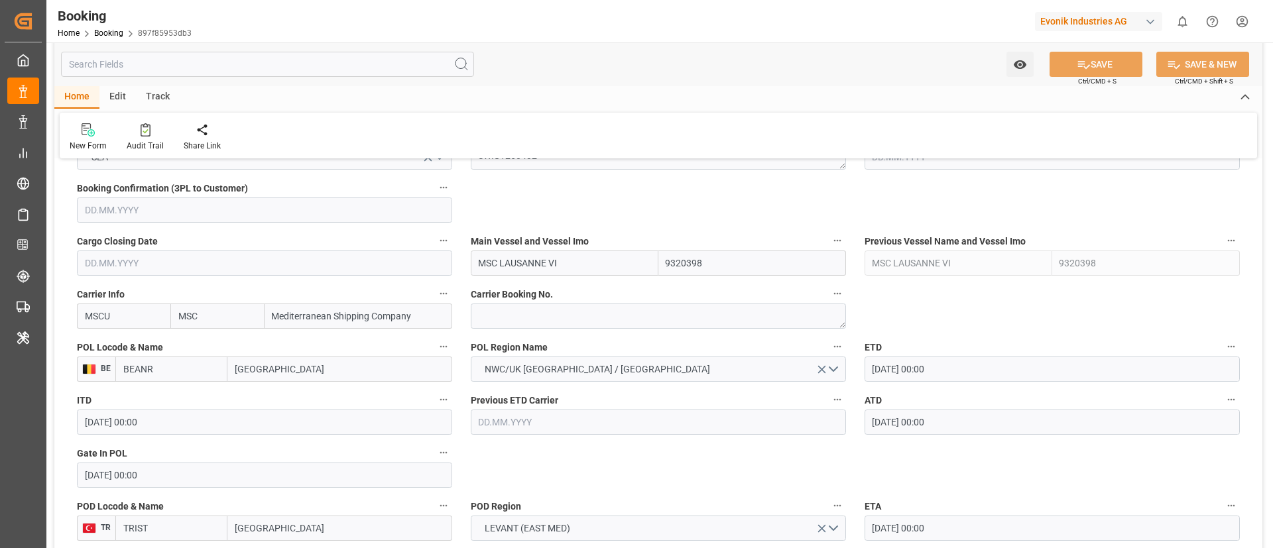
scroll to position [1292, 0]
